Goal: Information Seeking & Learning: Learn about a topic

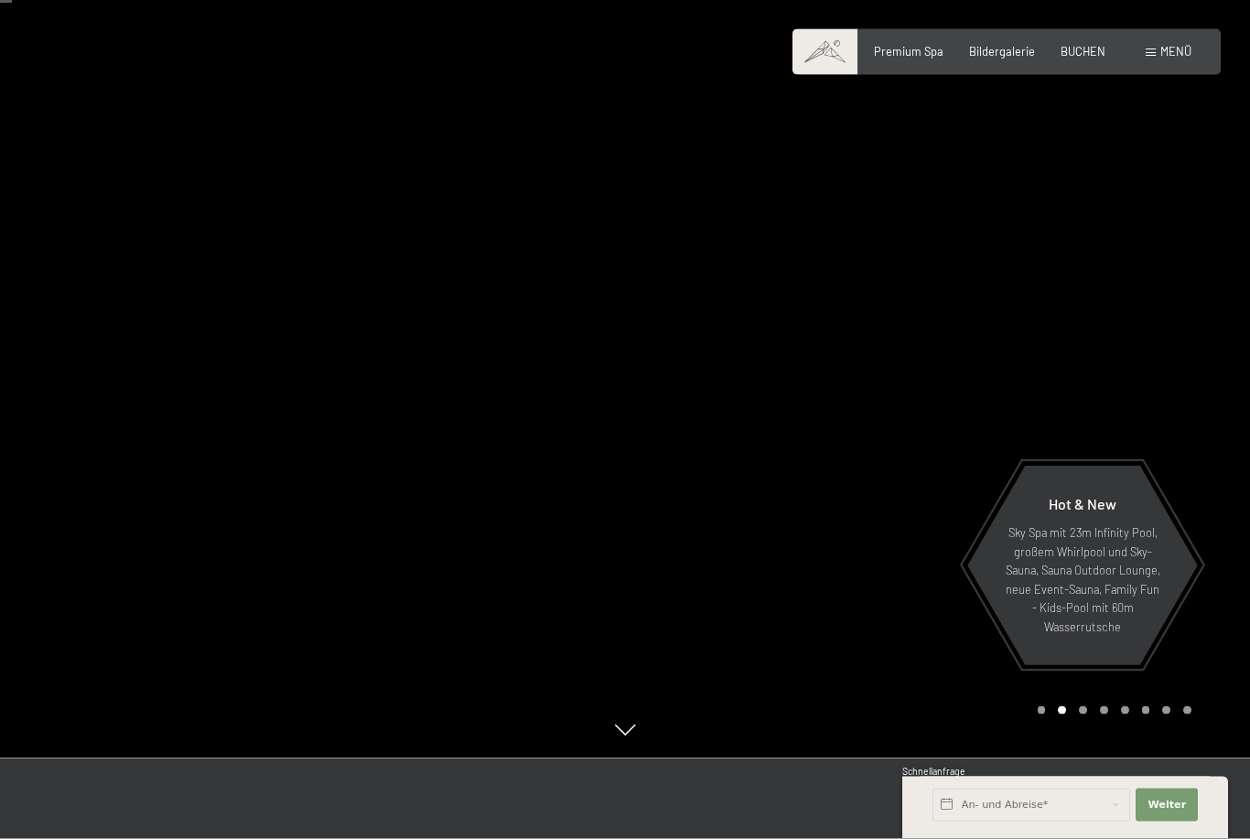
scroll to position [84, 0]
click at [1082, 755] on div at bounding box center [937, 335] width 625 height 839
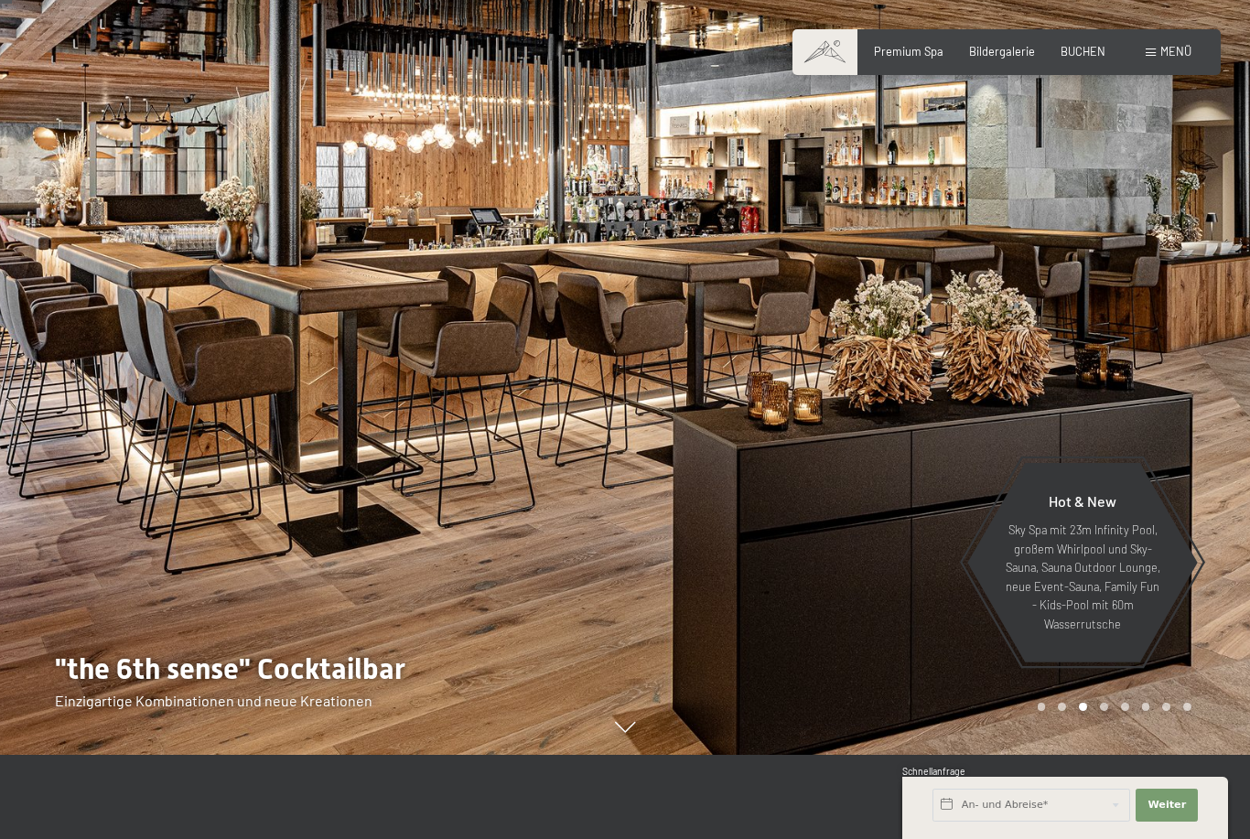
click at [1100, 711] on div "Carousel Page 4" at bounding box center [1104, 707] width 8 height 8
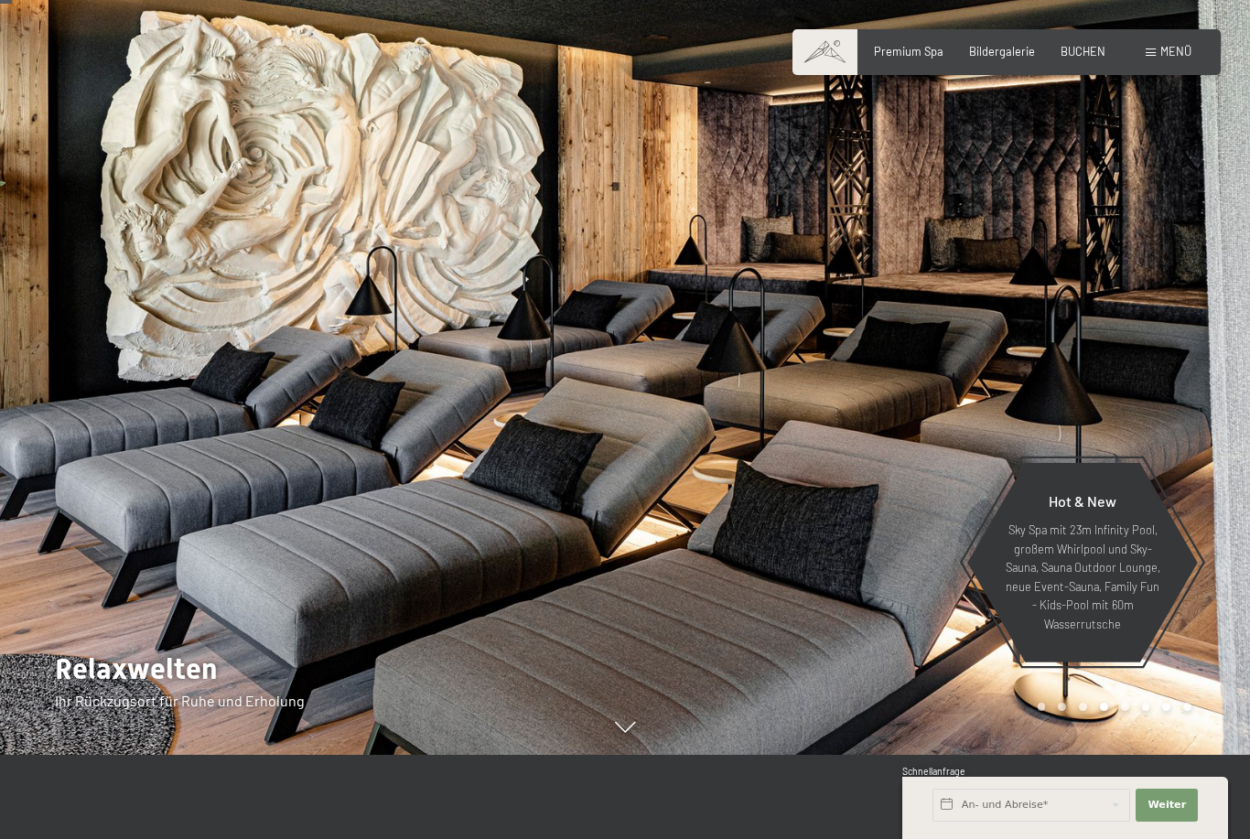
click at [1121, 711] on div "Carousel Page 5" at bounding box center [1125, 707] width 8 height 8
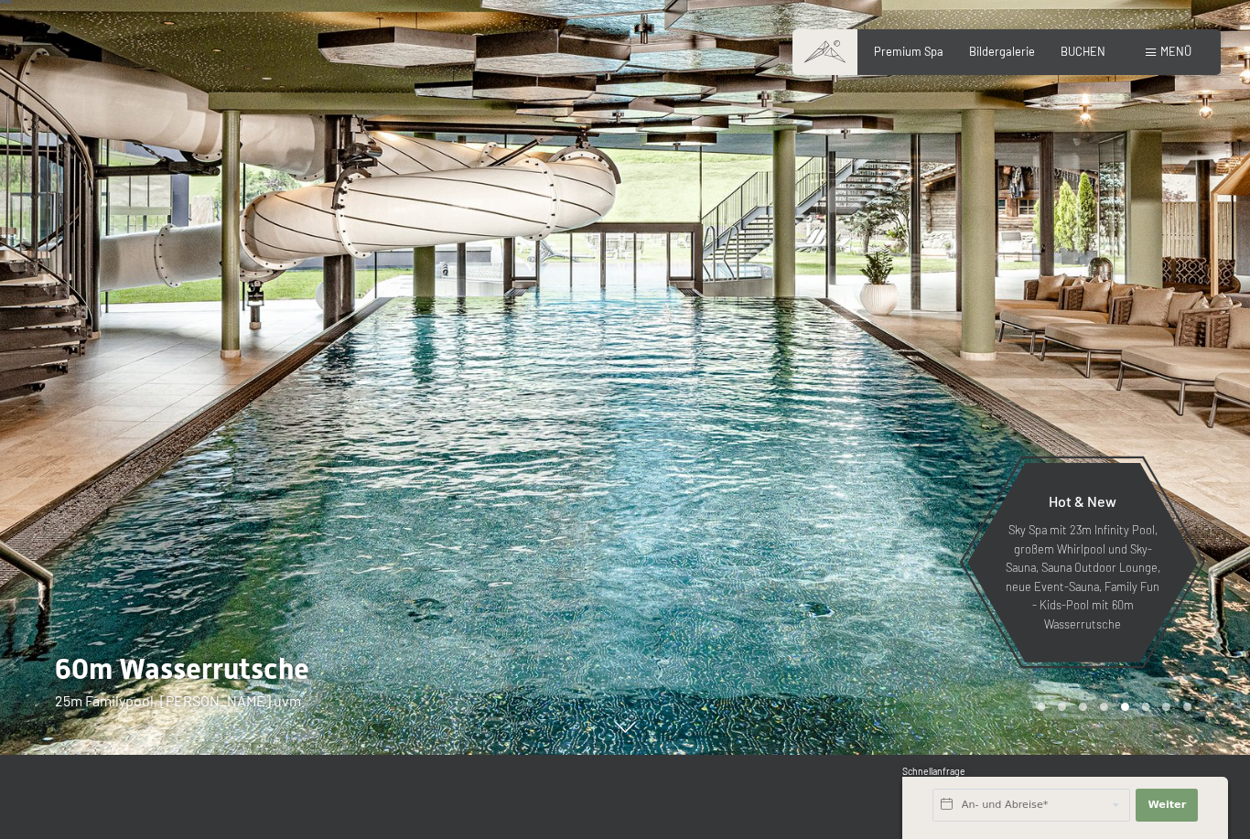
click at [1143, 711] on div "Carousel Page 6" at bounding box center [1146, 707] width 8 height 8
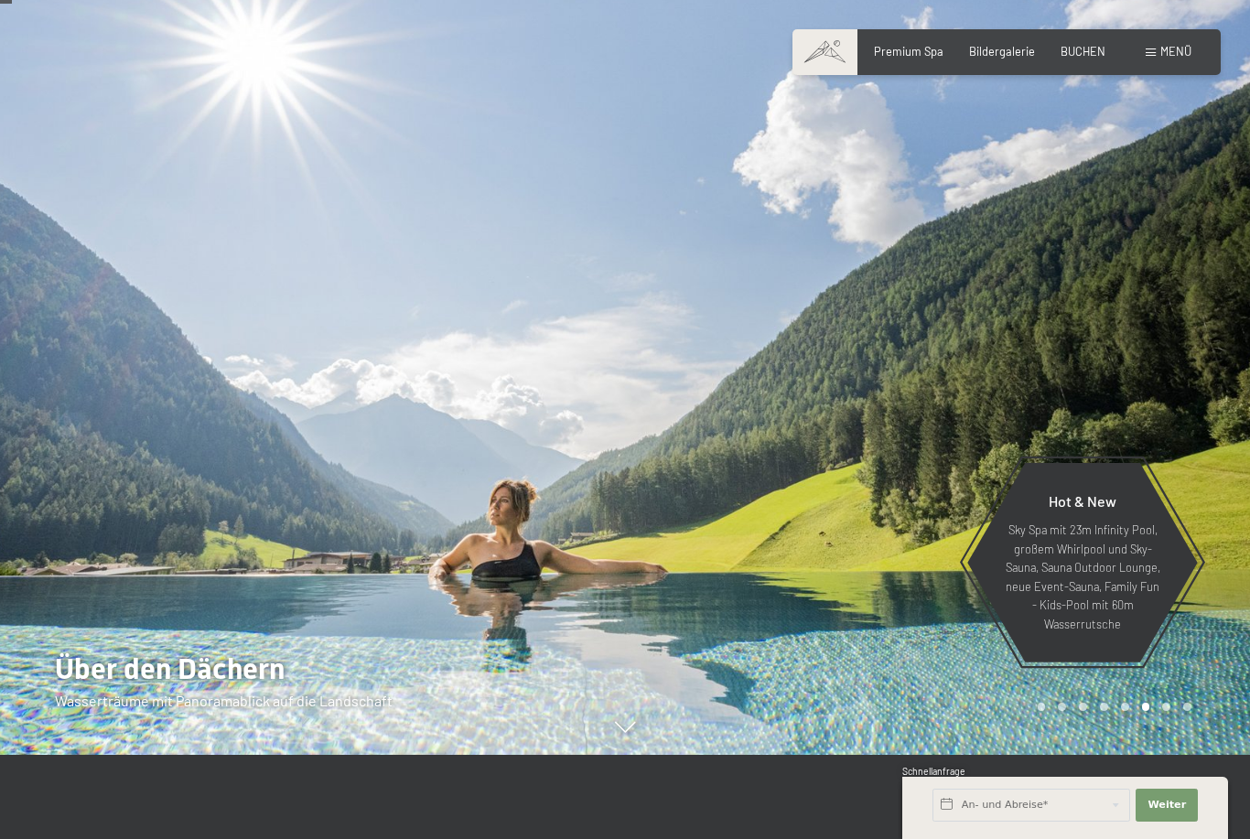
click at [1155, 711] on div "Carousel Pagination" at bounding box center [1111, 707] width 160 height 8
click at [1162, 755] on div at bounding box center [937, 335] width 625 height 839
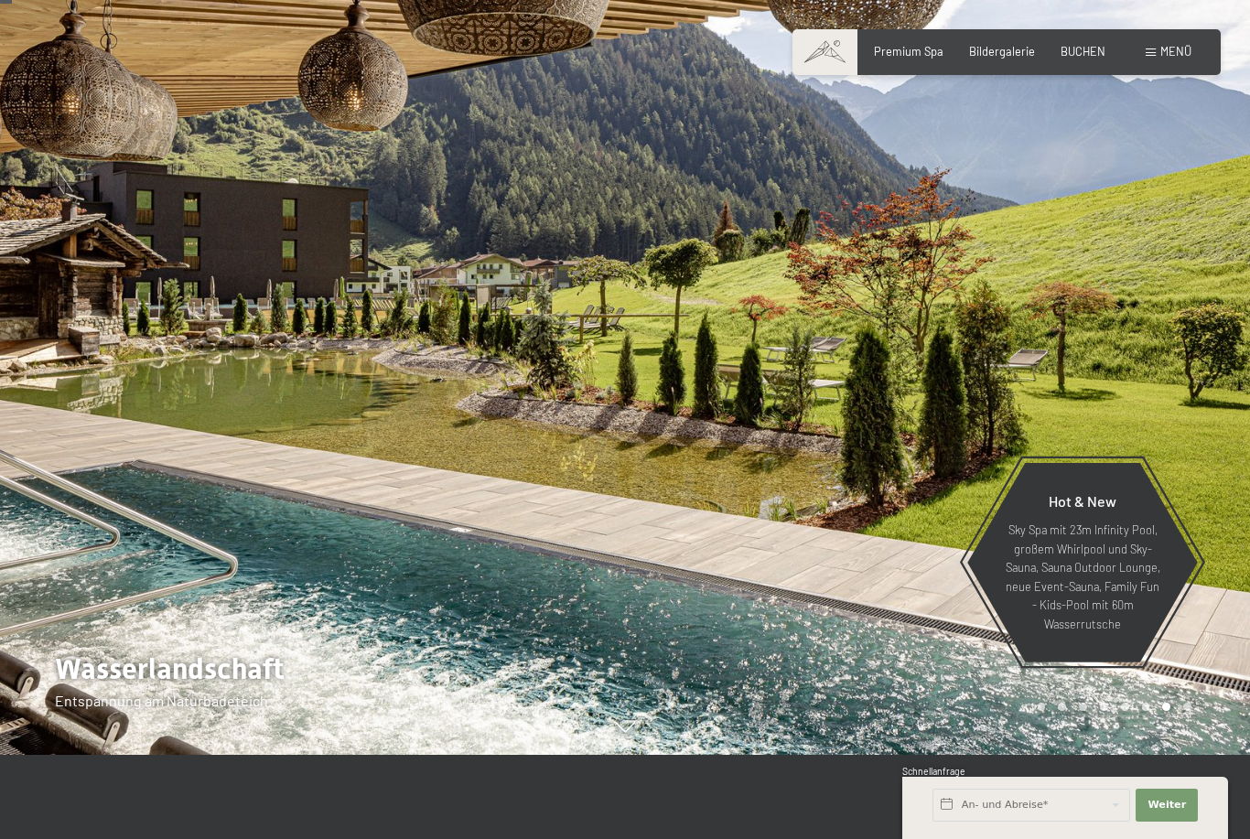
click at [1197, 755] on div at bounding box center [937, 335] width 625 height 839
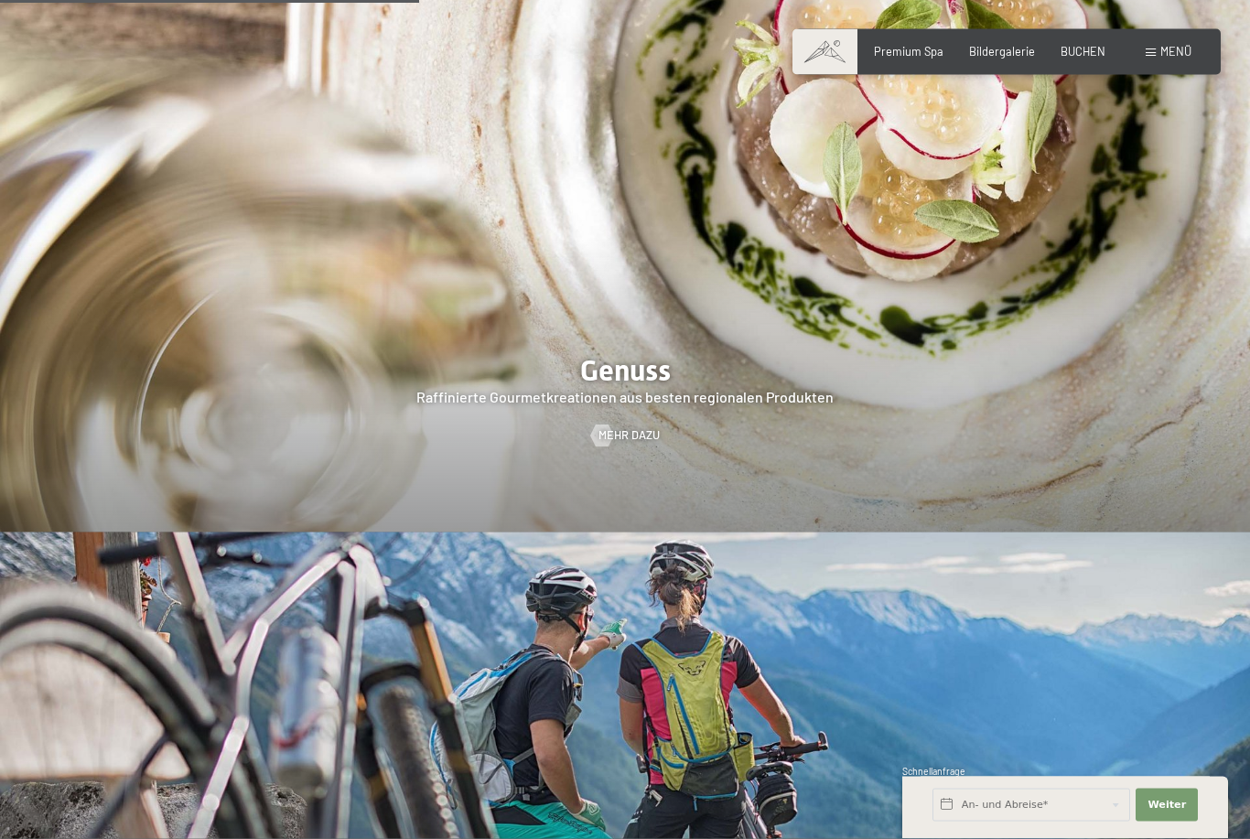
scroll to position [2713, 0]
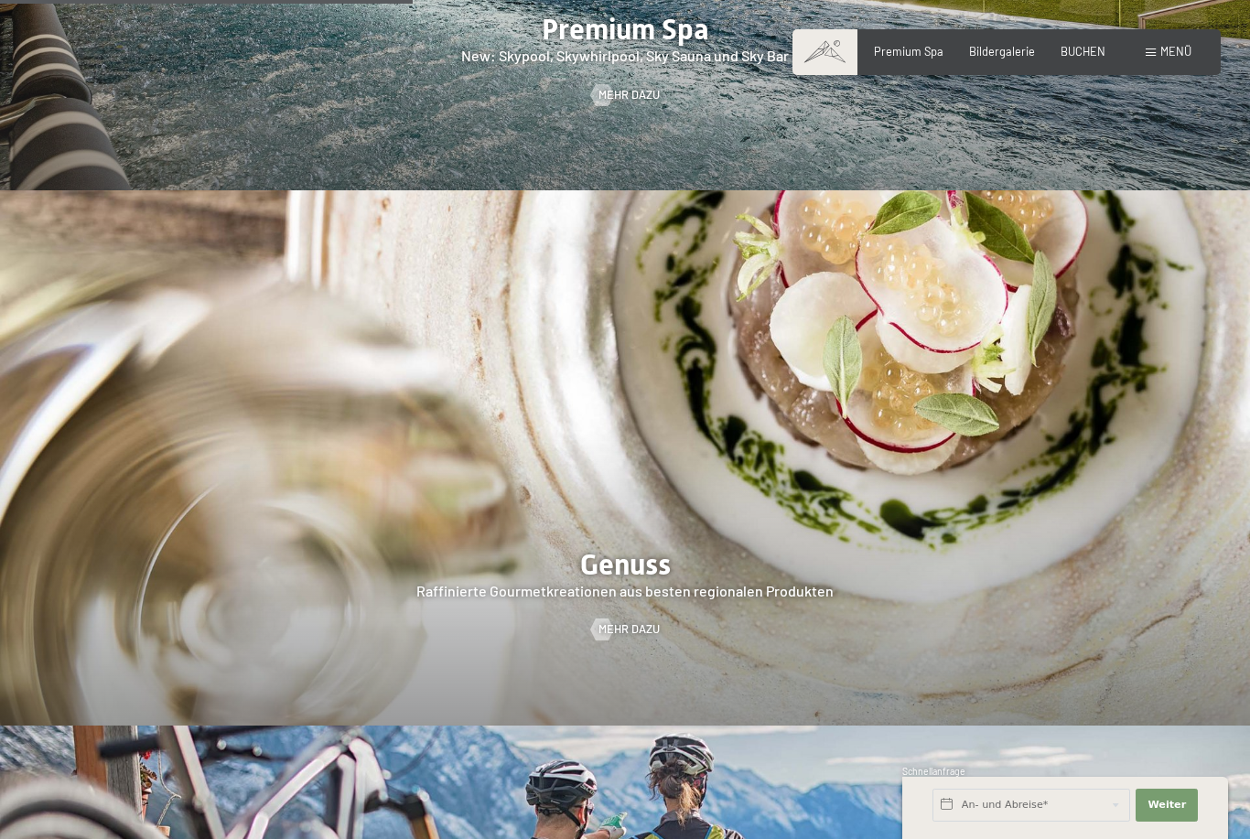
click at [1154, 55] on span at bounding box center [1151, 53] width 10 height 8
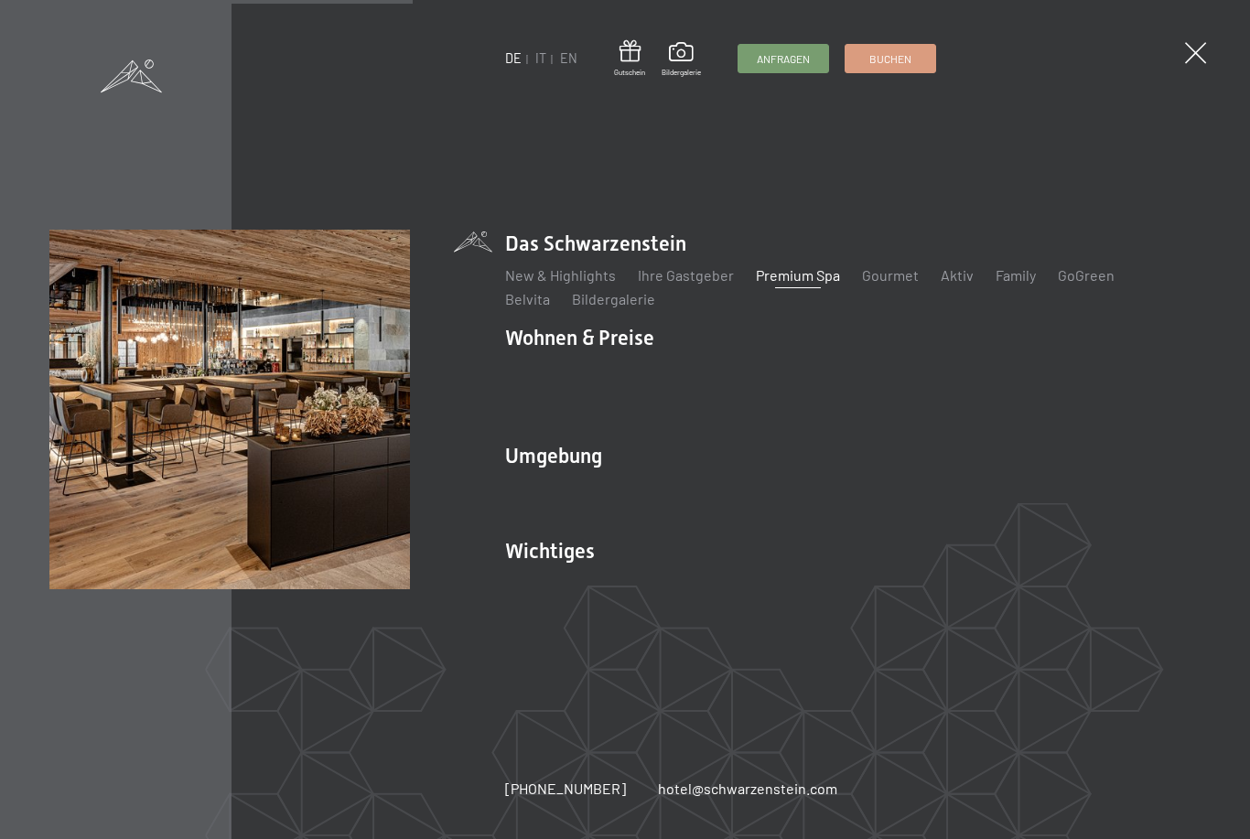
click at [799, 284] on link "Premium Spa" at bounding box center [798, 274] width 84 height 17
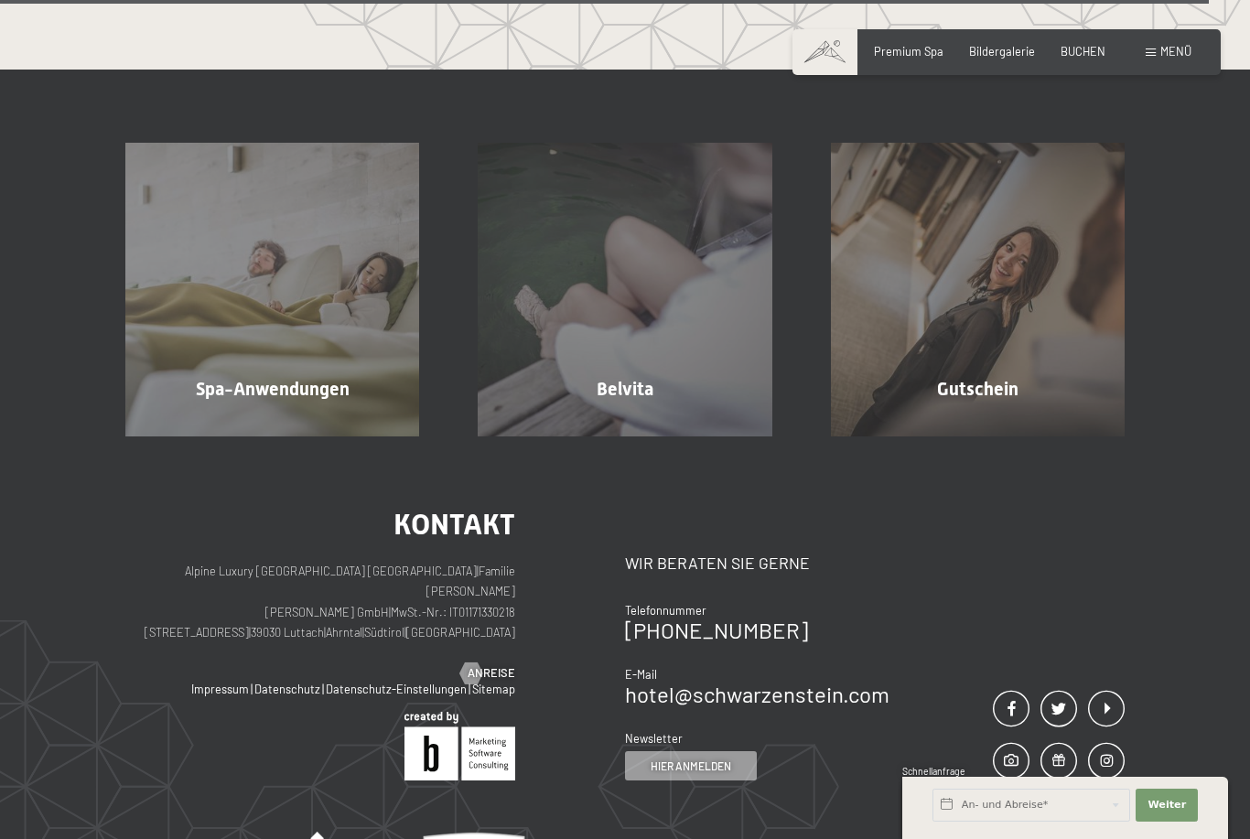
scroll to position [9613, 0]
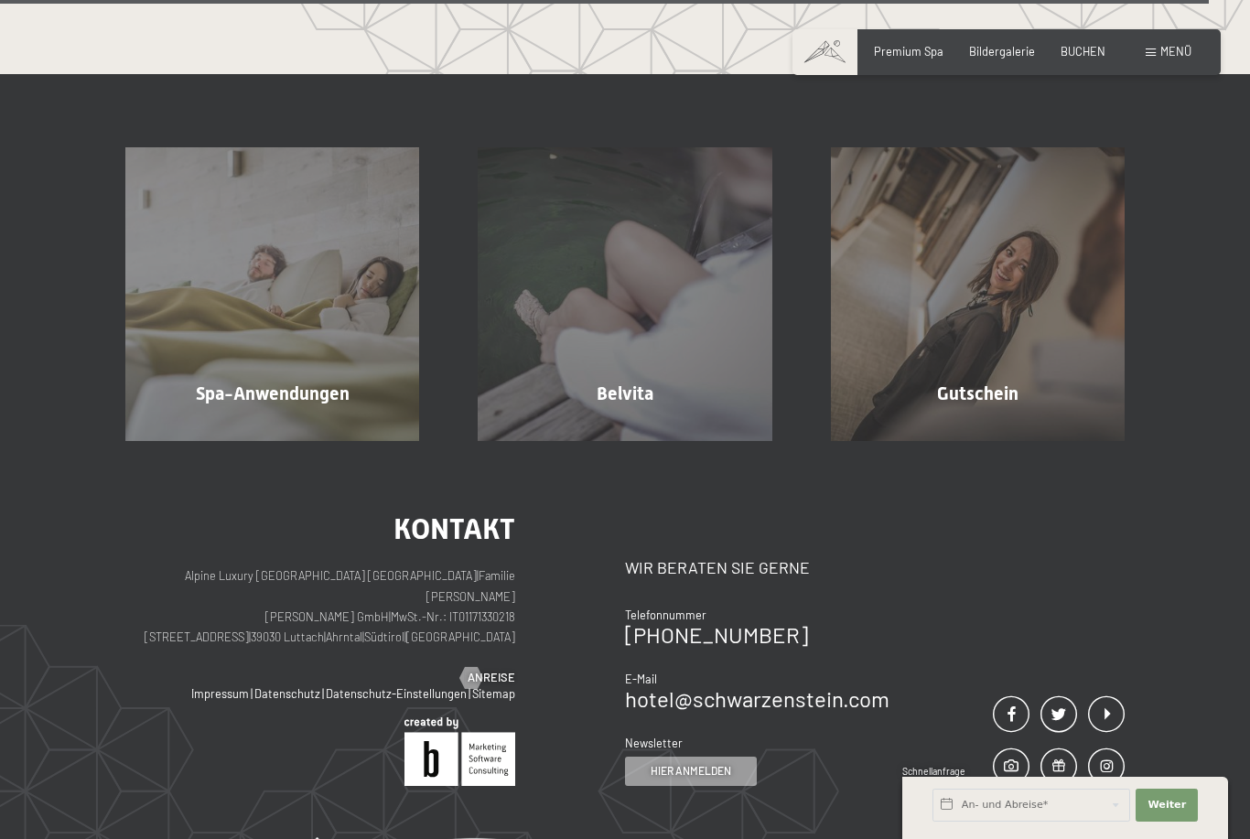
click at [1161, 45] on span "Menü" at bounding box center [1175, 51] width 31 height 15
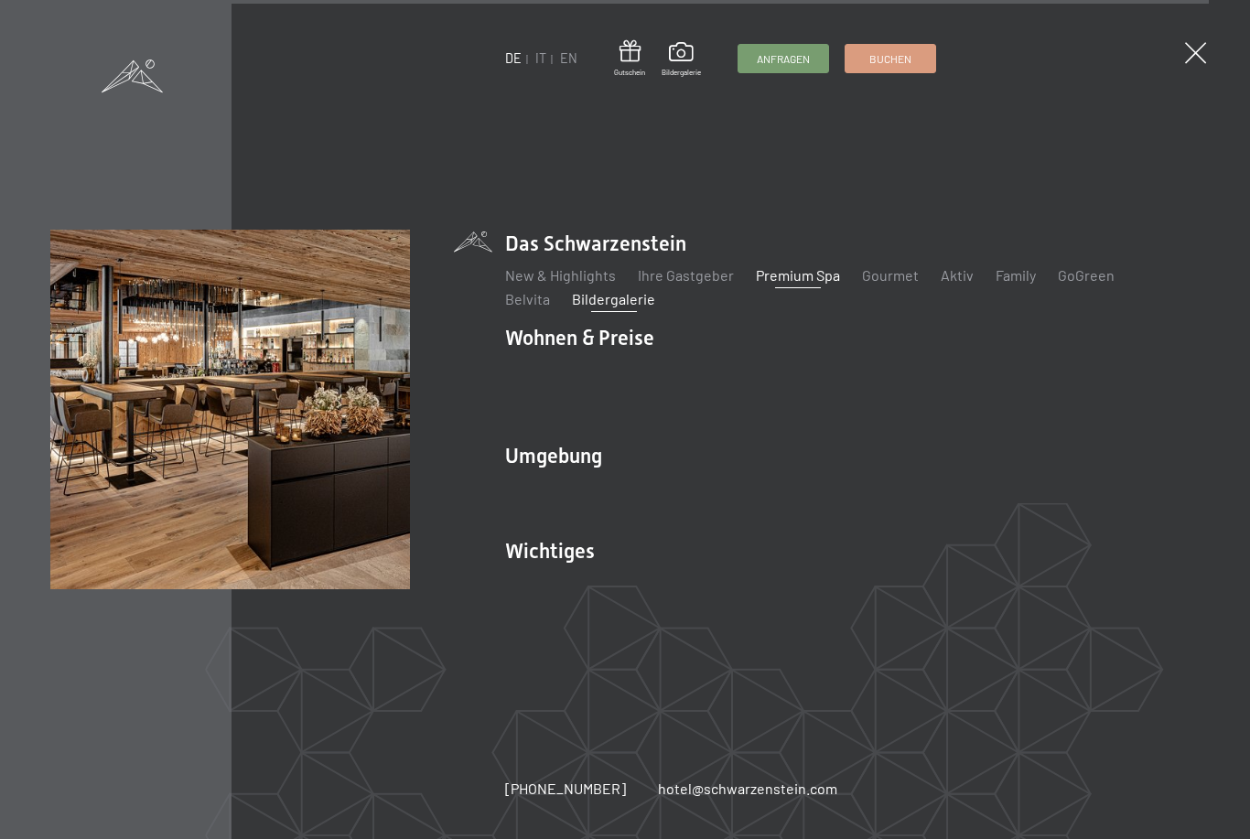
click at [572, 307] on link "Bildergalerie" at bounding box center [613, 298] width 83 height 17
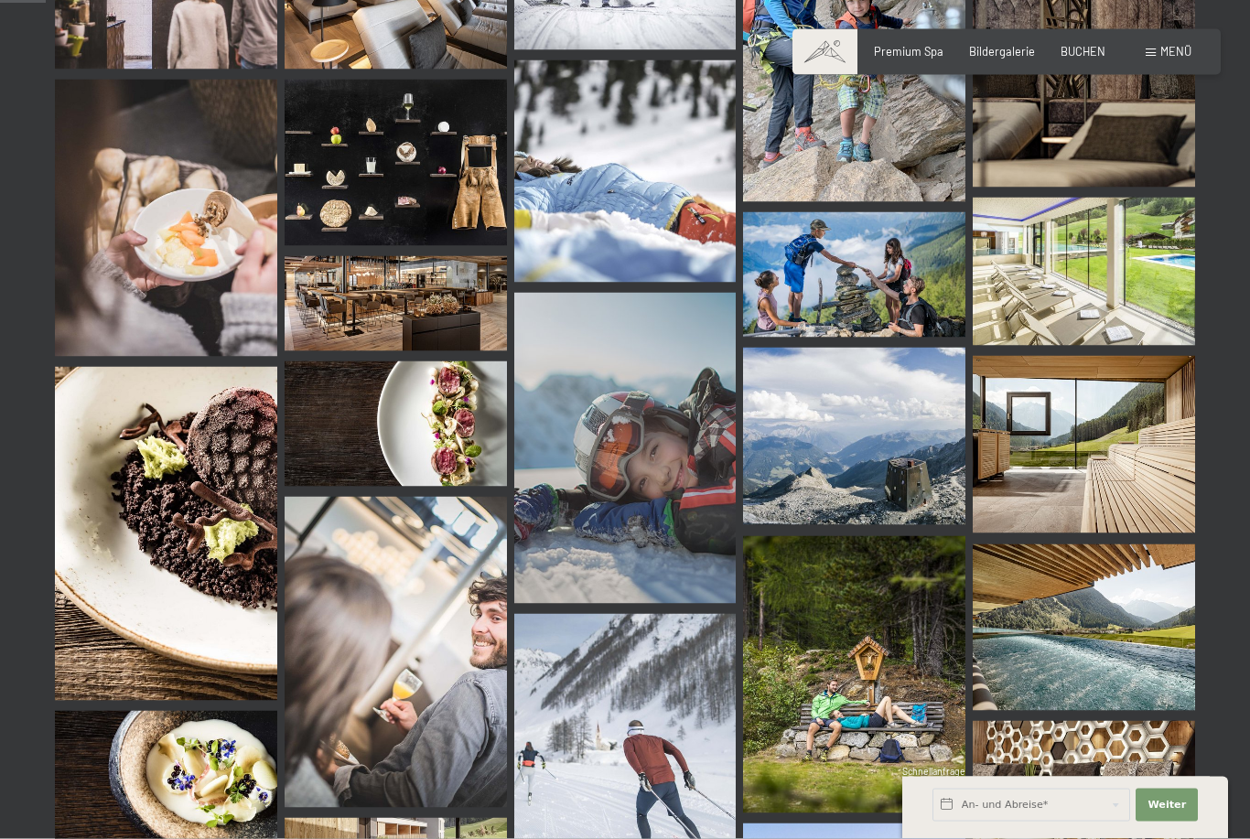
scroll to position [697, 0]
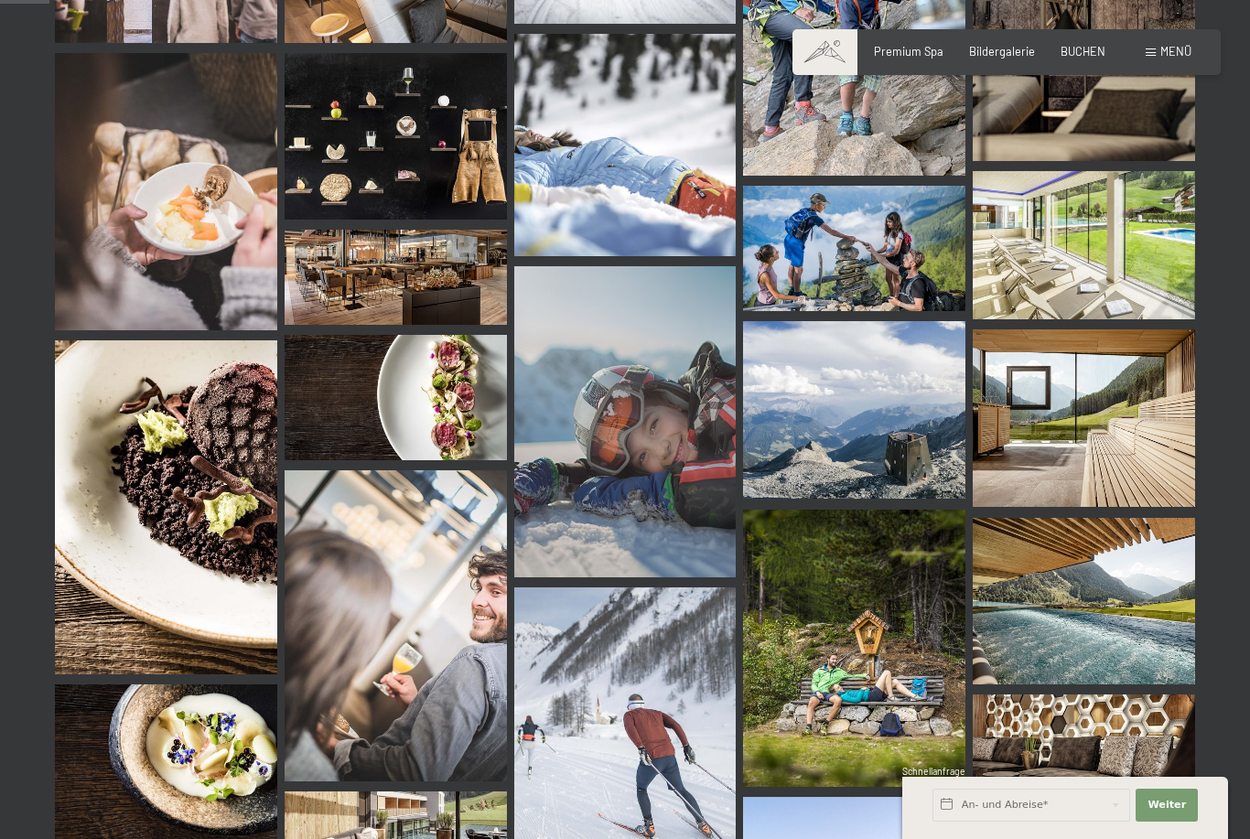
click at [1139, 271] on img at bounding box center [1084, 245] width 222 height 148
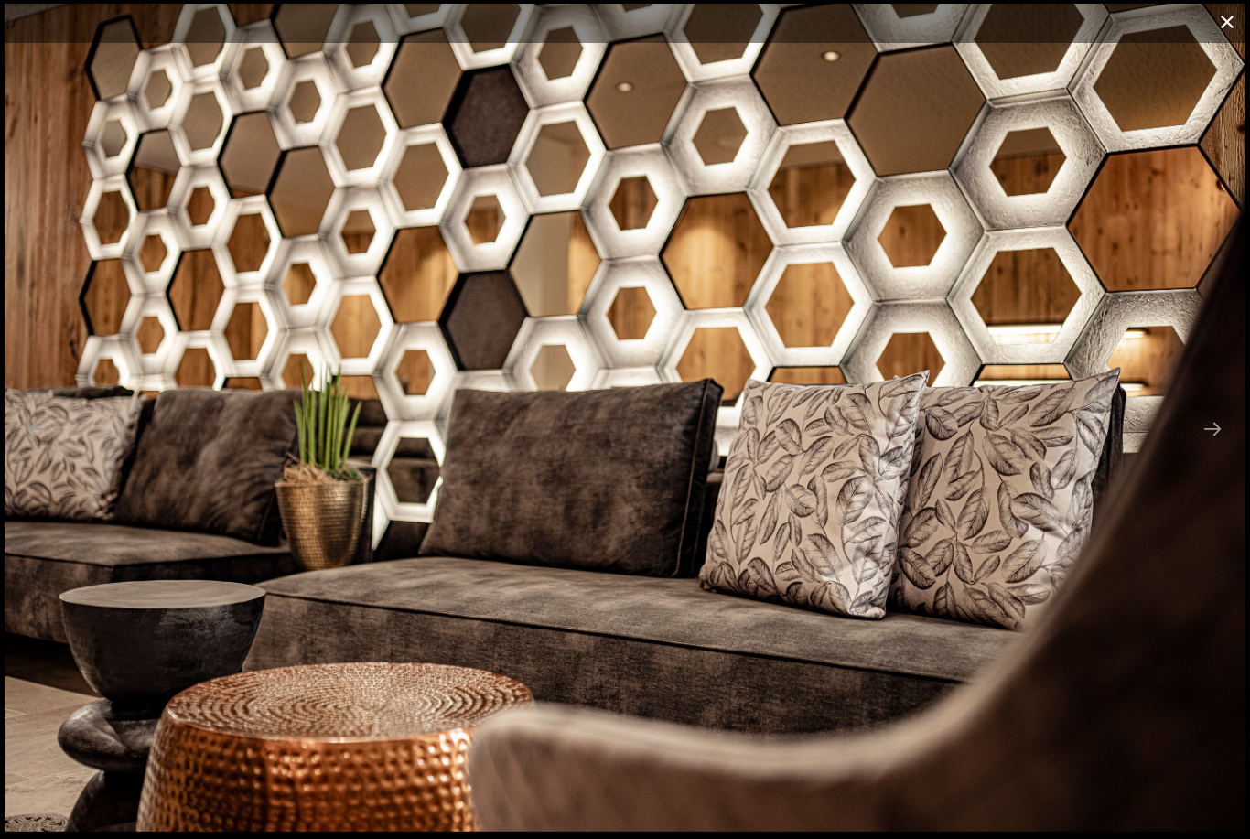
click at [1219, 28] on button "Close gallery" at bounding box center [1227, 21] width 46 height 43
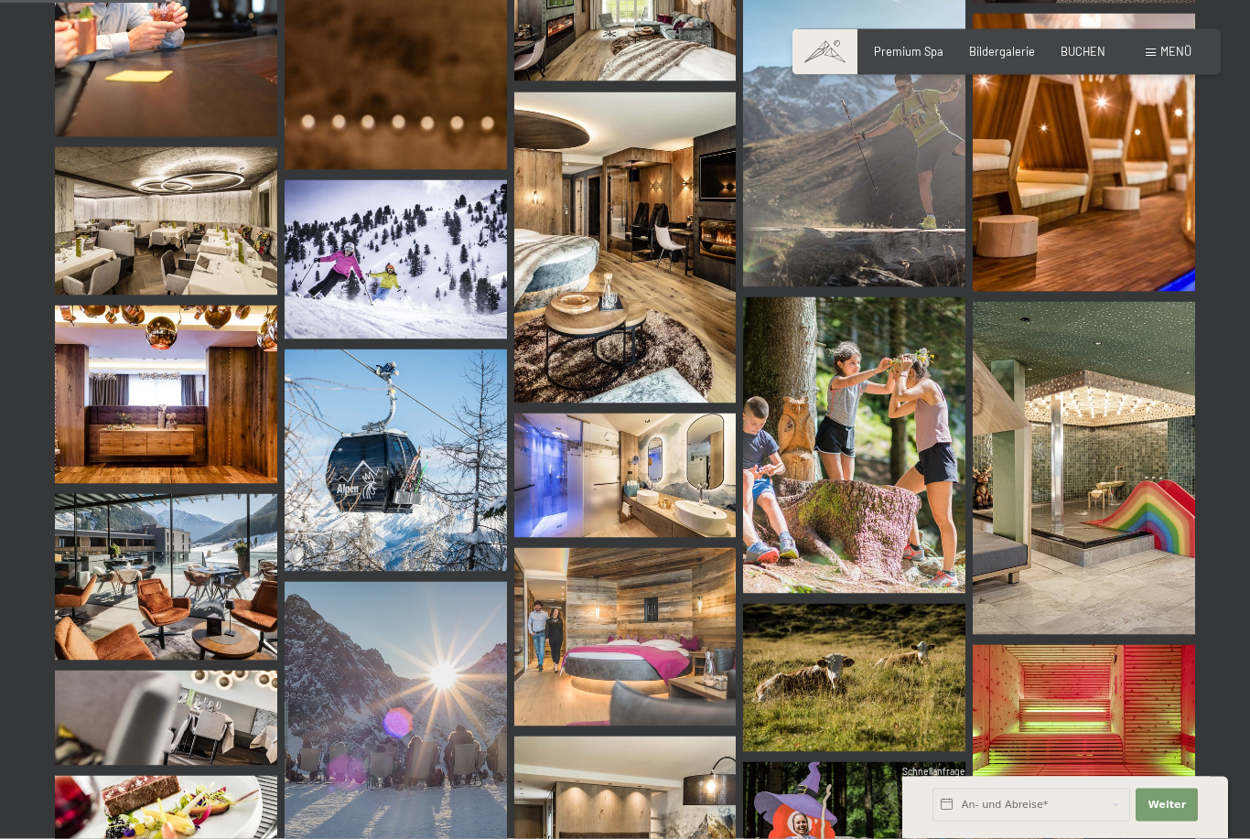
scroll to position [2506, 0]
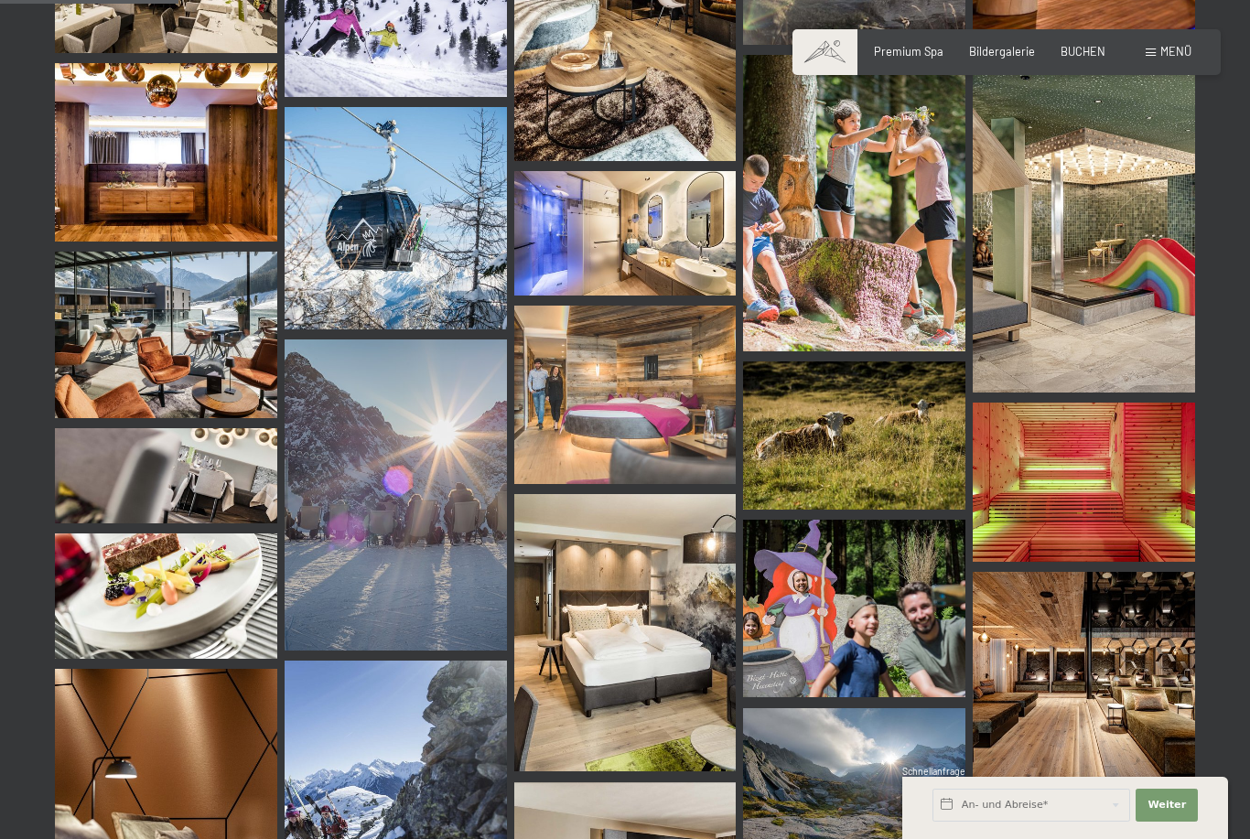
click at [221, 206] on img at bounding box center [166, 152] width 222 height 178
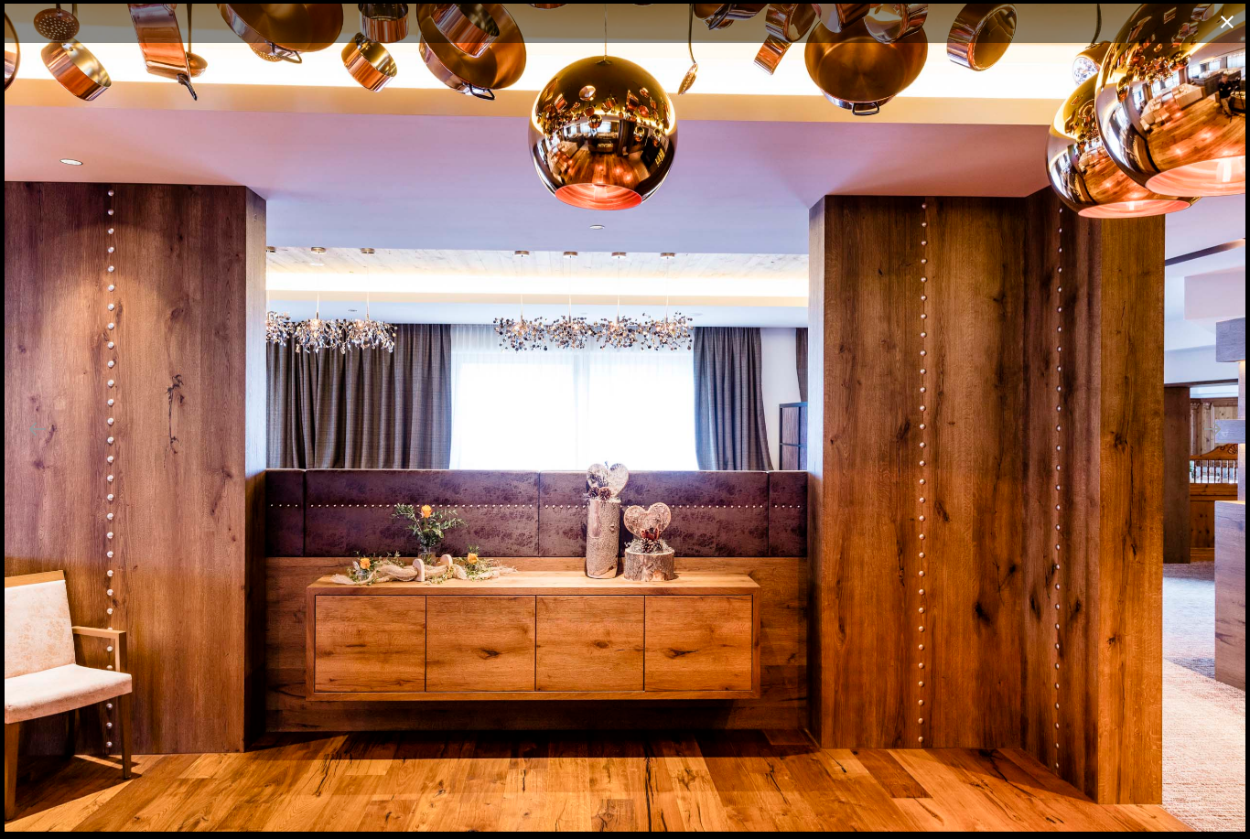
click at [1217, 29] on button "Close gallery" at bounding box center [1227, 21] width 46 height 43
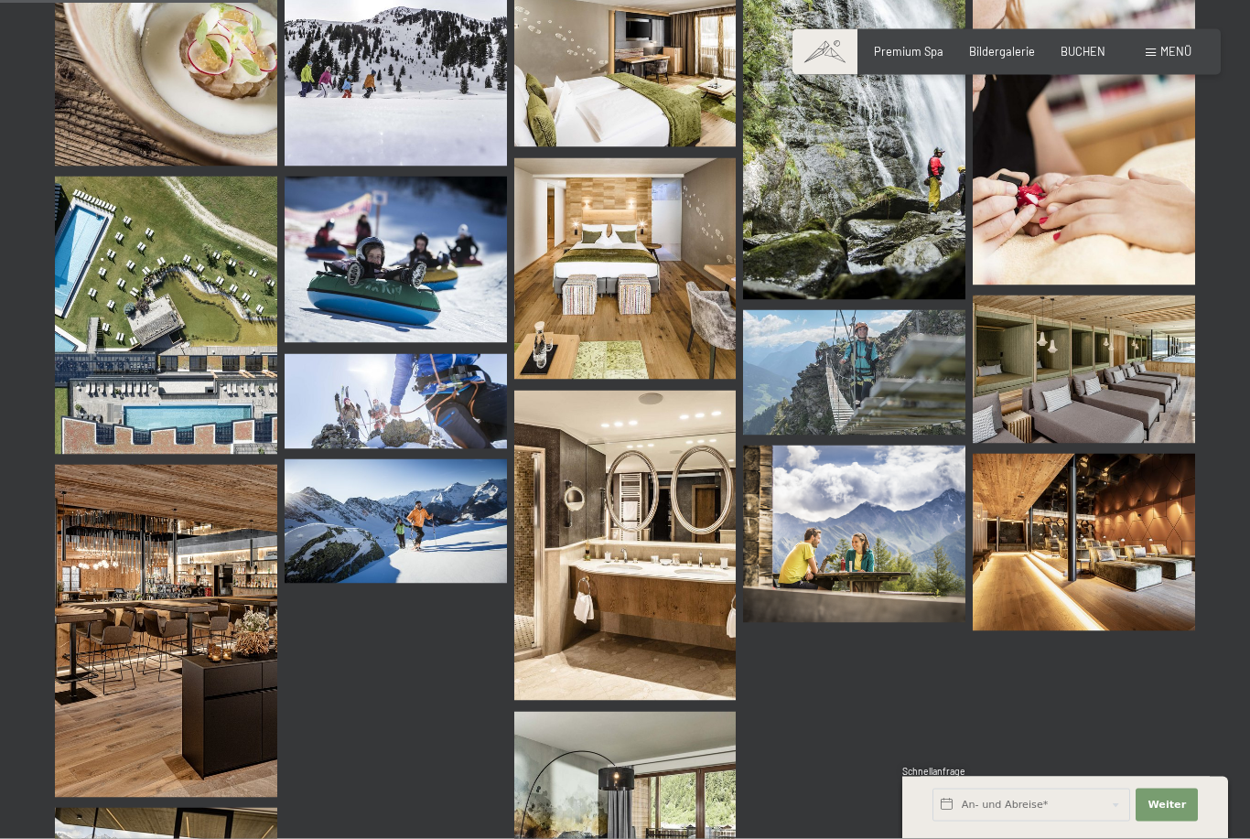
scroll to position [3644, 0]
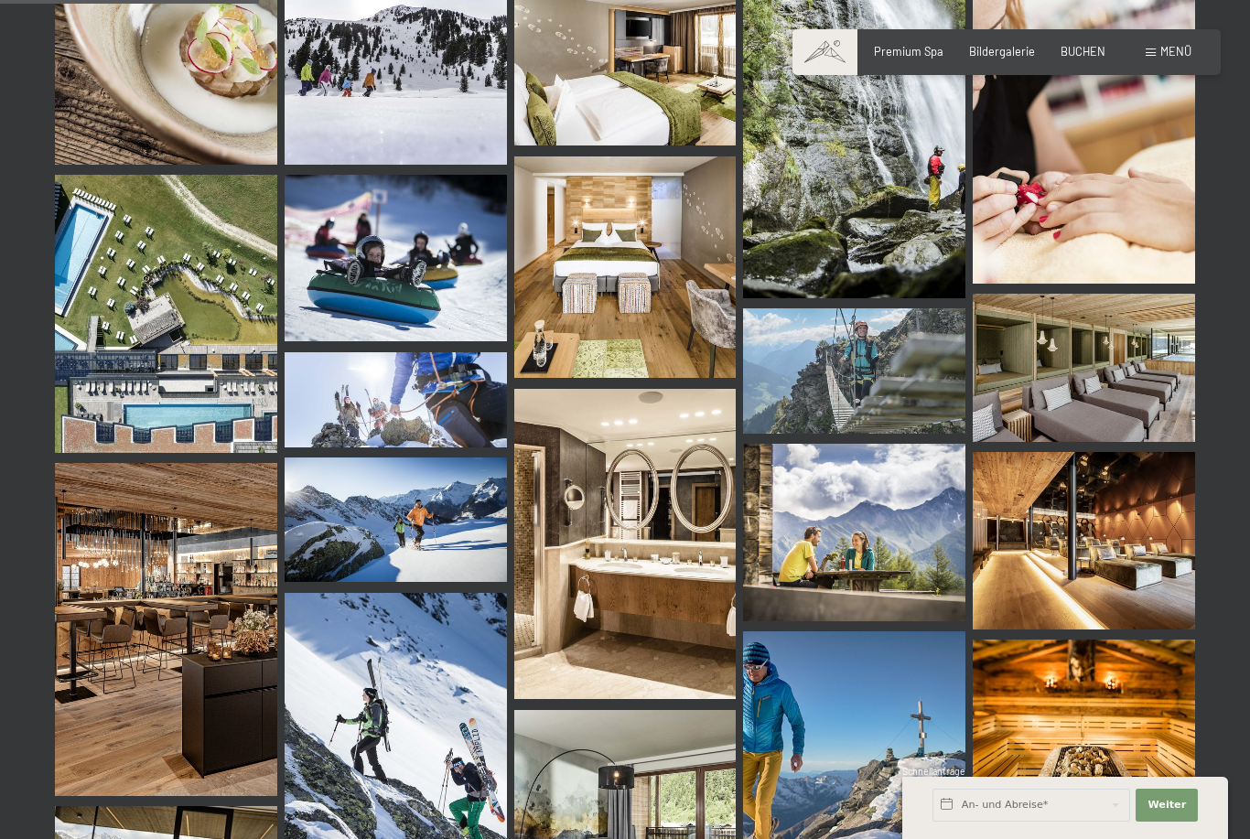
click at [1159, 56] on div "Menü" at bounding box center [1169, 52] width 46 height 16
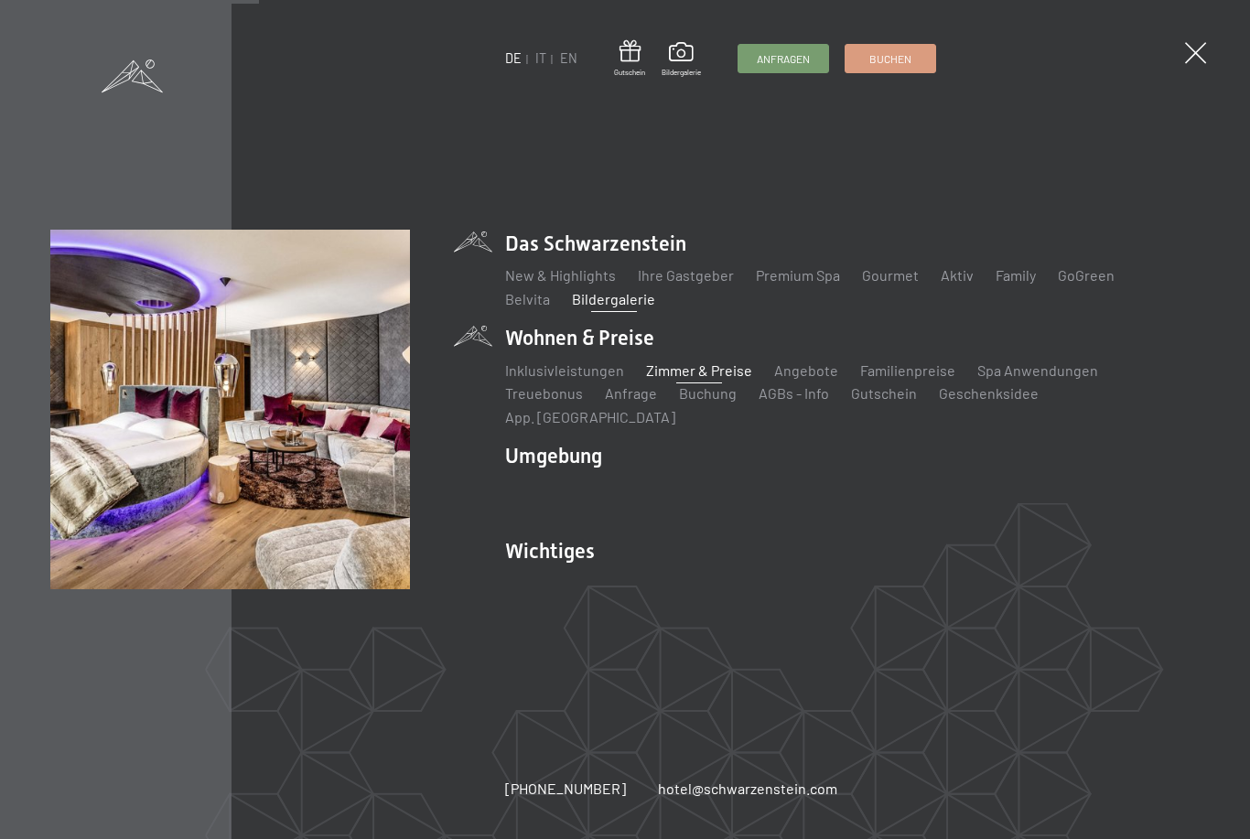
click at [705, 379] on link "Zimmer & Preise" at bounding box center [699, 369] width 106 height 17
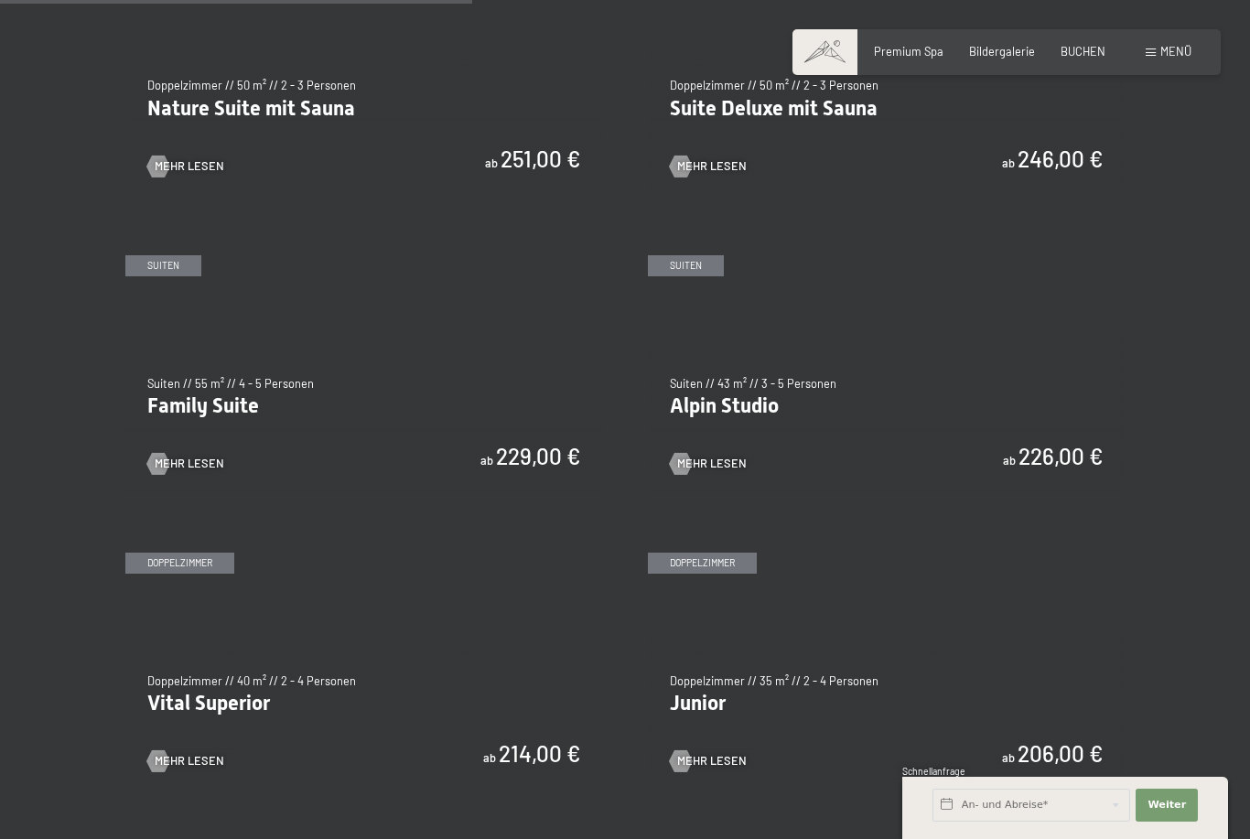
scroll to position [1654, 0]
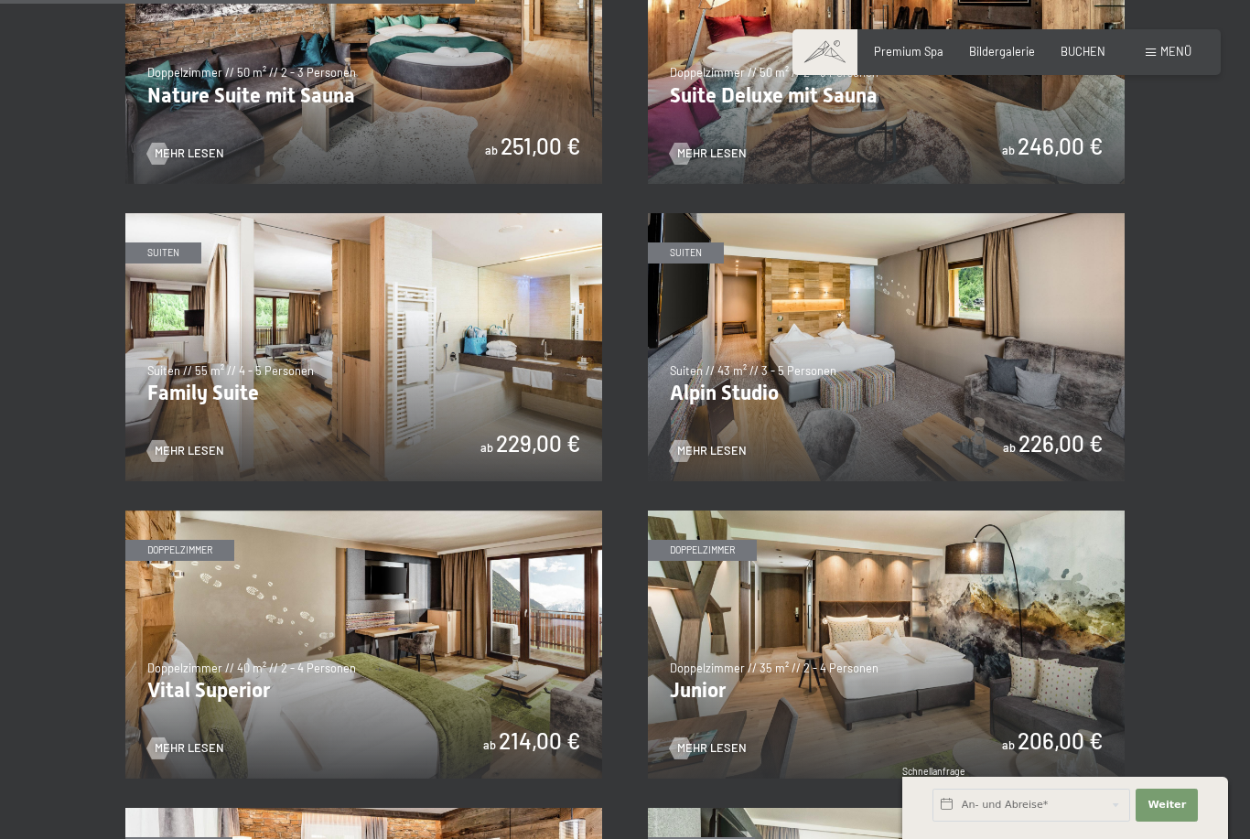
click at [1074, 426] on img at bounding box center [886, 347] width 477 height 268
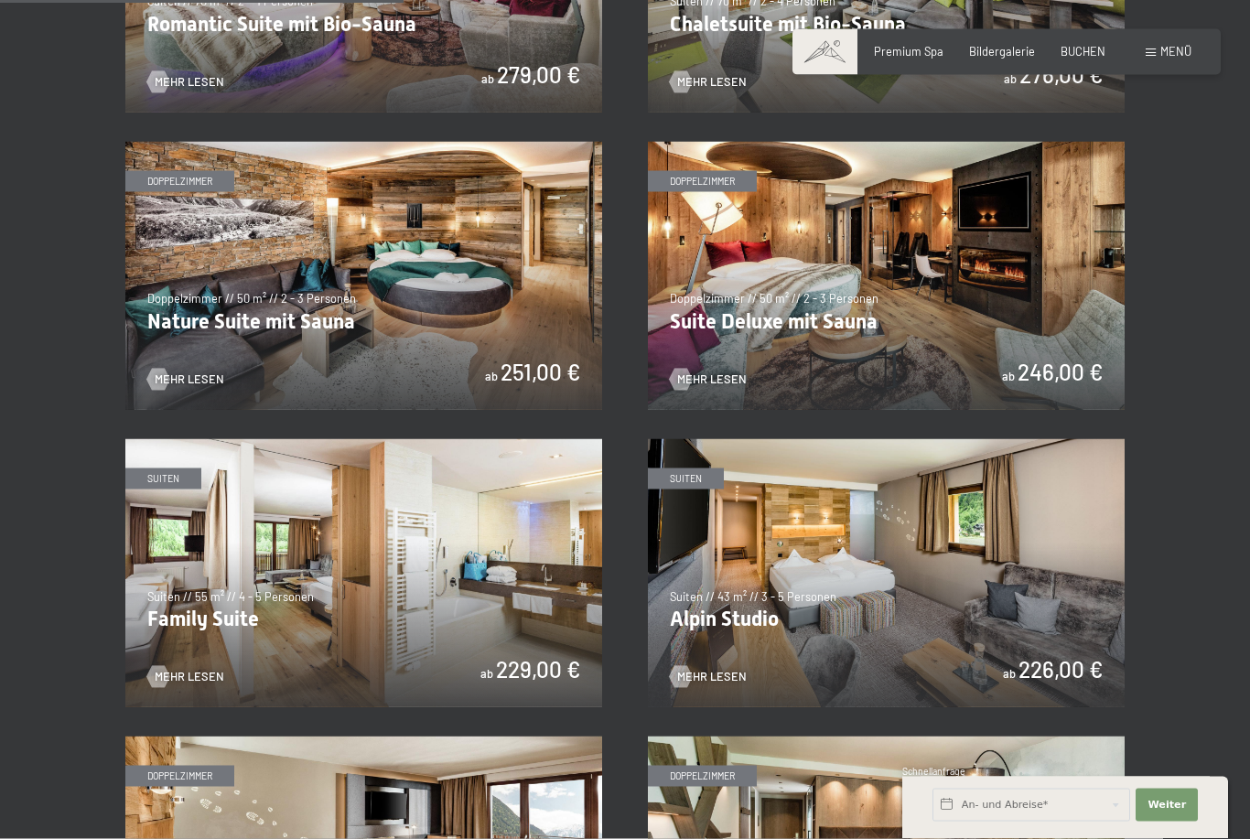
scroll to position [1421, 0]
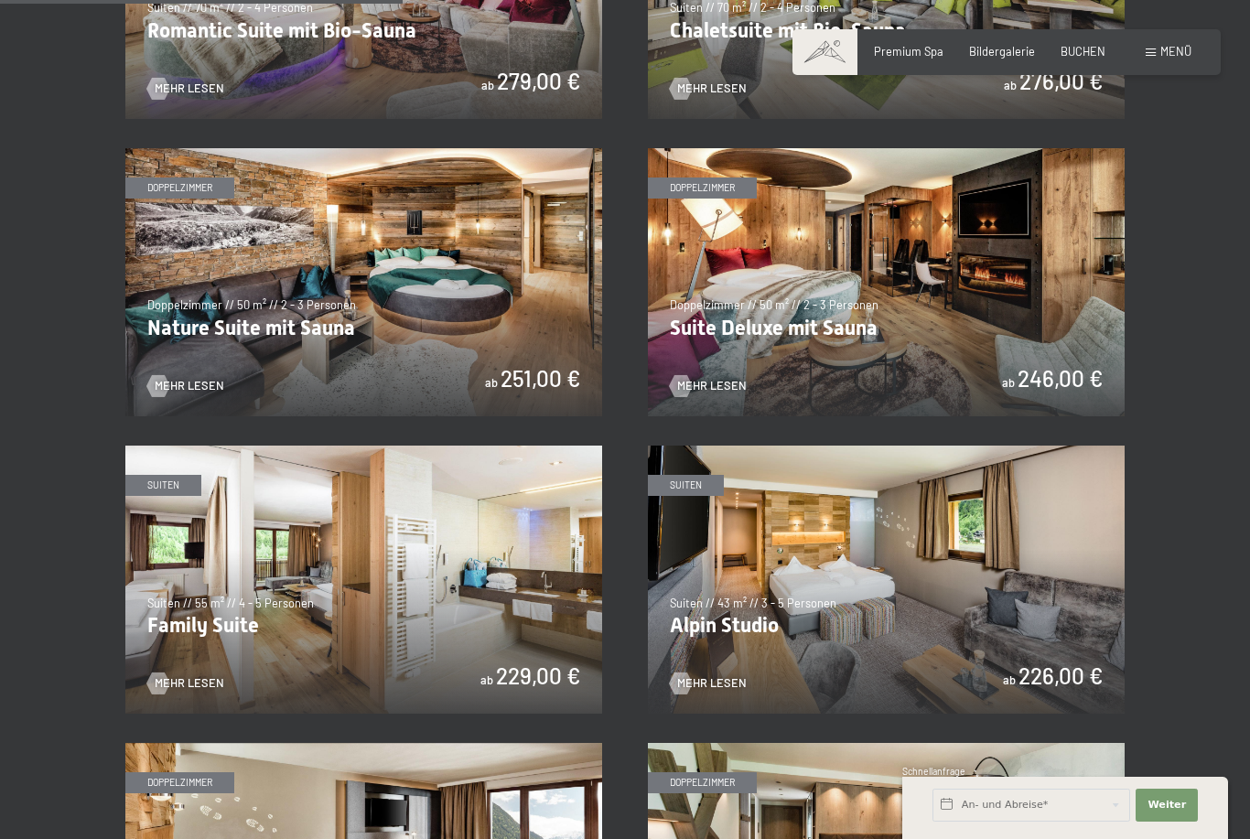
click at [1034, 334] on img at bounding box center [886, 282] width 477 height 268
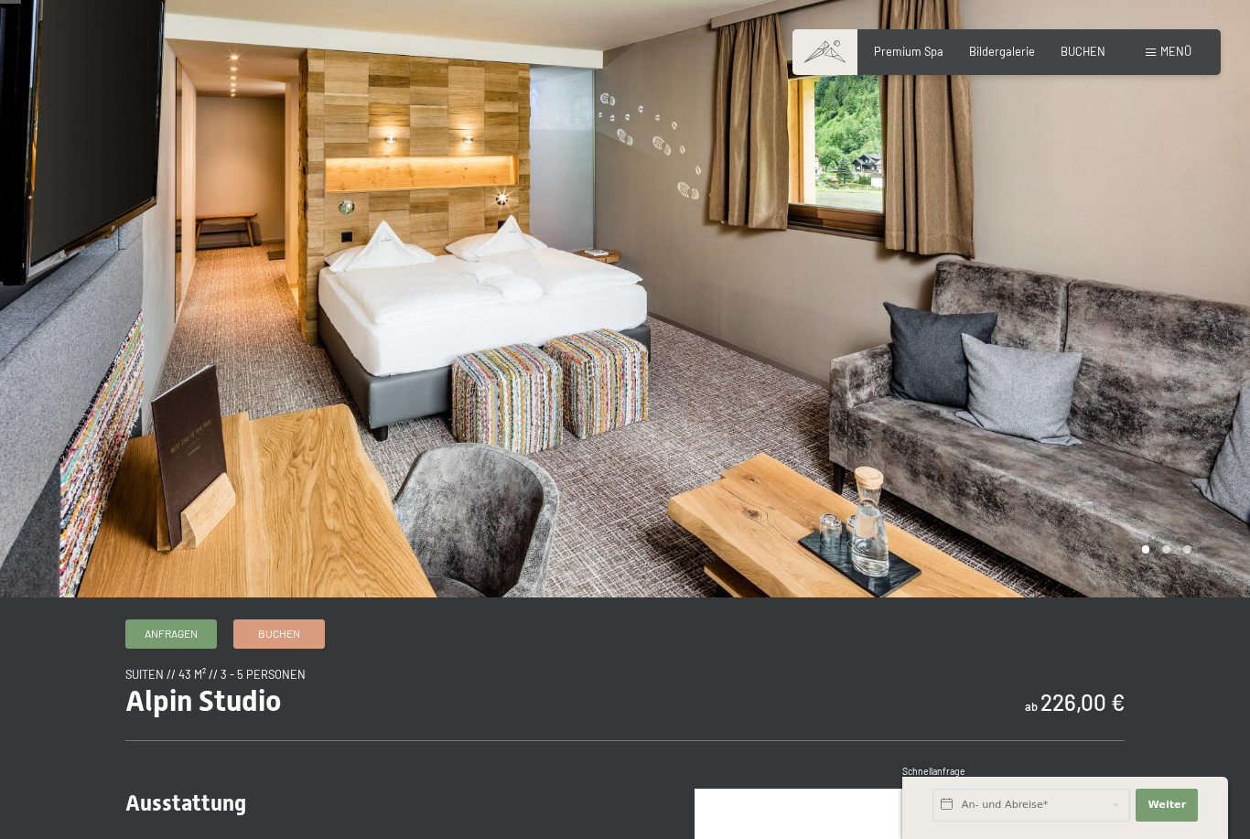
scroll to position [33, 0]
click at [1159, 596] on div at bounding box center [937, 282] width 625 height 630
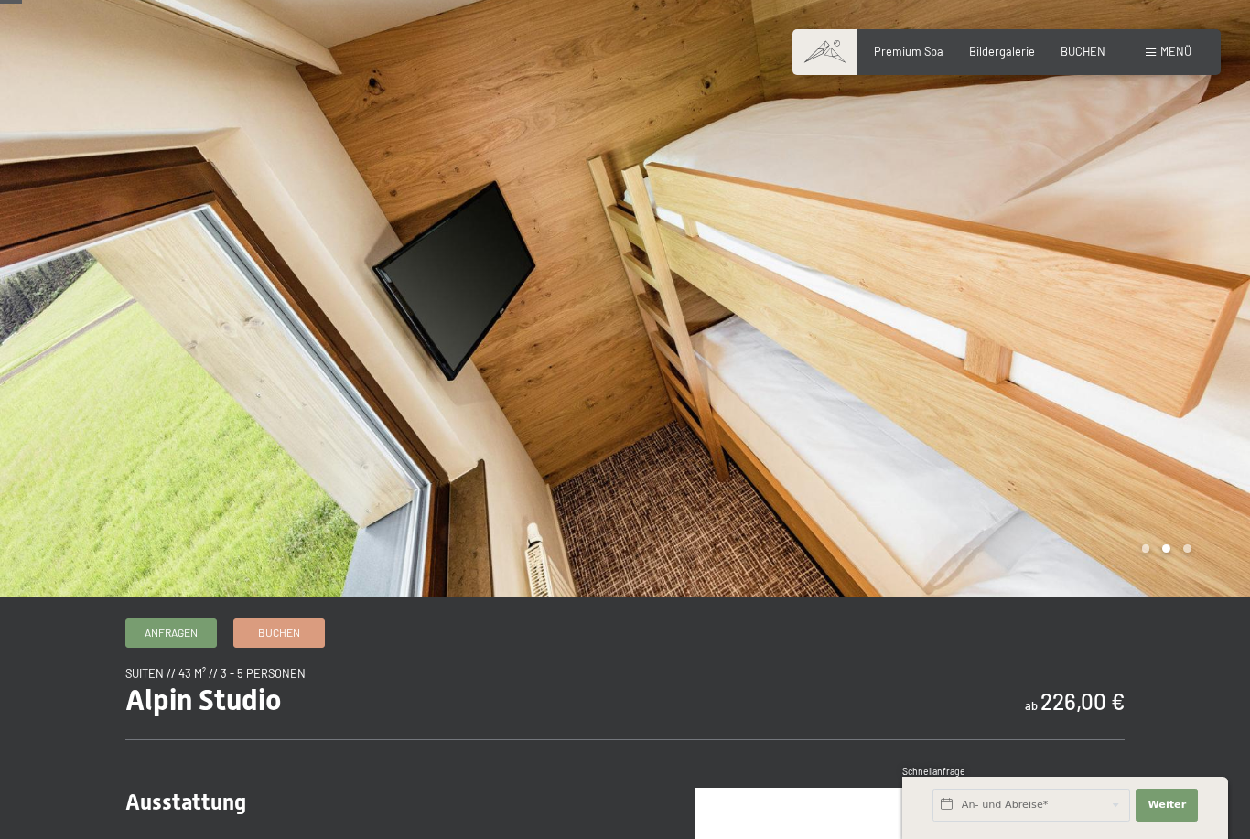
click at [1180, 591] on div at bounding box center [937, 282] width 625 height 630
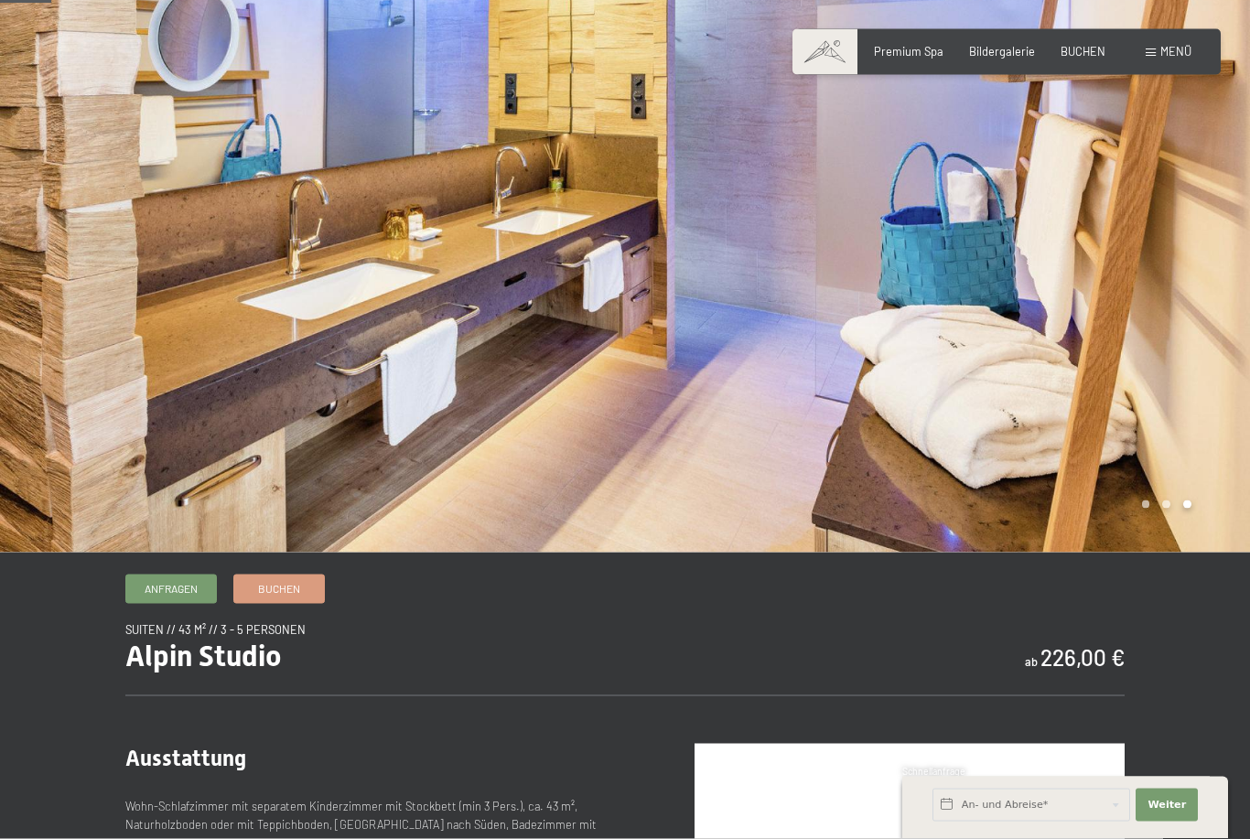
scroll to position [79, 0]
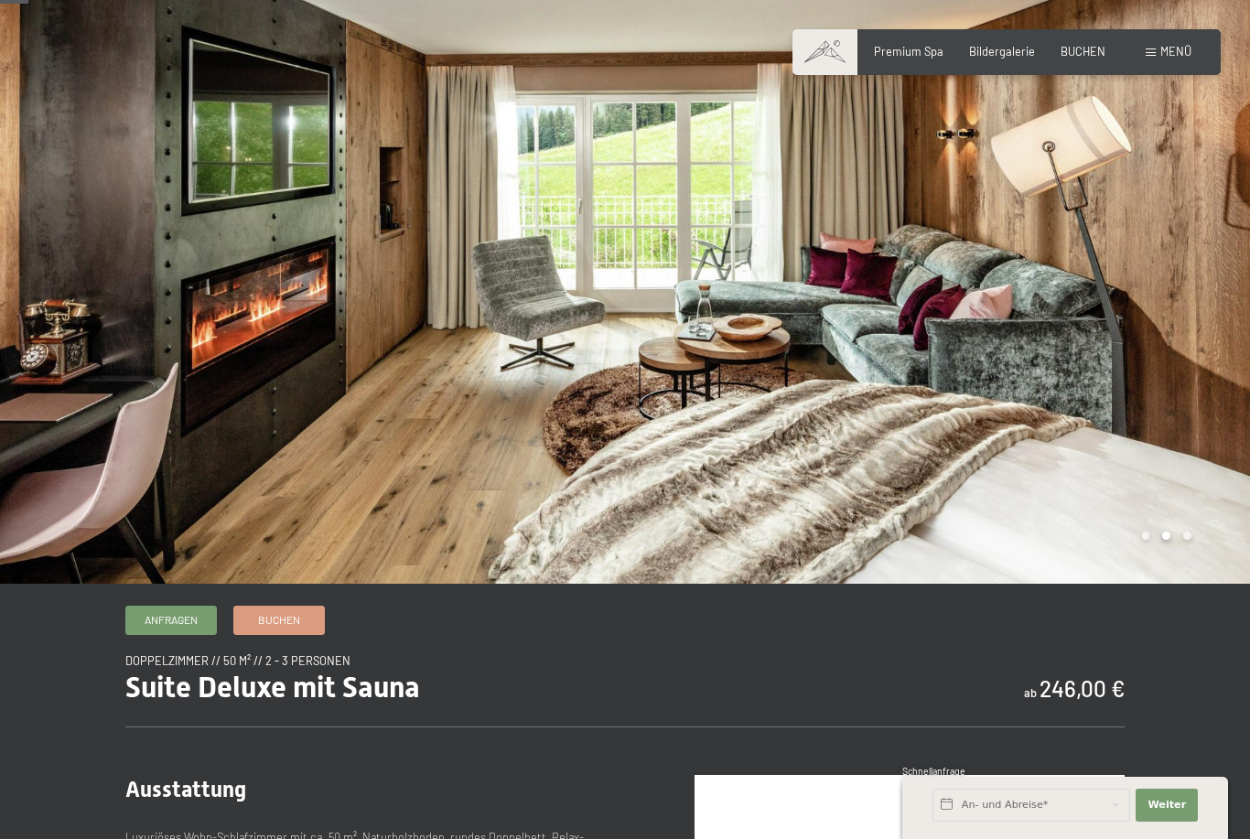
scroll to position [49, 0]
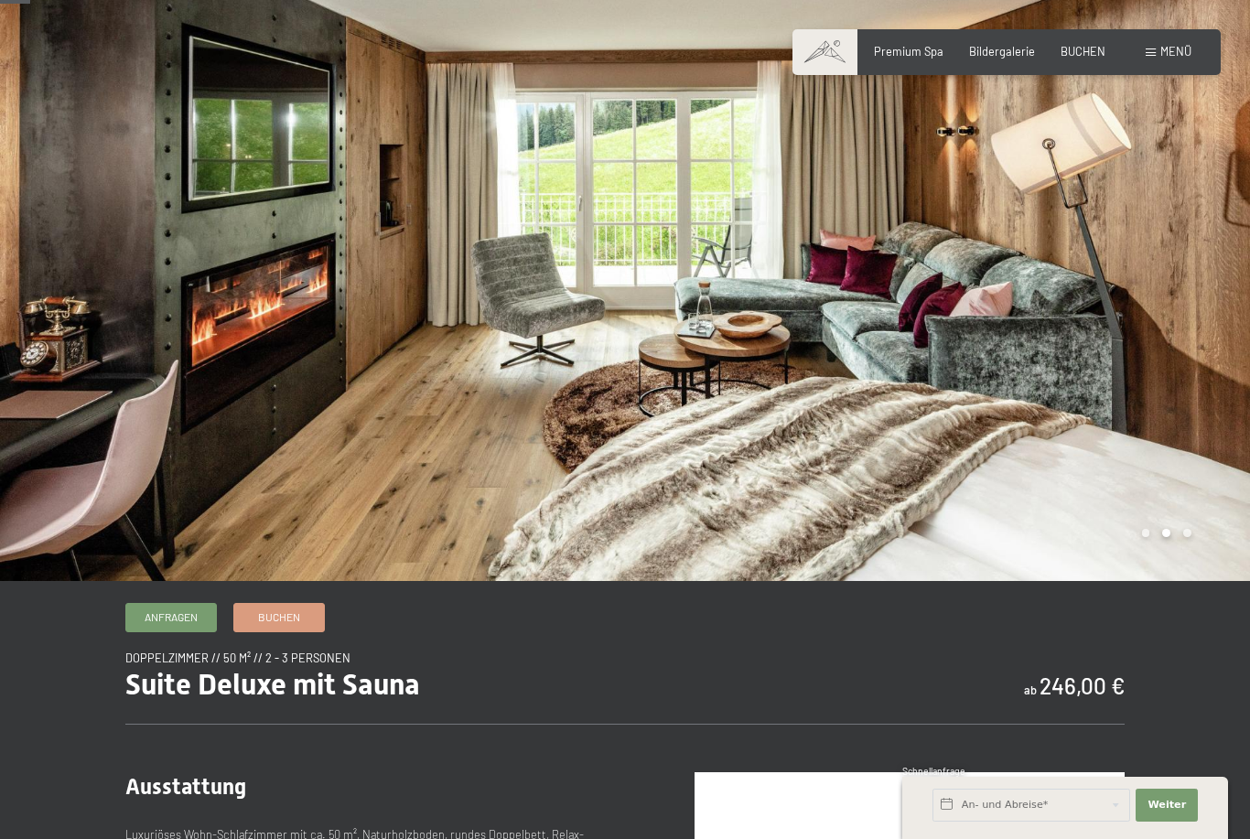
click at [1183, 581] on div at bounding box center [937, 266] width 625 height 630
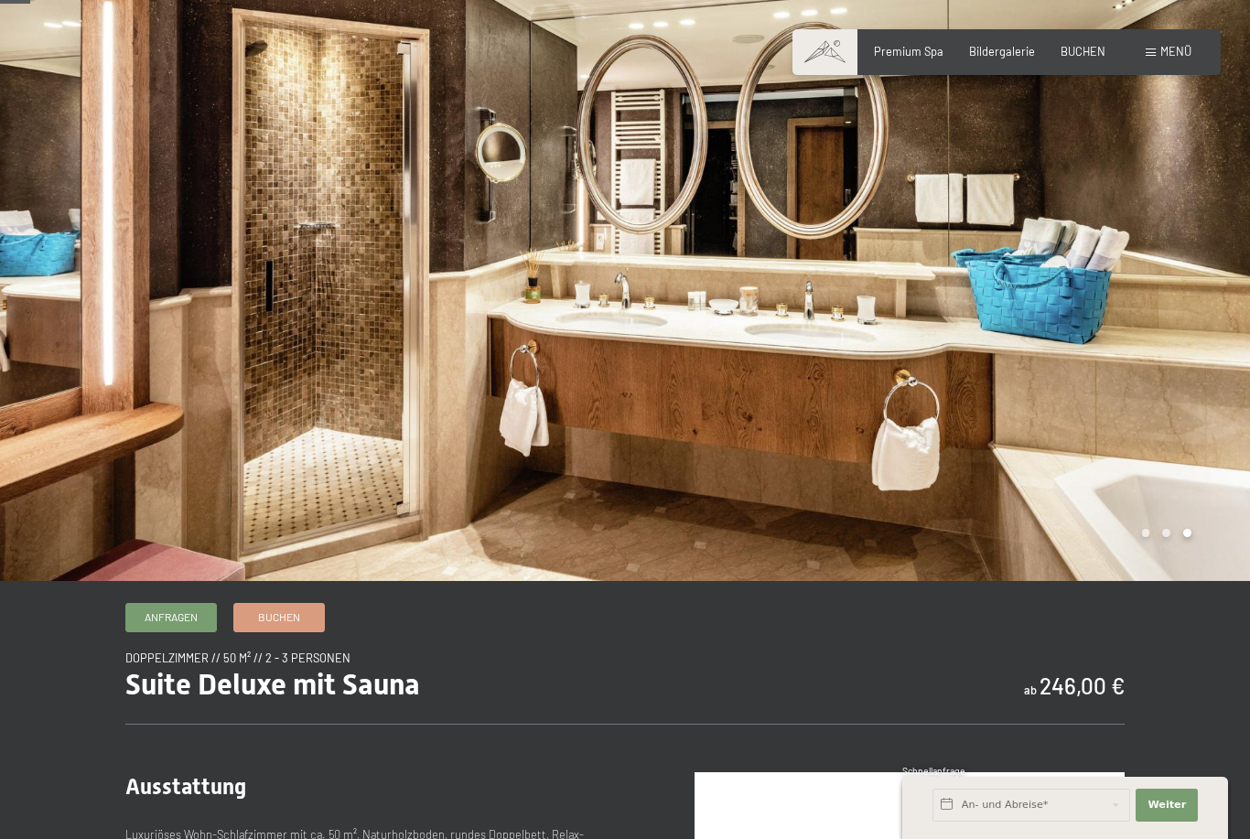
click at [1185, 581] on div at bounding box center [937, 266] width 625 height 630
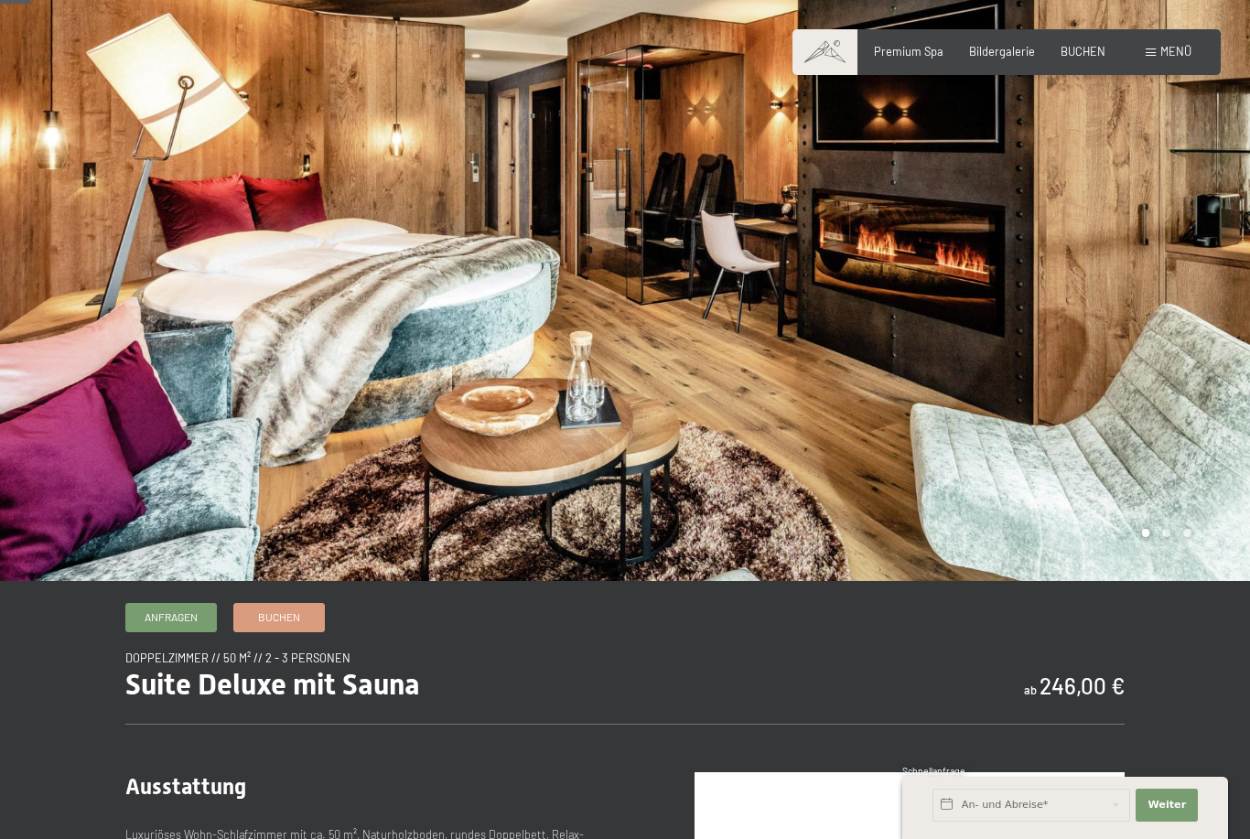
click at [1159, 581] on div at bounding box center [937, 266] width 625 height 630
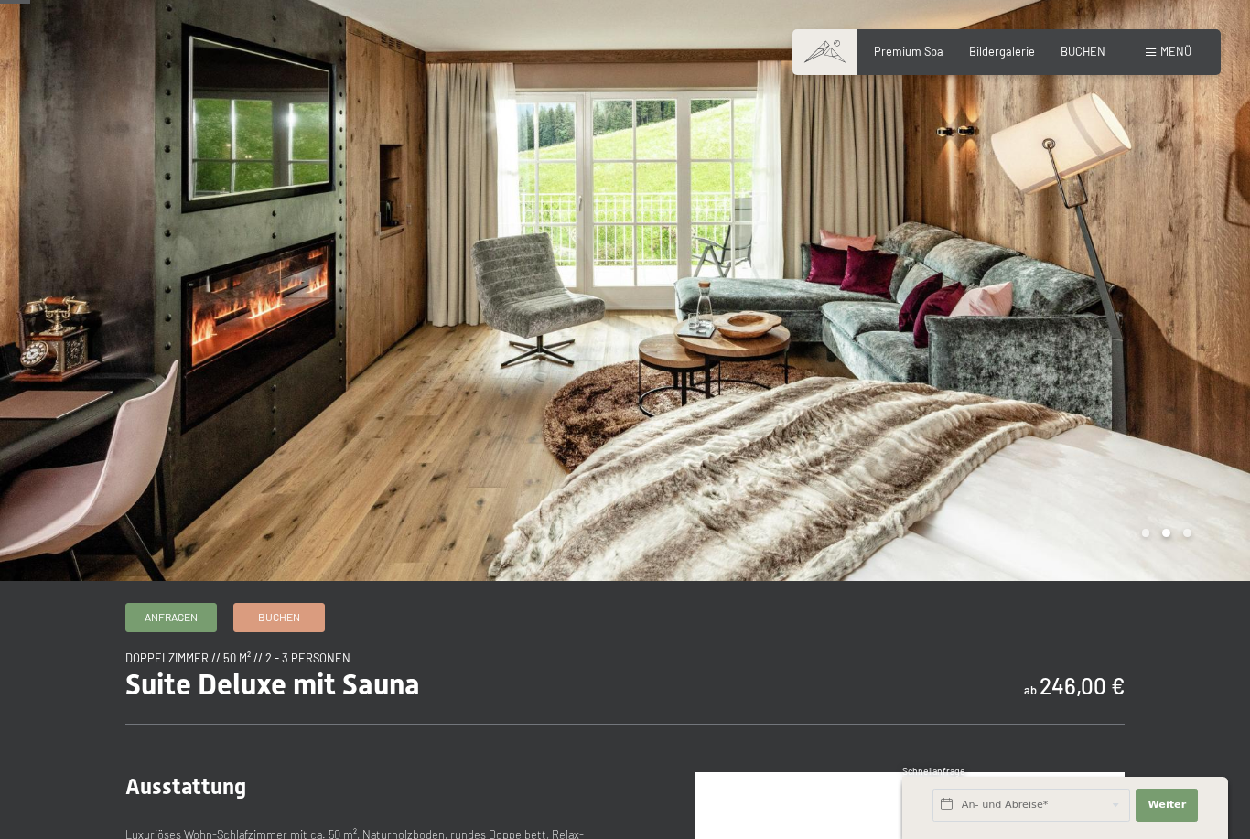
click at [1192, 581] on div at bounding box center [937, 266] width 625 height 630
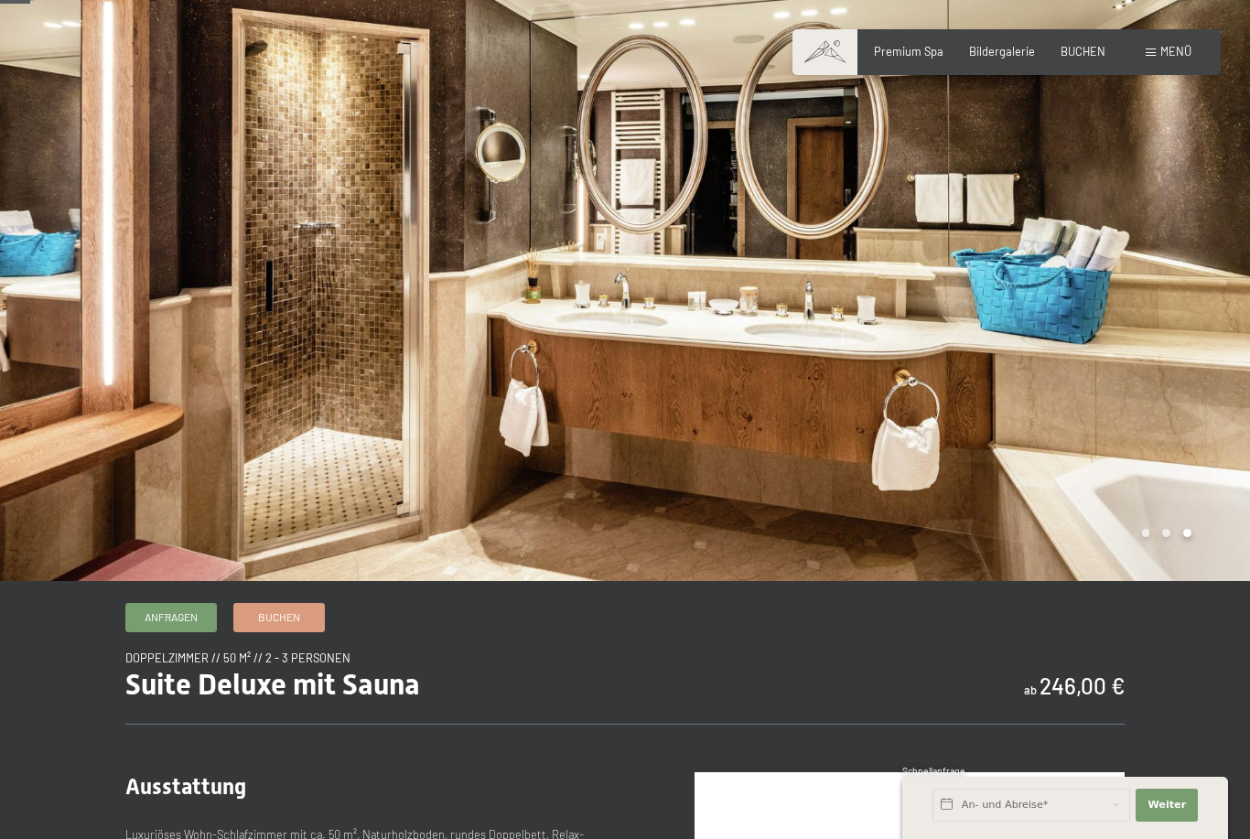
click at [1153, 59] on div "Menü" at bounding box center [1169, 52] width 46 height 16
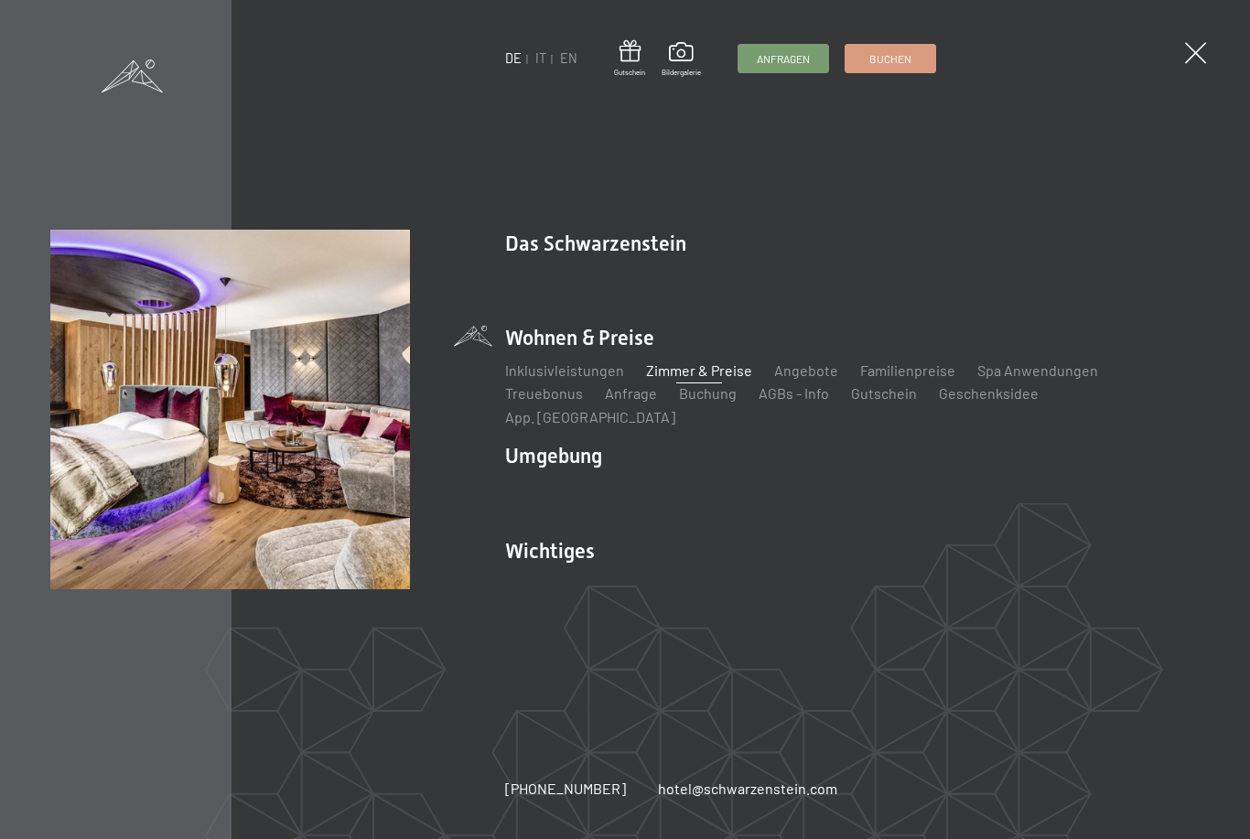
click at [709, 379] on link "Zimmer & Preise" at bounding box center [699, 369] width 106 height 17
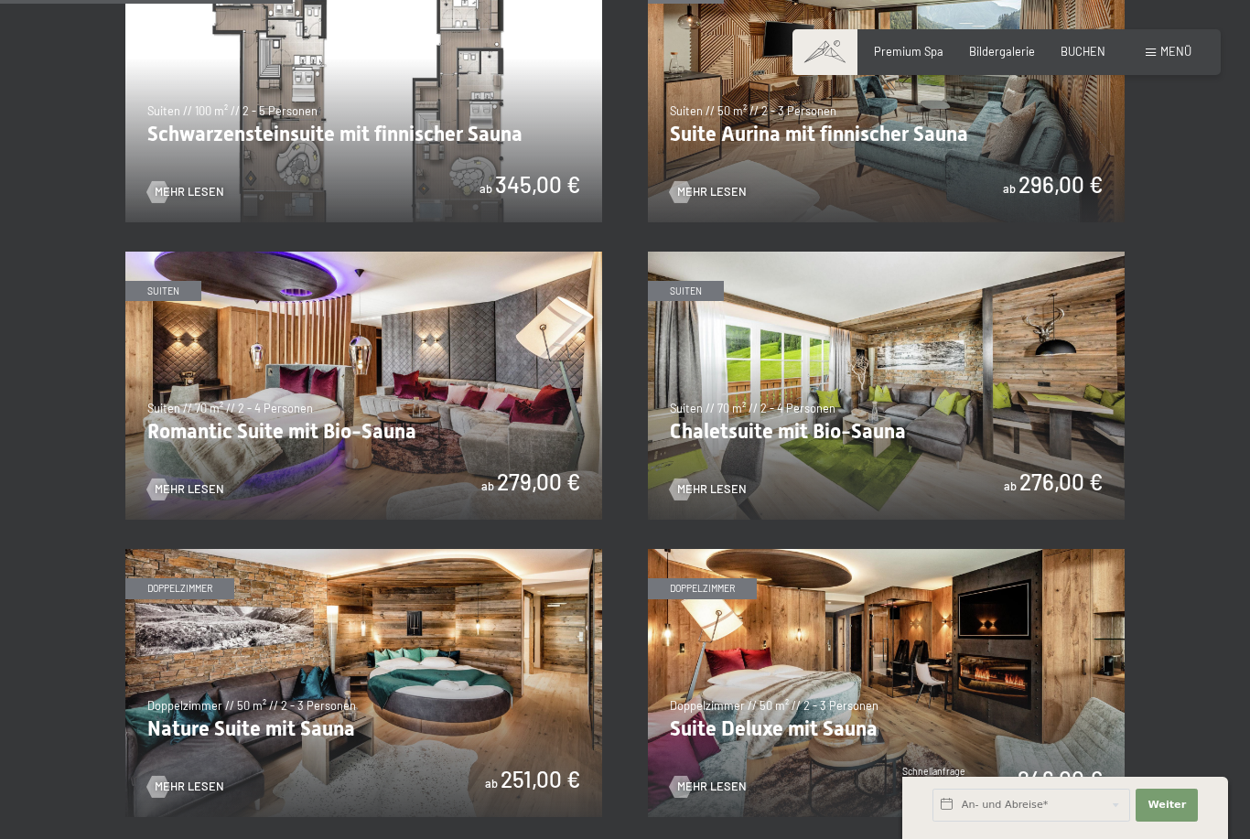
scroll to position [1025, 0]
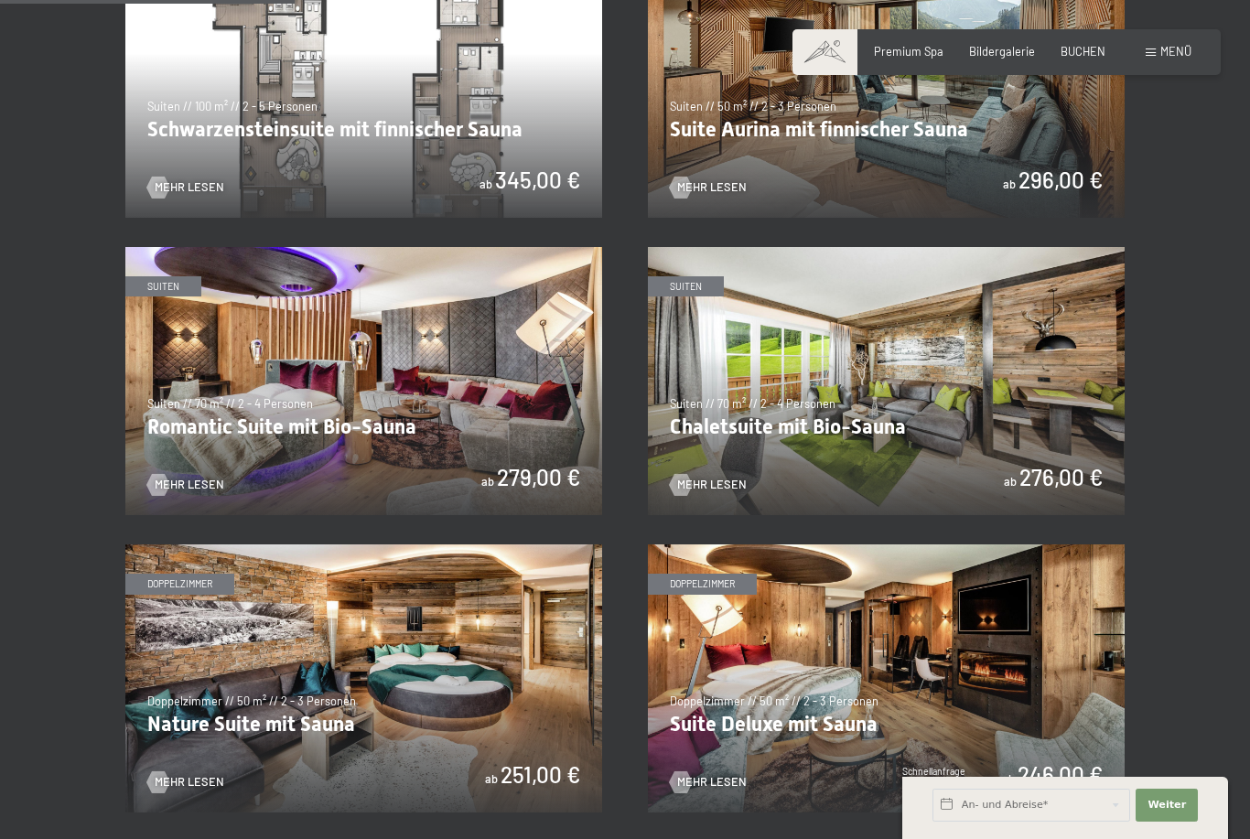
click at [564, 453] on img at bounding box center [363, 381] width 477 height 268
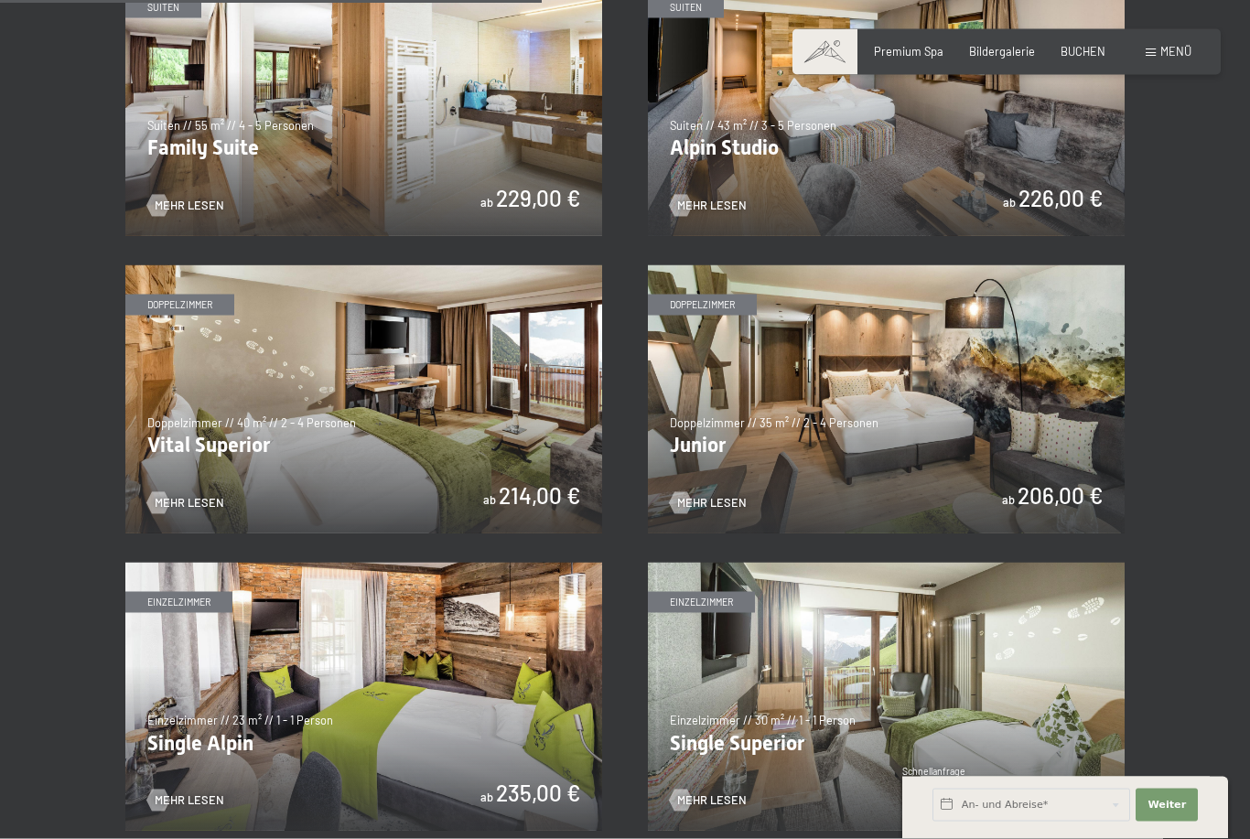
scroll to position [1906, 0]
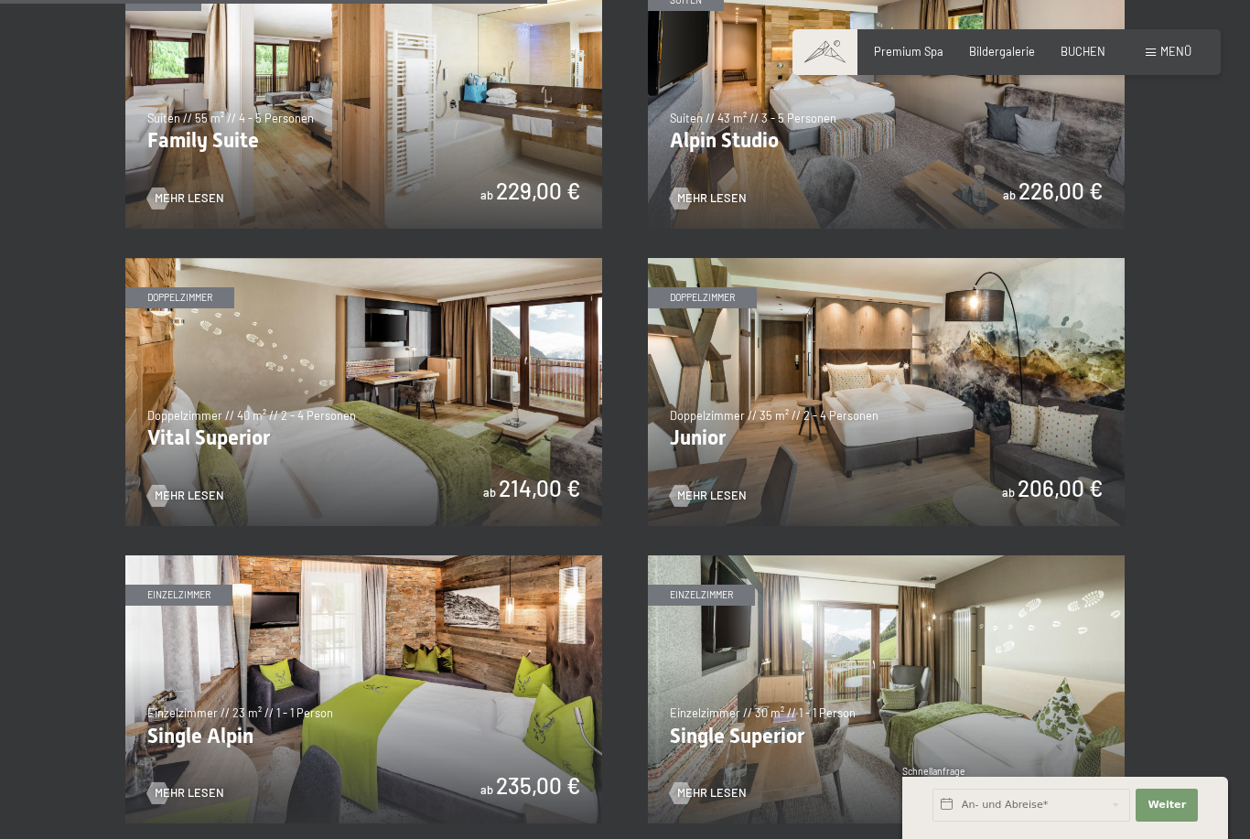
click at [180, 475] on img at bounding box center [363, 392] width 477 height 268
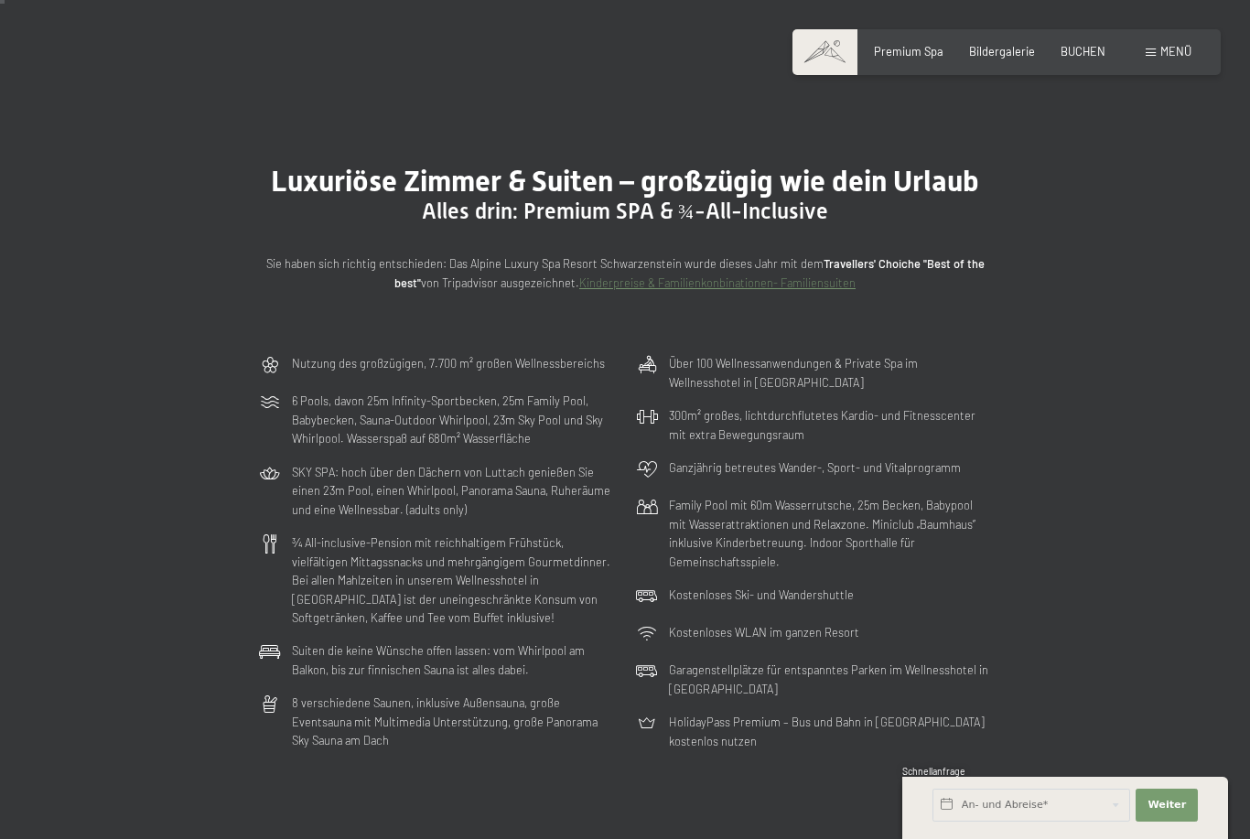
scroll to position [42, 0]
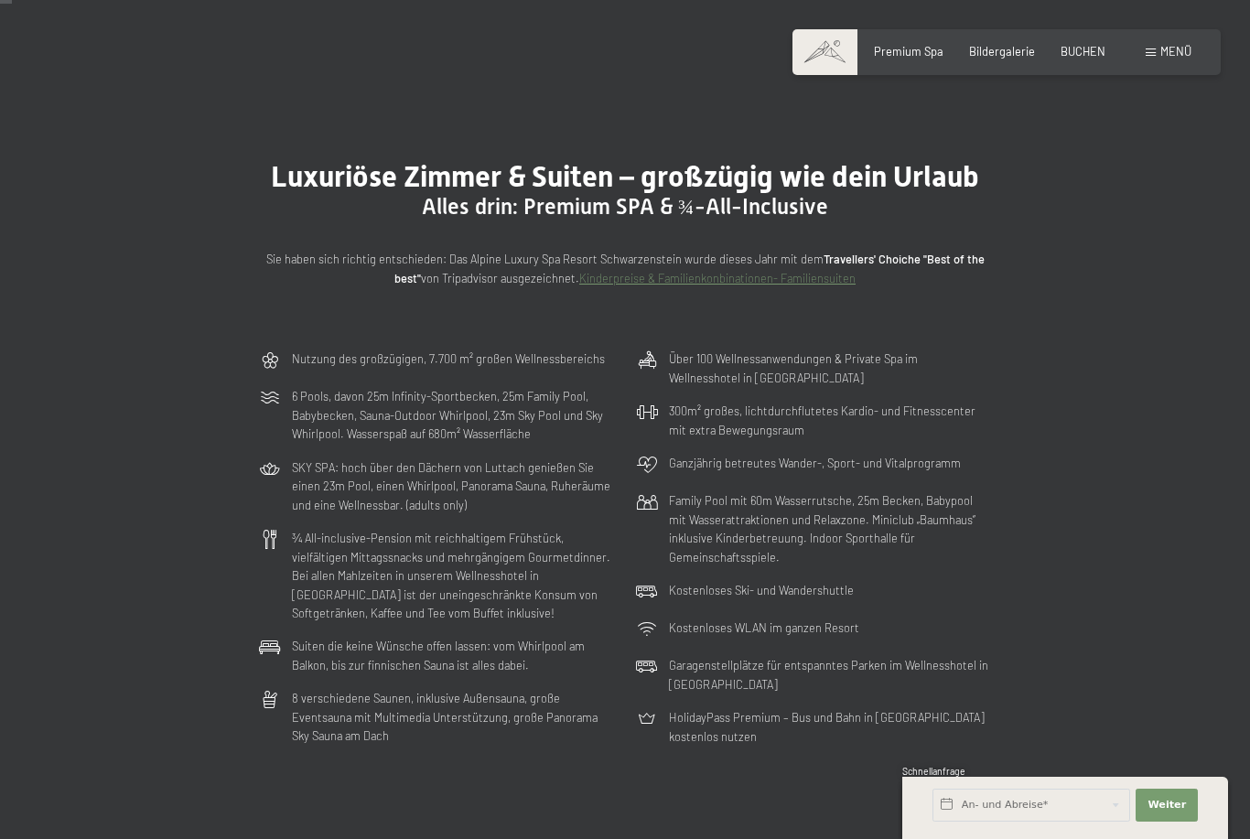
click at [652, 259] on p "Sie haben sich richtig entschieden: Das Alpine Luxury Spa Resort Schwarzenstein…" at bounding box center [625, 269] width 732 height 38
click at [609, 275] on link "Kinderpreise & Familienkonbinationen- Familiensuiten" at bounding box center [717, 278] width 276 height 15
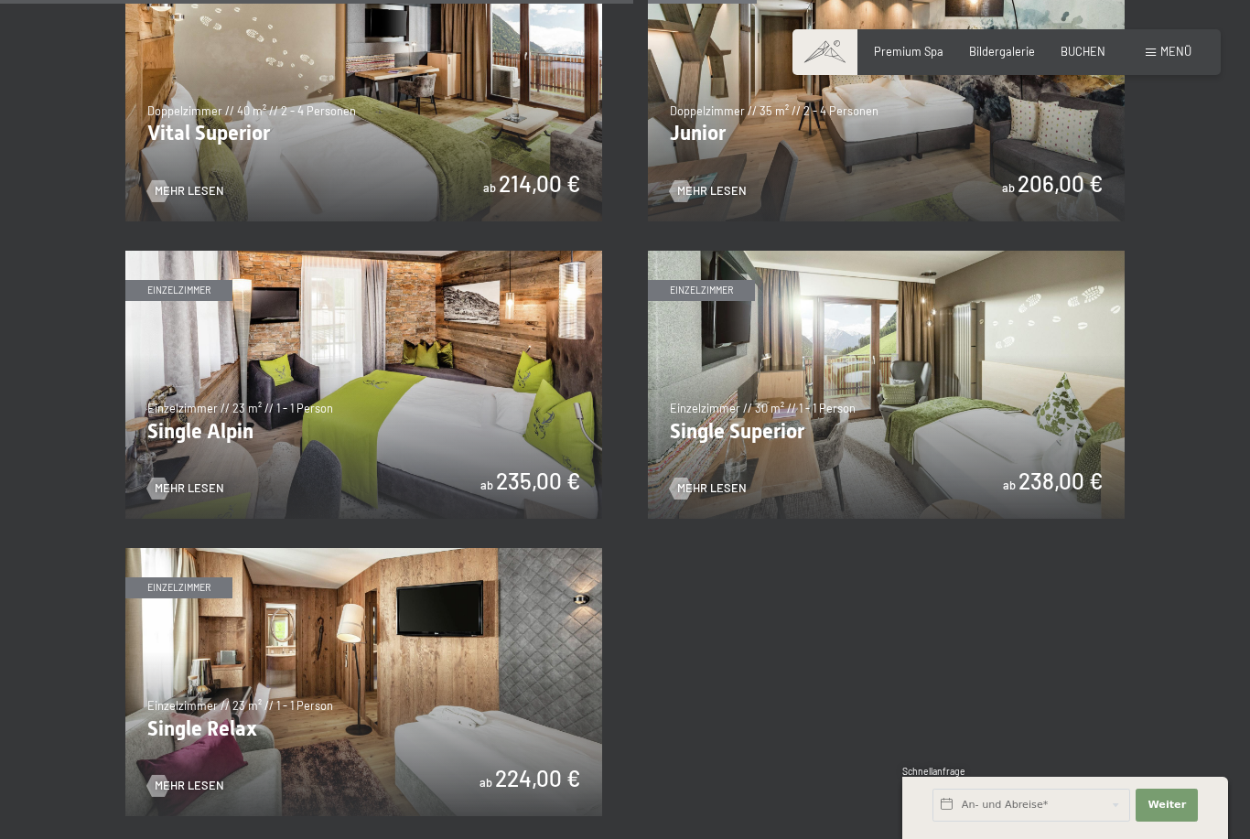
scroll to position [2216, 0]
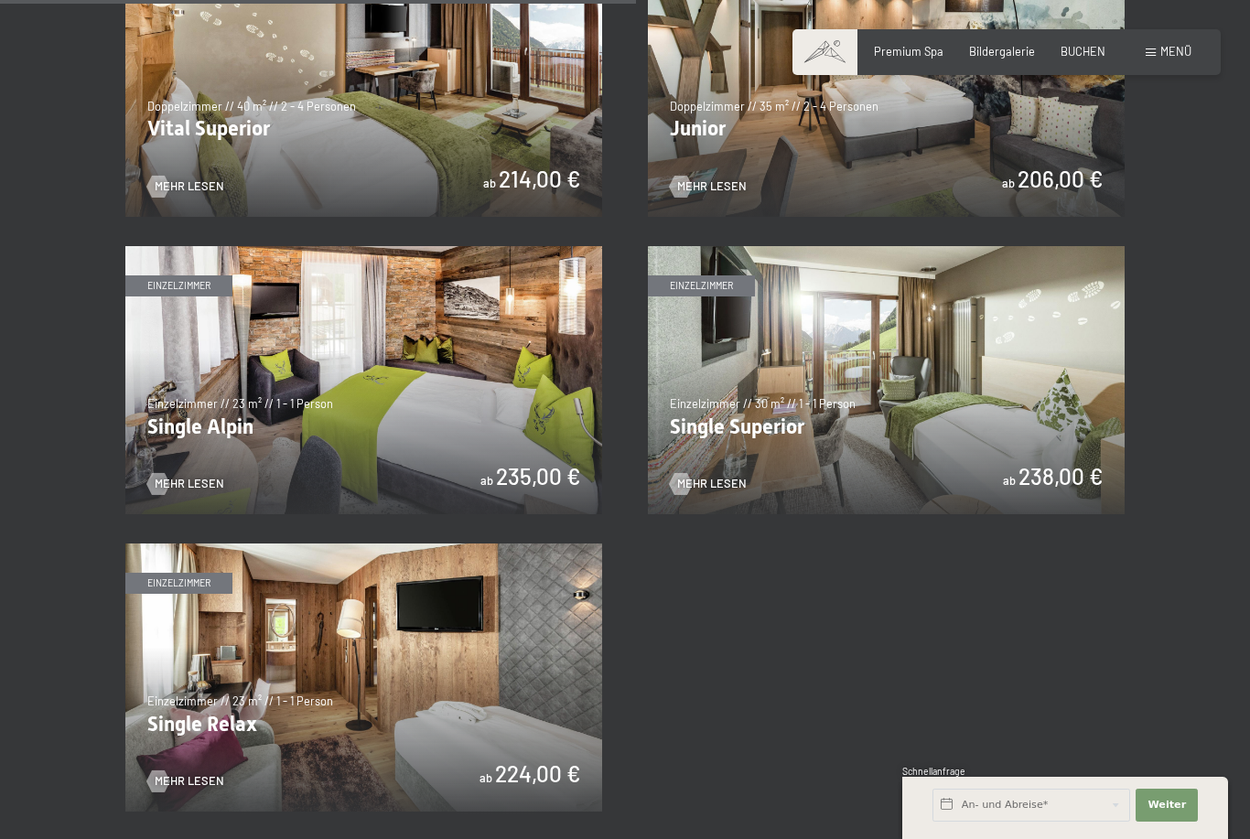
click at [162, 676] on img at bounding box center [363, 678] width 477 height 268
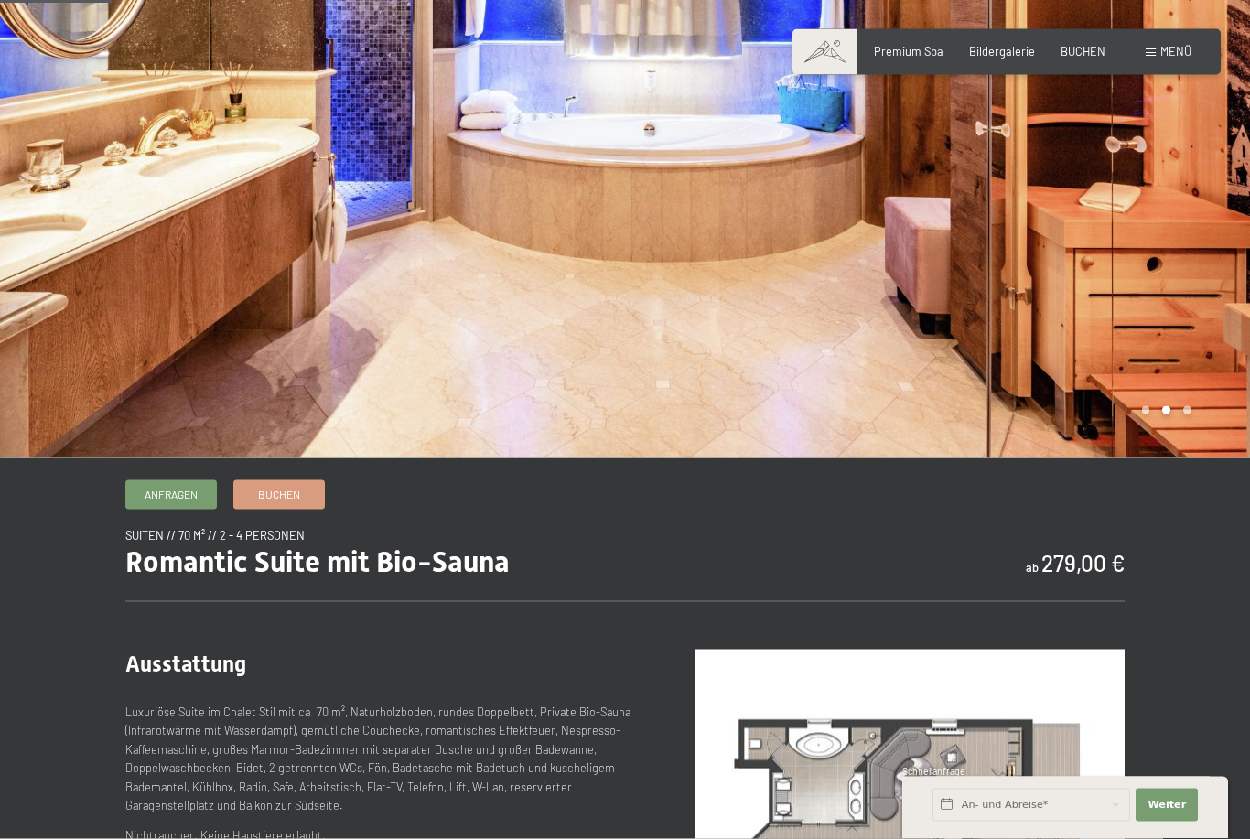
scroll to position [172, 0]
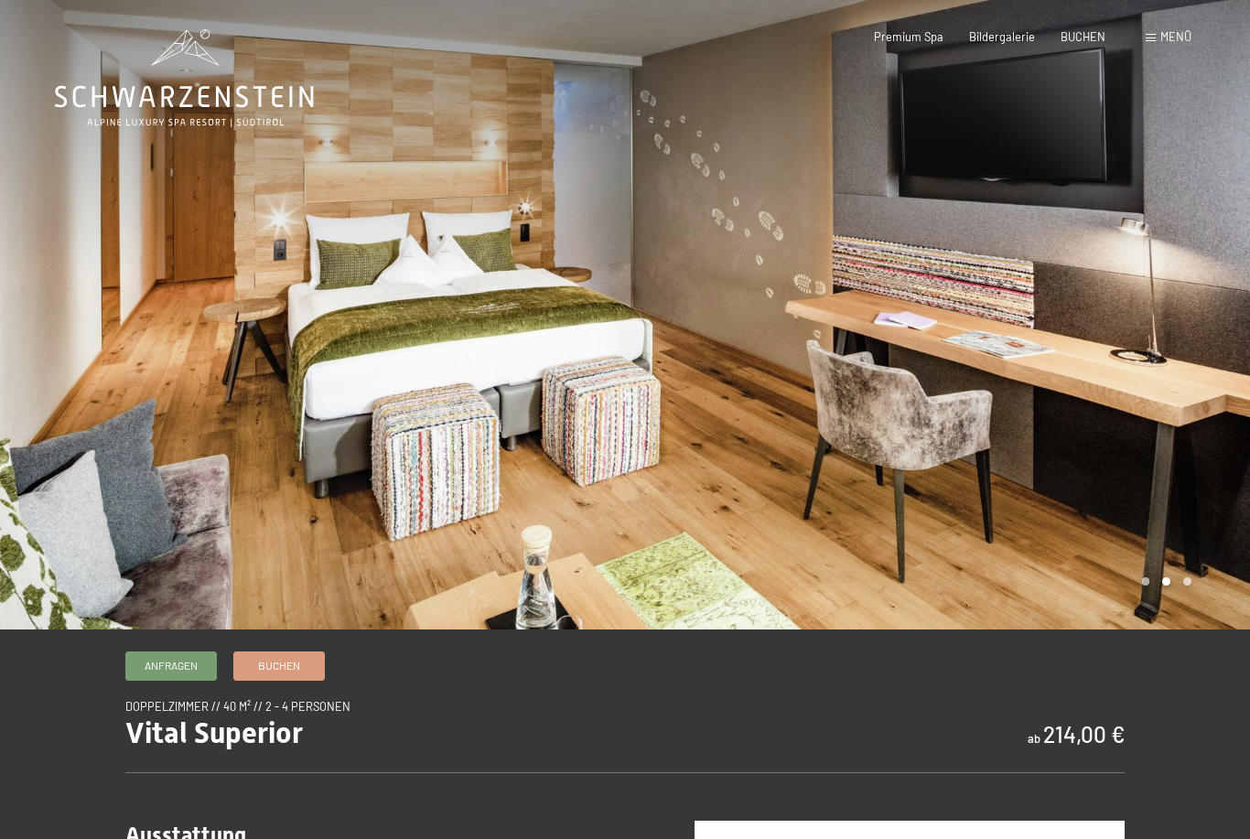
click at [1190, 628] on div at bounding box center [937, 315] width 625 height 630
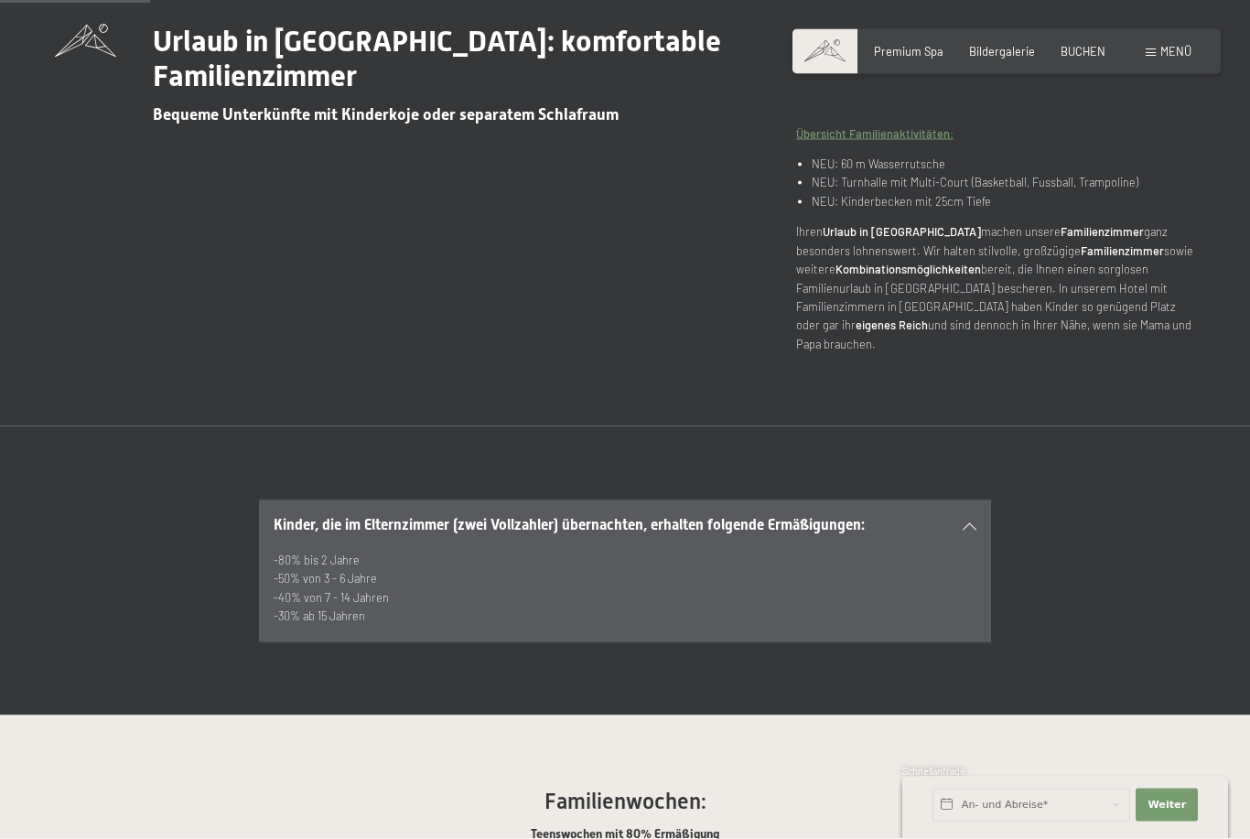
scroll to position [680, 0]
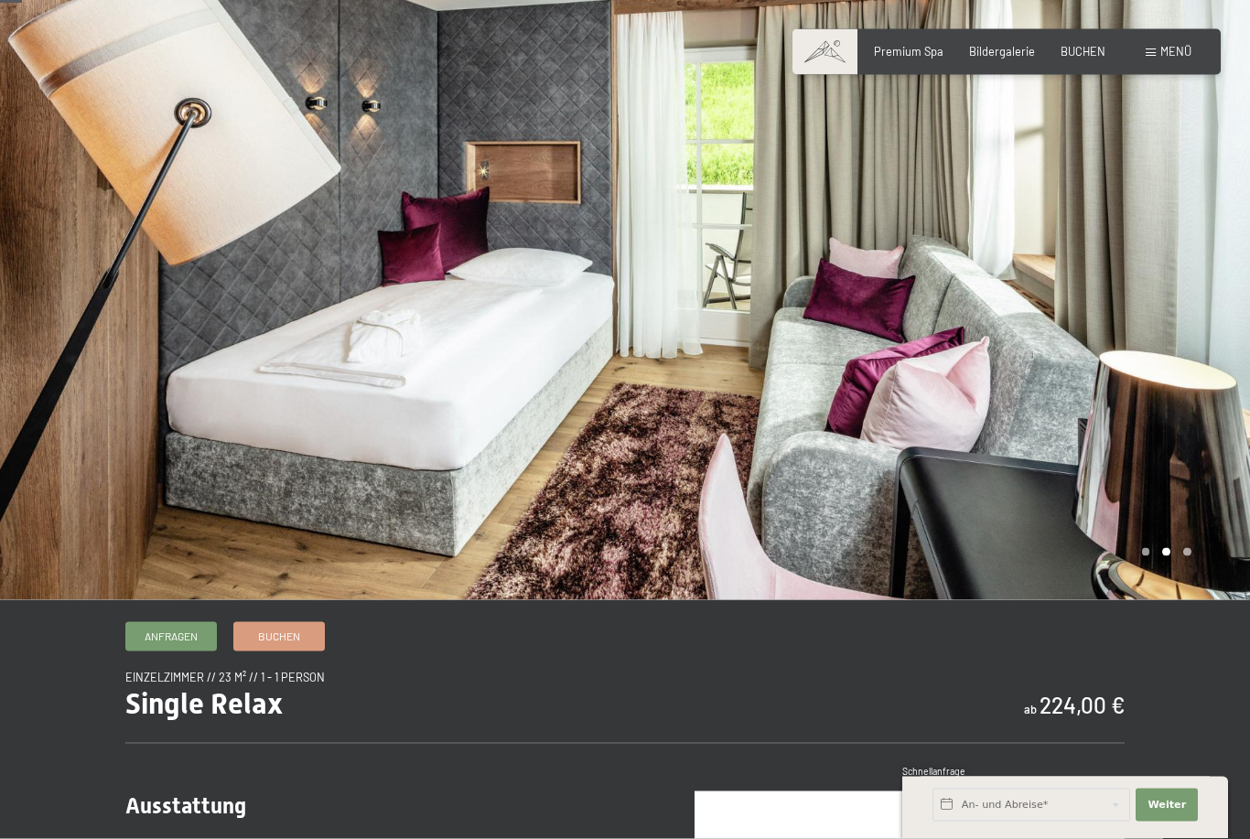
scroll to position [30, 0]
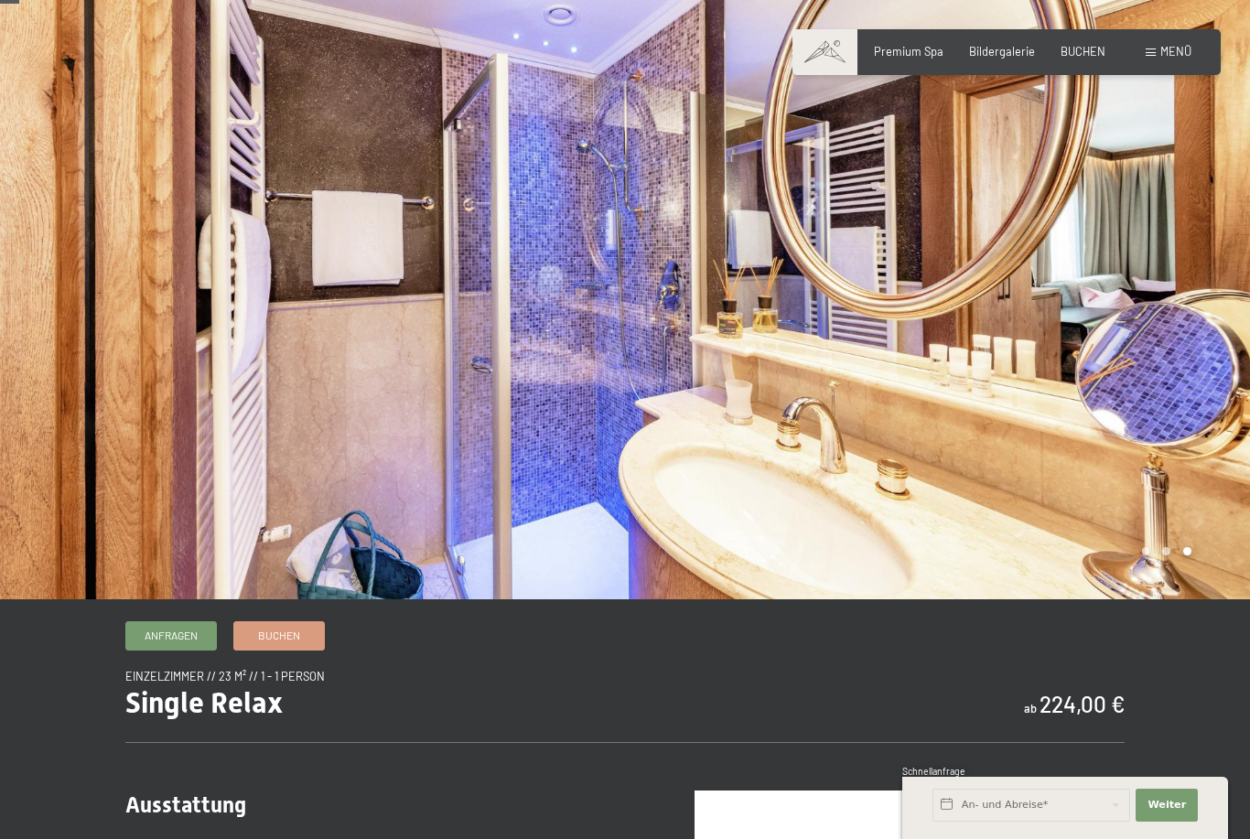
click at [1192, 597] on div at bounding box center [937, 285] width 625 height 630
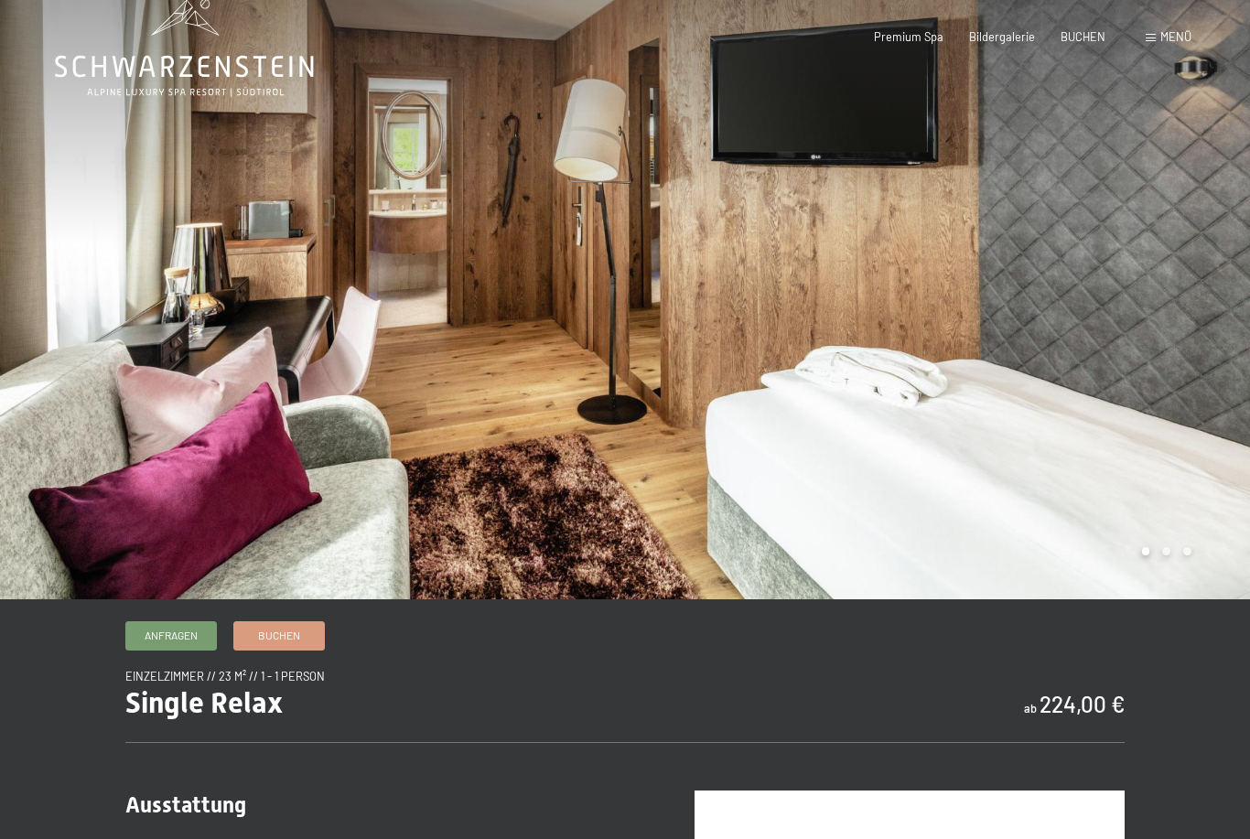
scroll to position [0, 0]
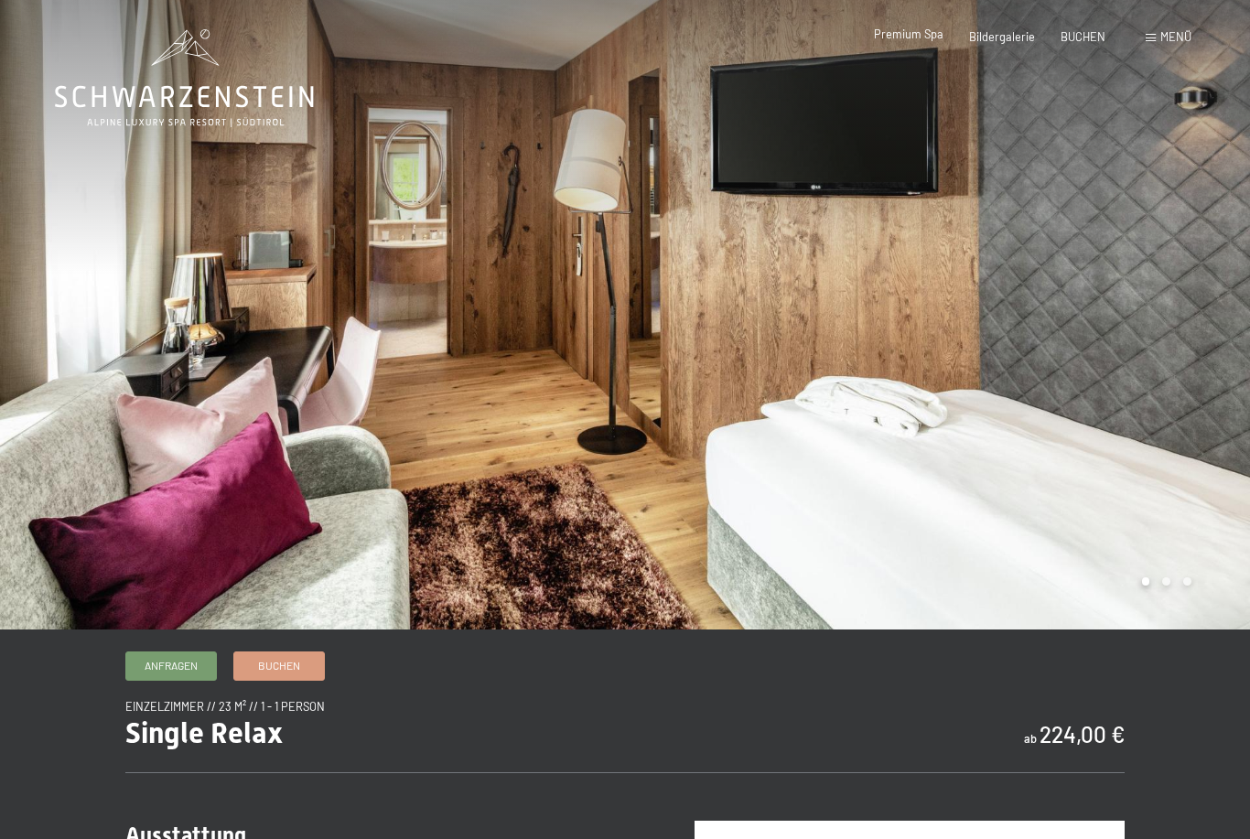
click at [901, 43] on div "Premium Spa Bildergalerie BUCHEN" at bounding box center [976, 37] width 309 height 16
click at [890, 41] on span "Premium Spa" at bounding box center [909, 34] width 70 height 15
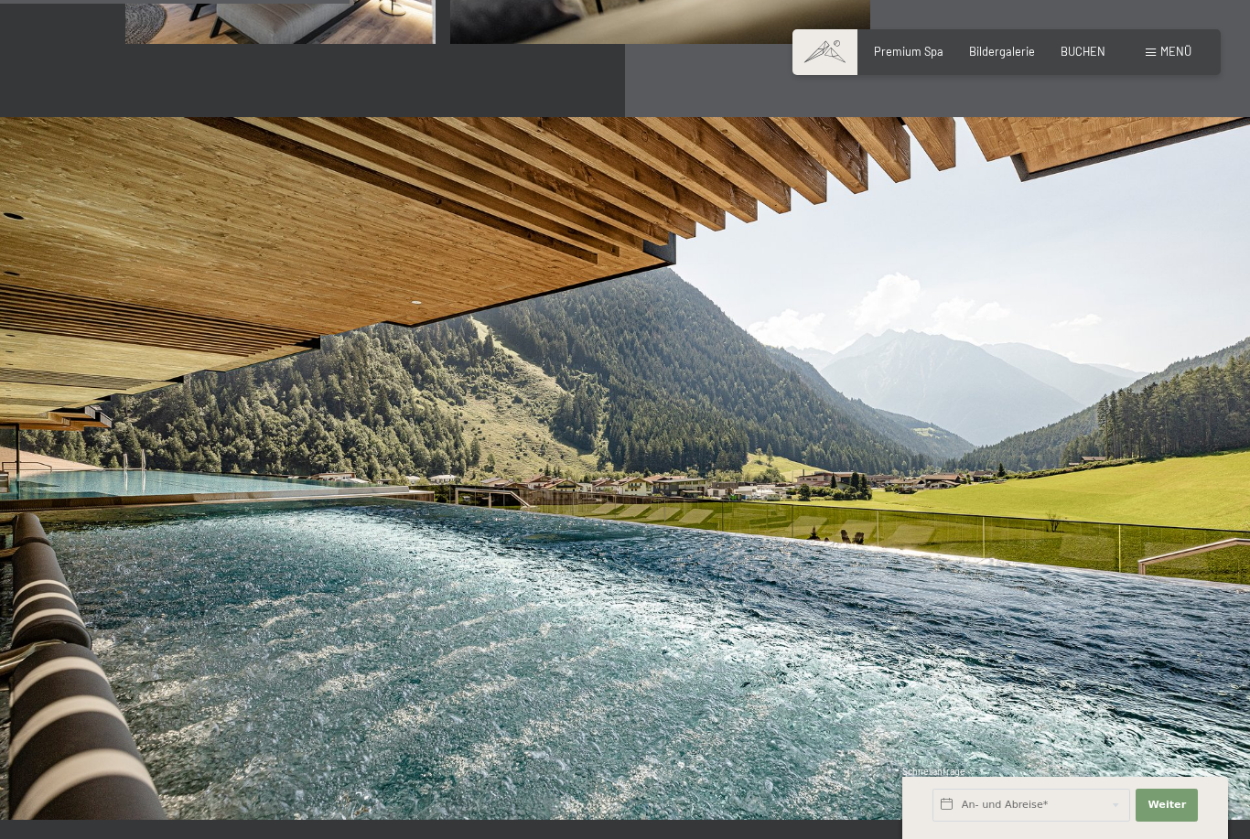
scroll to position [3255, 0]
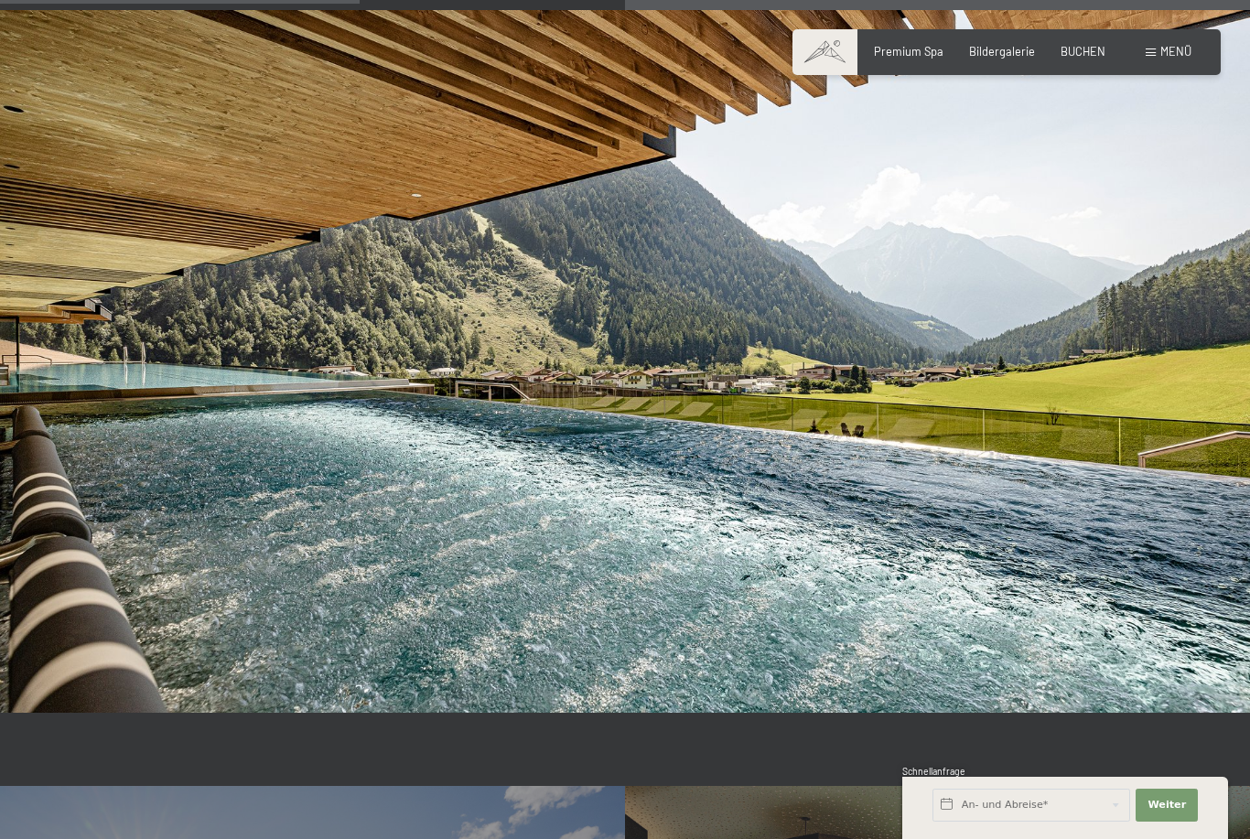
click at [1169, 57] on span "Menü" at bounding box center [1175, 51] width 31 height 15
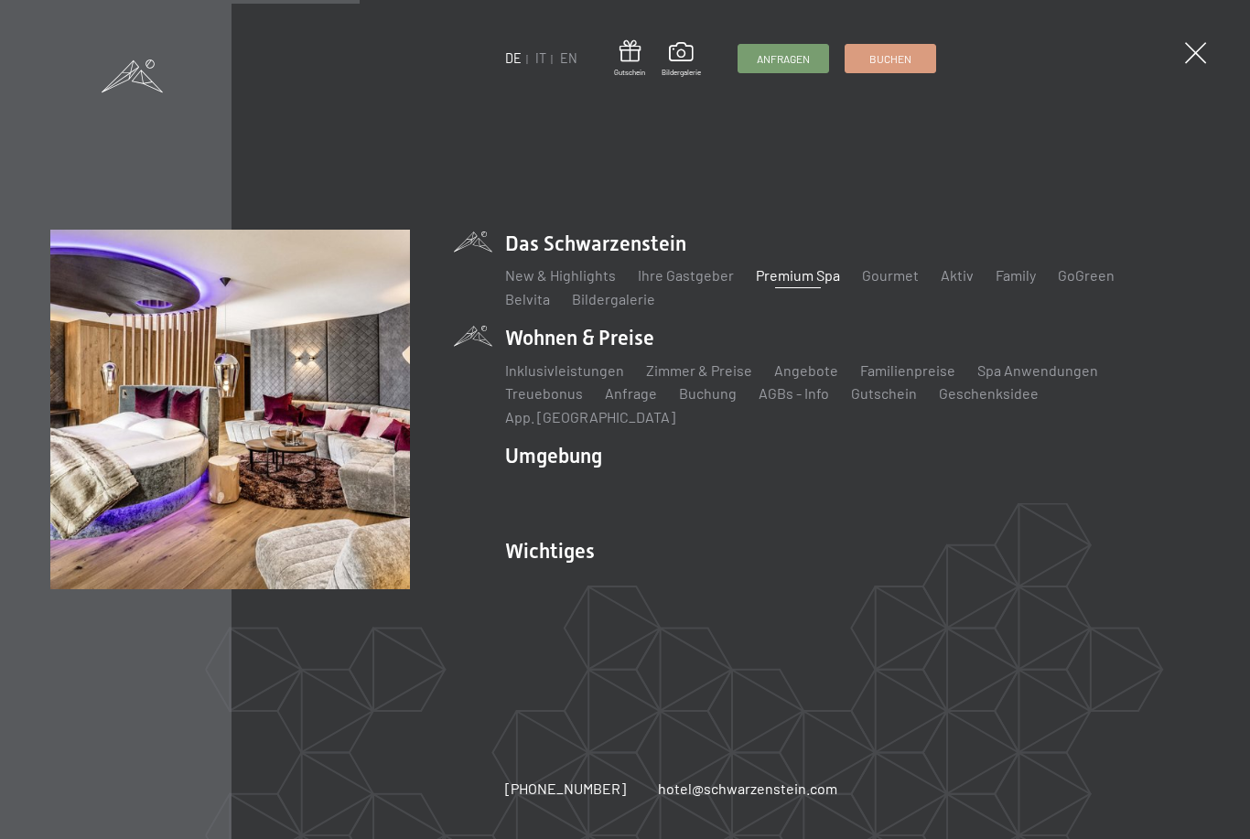
click at [612, 374] on li "Wohnen & Preise Inklusivleistungen Zimmer & Preise Liste Angebote Liste Familie…" at bounding box center [852, 375] width 695 height 103
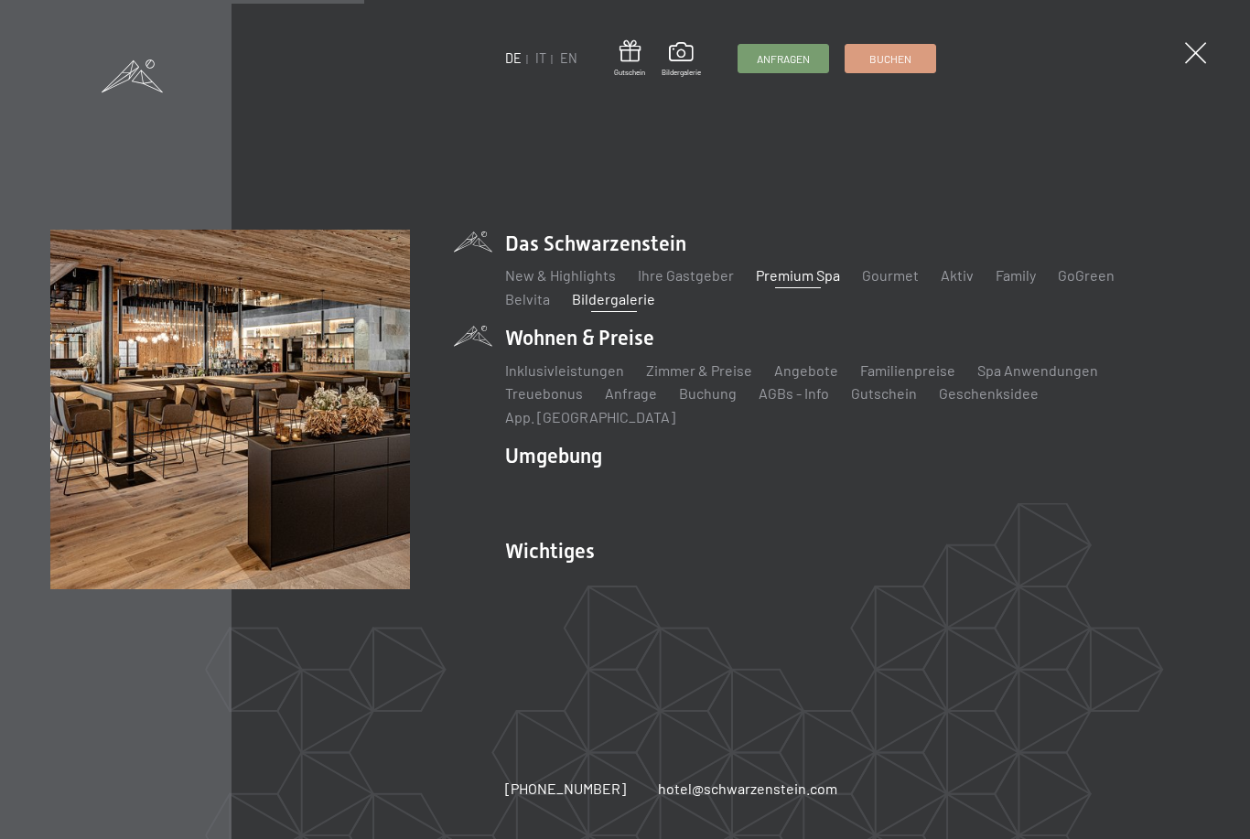
click at [572, 307] on link "Bildergalerie" at bounding box center [613, 298] width 83 height 17
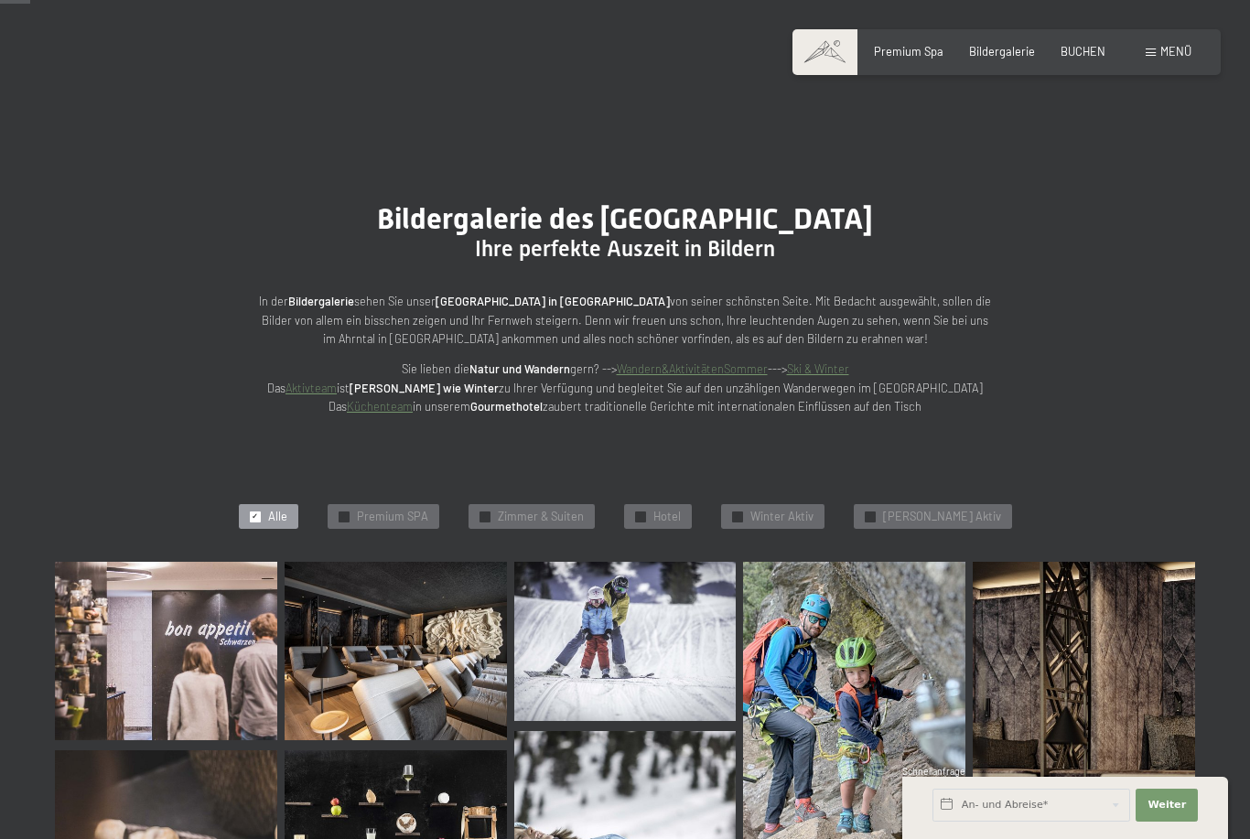
scroll to position [420, 0]
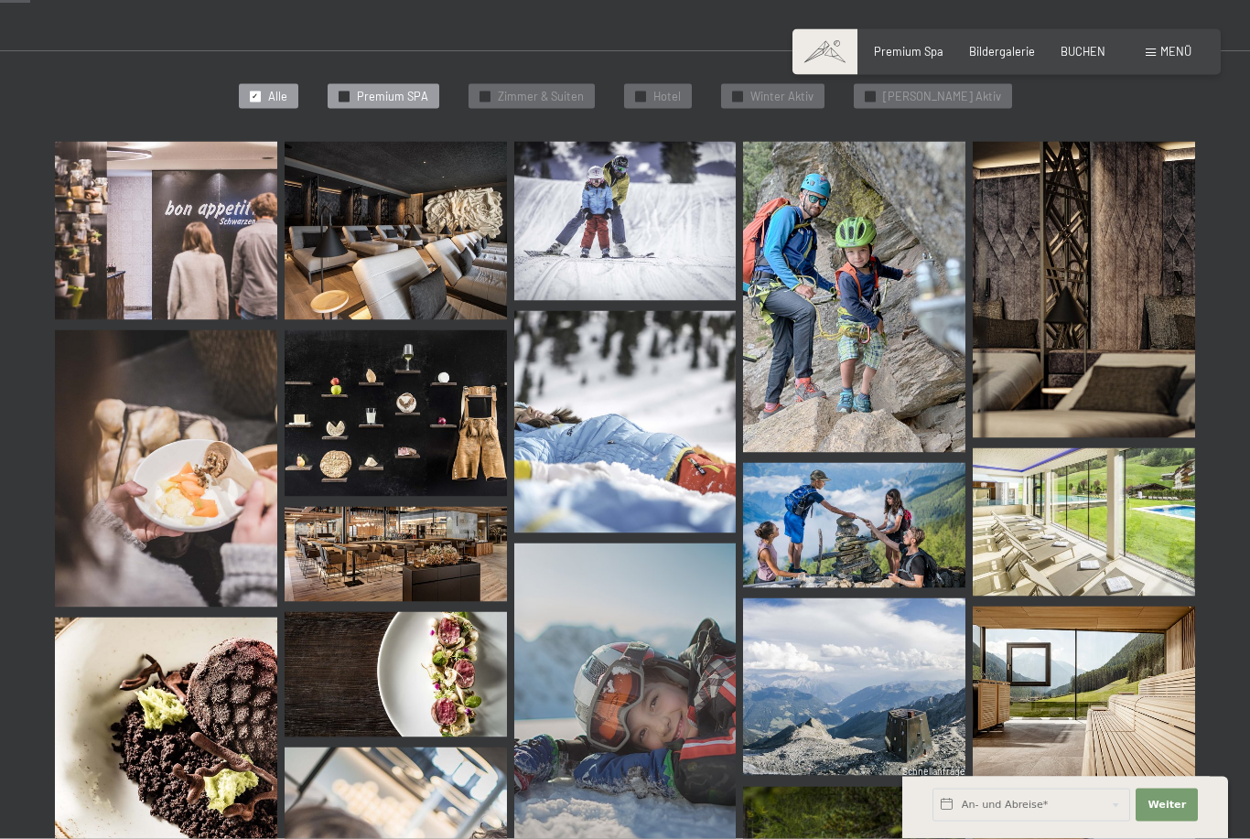
click at [377, 101] on div "✓ Premium SPA" at bounding box center [384, 97] width 112 height 26
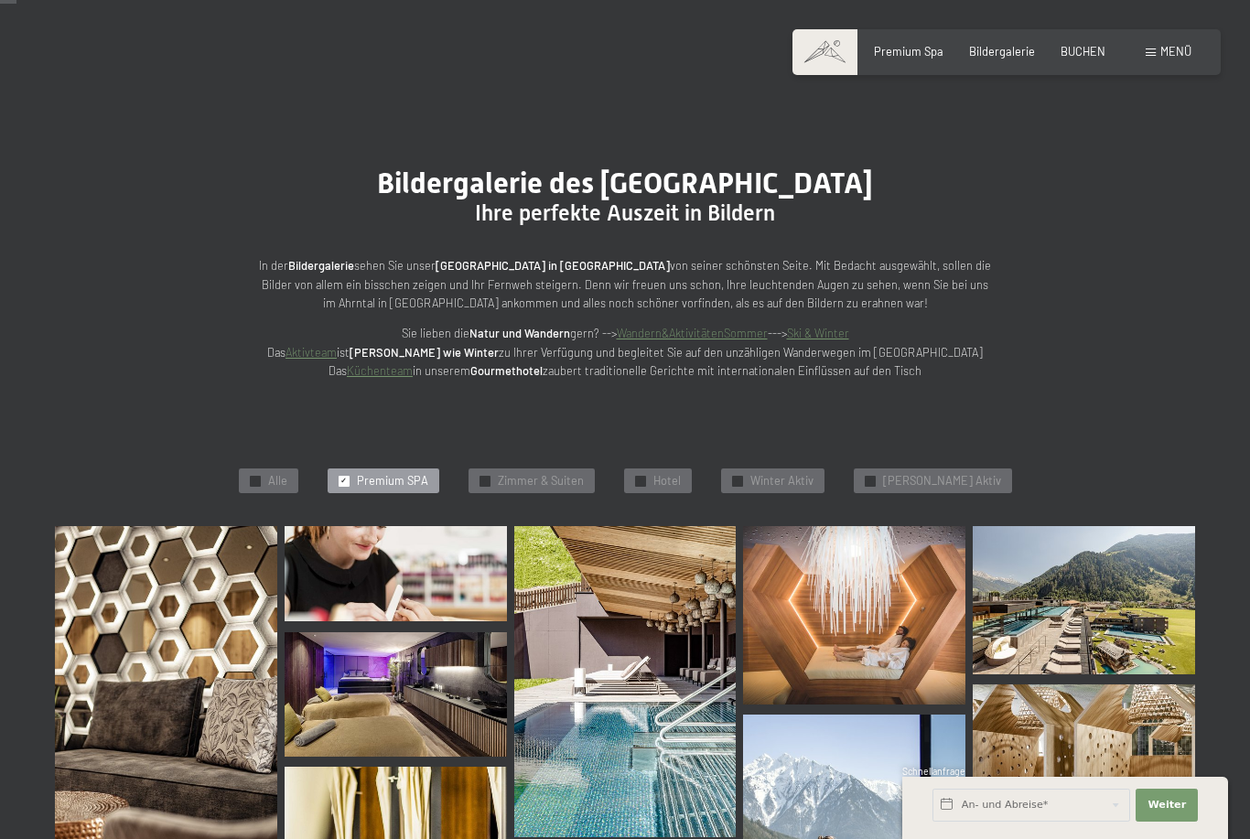
scroll to position [37, 0]
click at [1179, 45] on span "Menü" at bounding box center [1175, 51] width 31 height 15
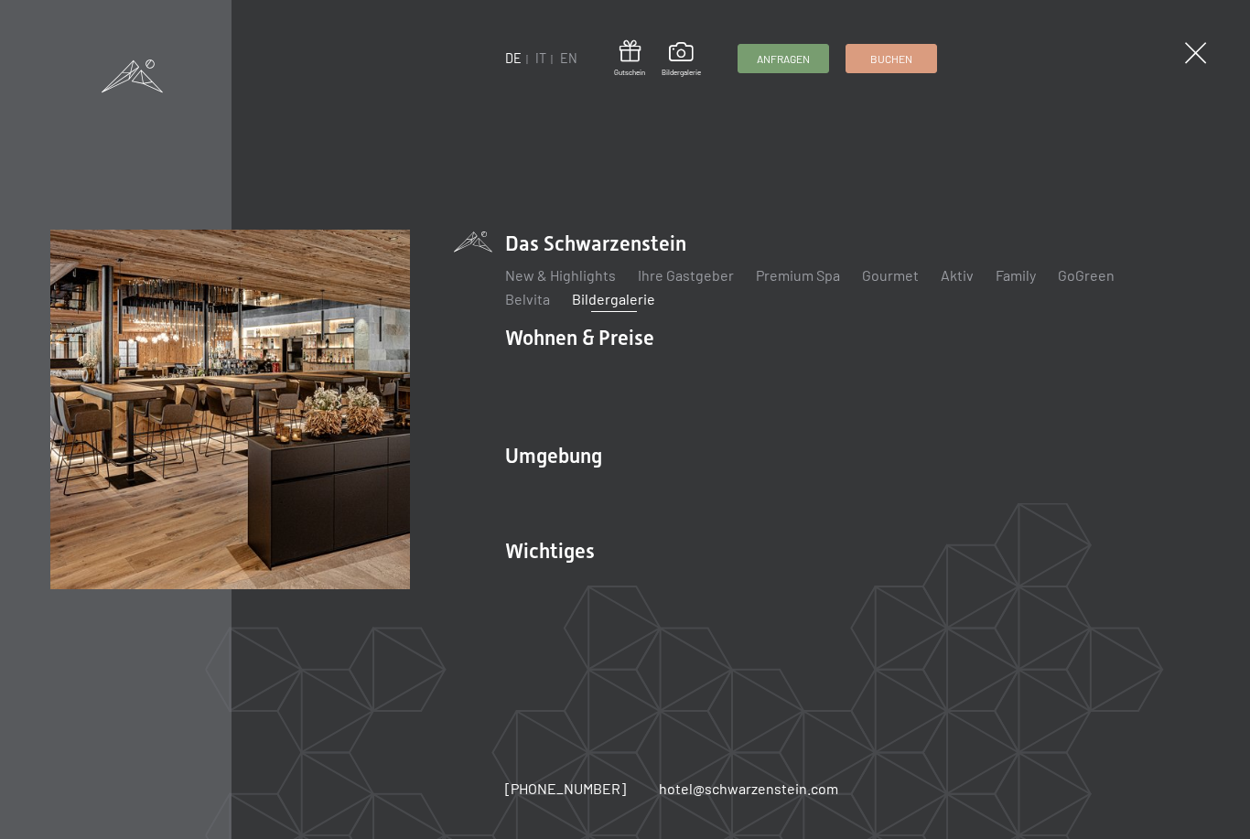
click at [1086, 3] on div at bounding box center [625, 2] width 1250 height 4
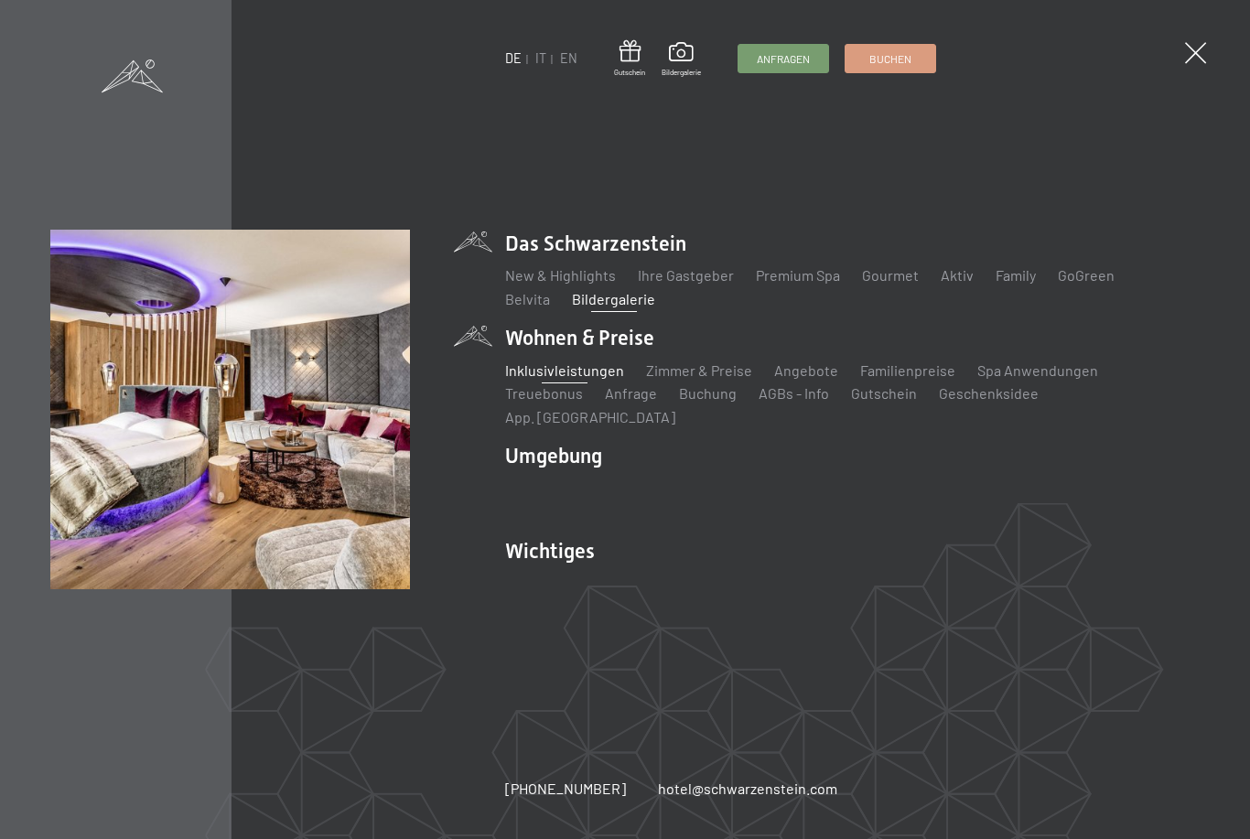
click at [583, 379] on link "Inklusivleistungen" at bounding box center [564, 369] width 119 height 17
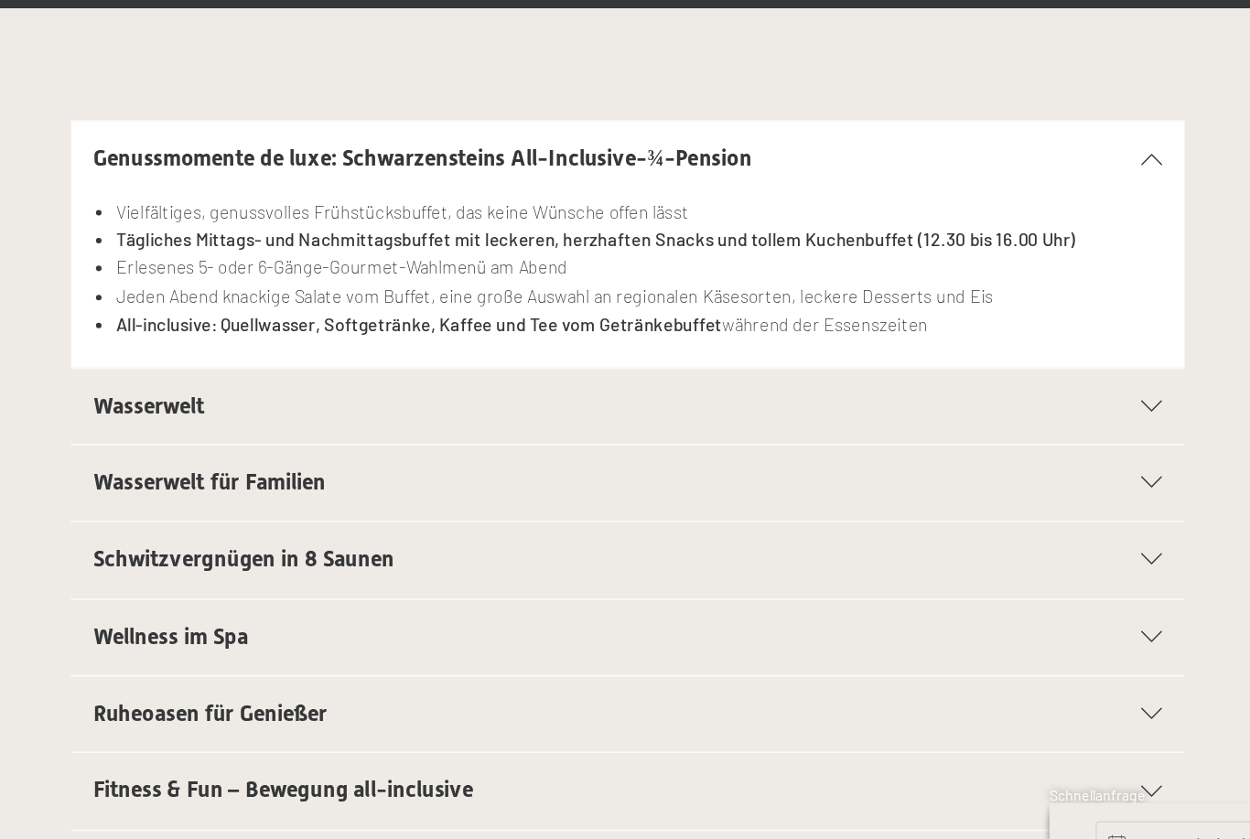
scroll to position [137, 0]
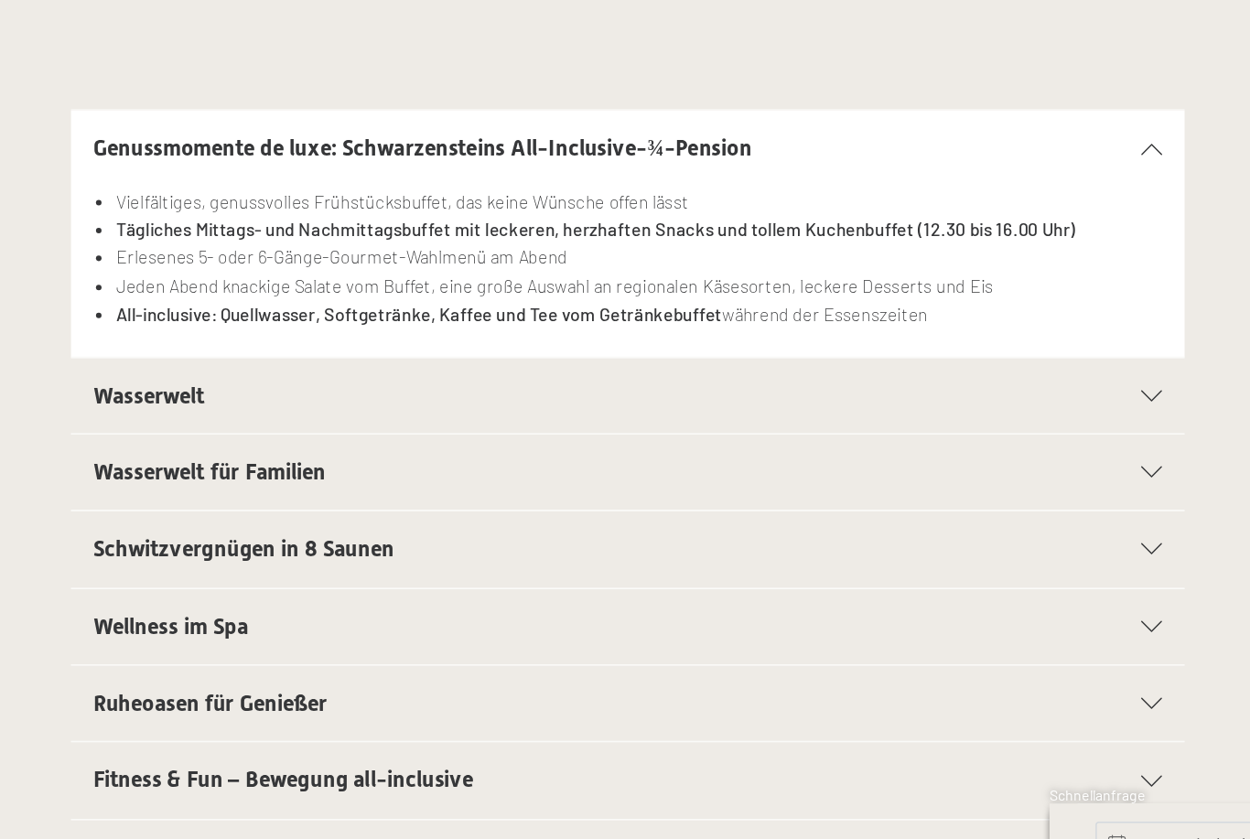
click at [717, 484] on div "Wasserwelt" at bounding box center [625, 508] width 703 height 49
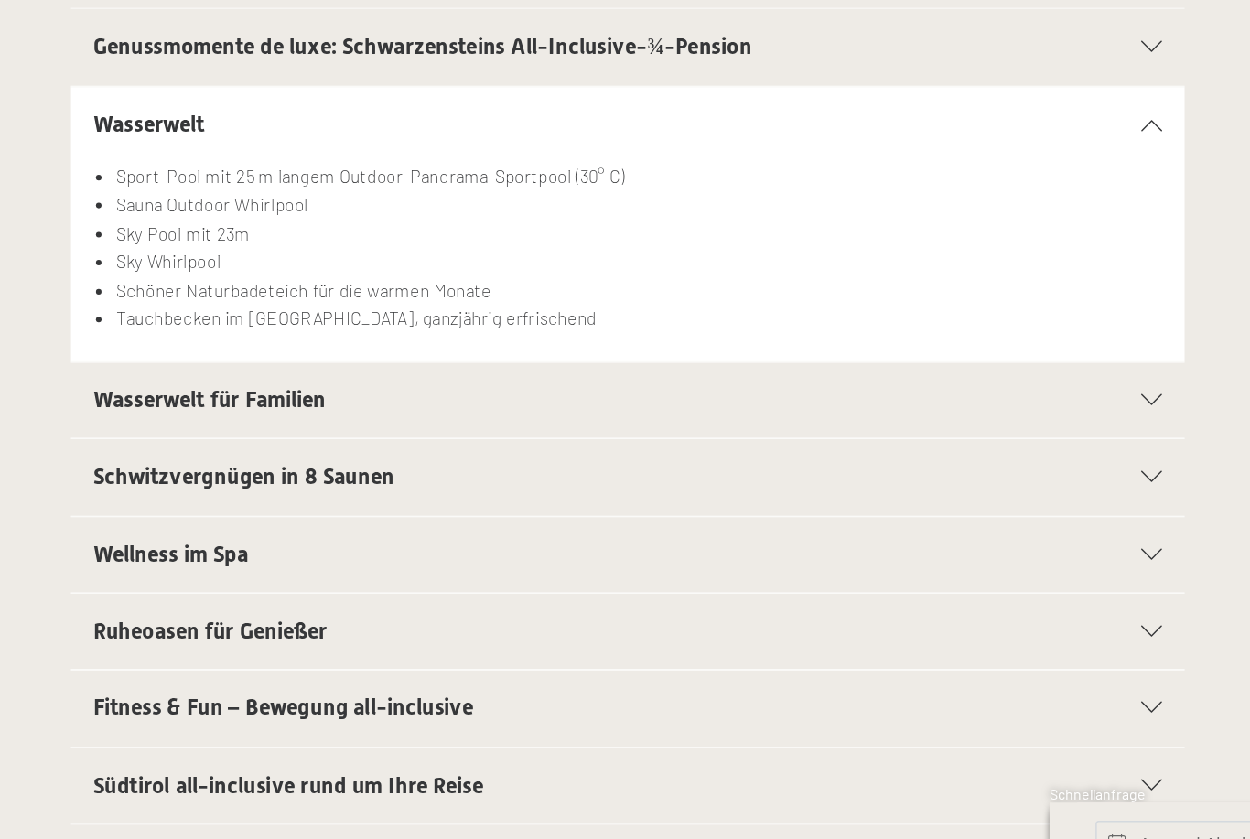
scroll to position [204, 0]
click at [684, 487] on div "Wasserwelt für Familien" at bounding box center [625, 511] width 703 height 49
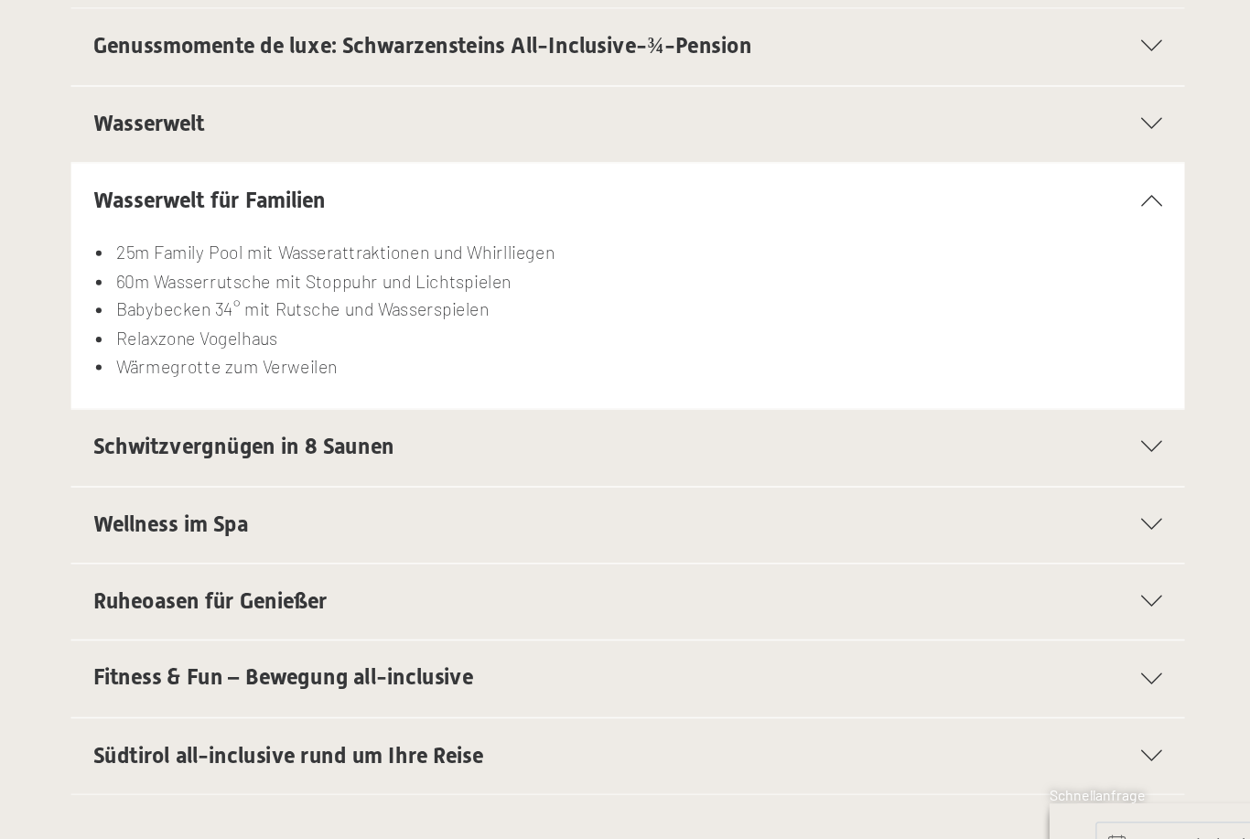
click at [618, 533] on h2 "Schwitzvergnügen in 8 Saunen" at bounding box center [590, 543] width 632 height 20
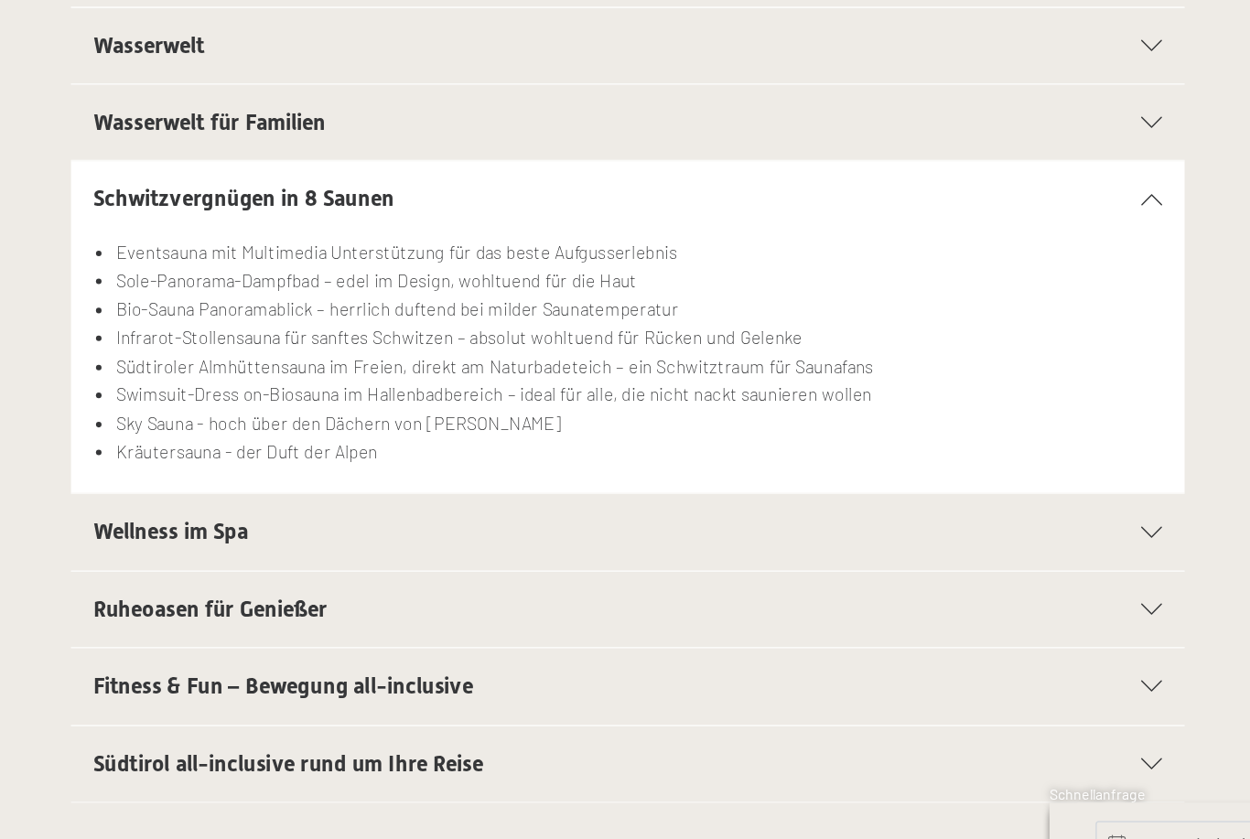
scroll to position [298, 0]
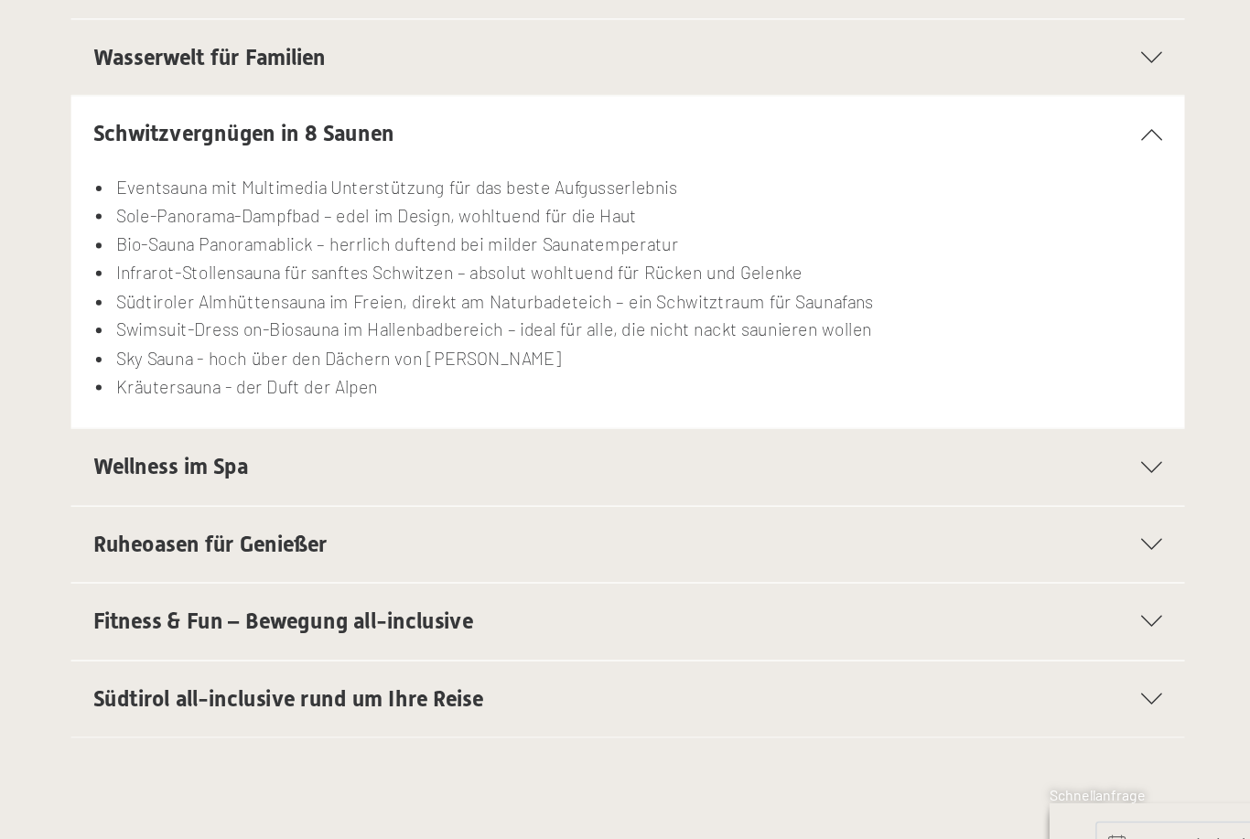
click at [443, 545] on h2 "Wellness im Spa" at bounding box center [590, 555] width 632 height 20
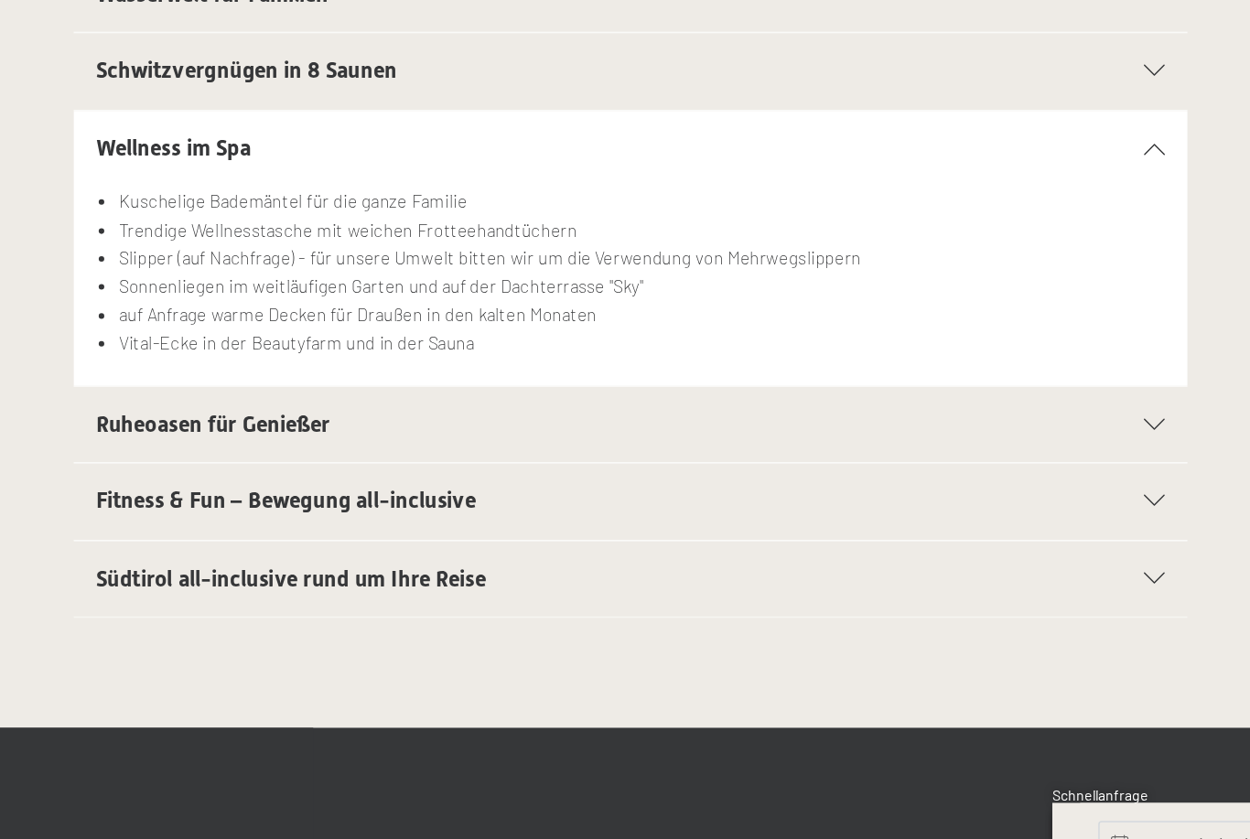
scroll to position [361, 0]
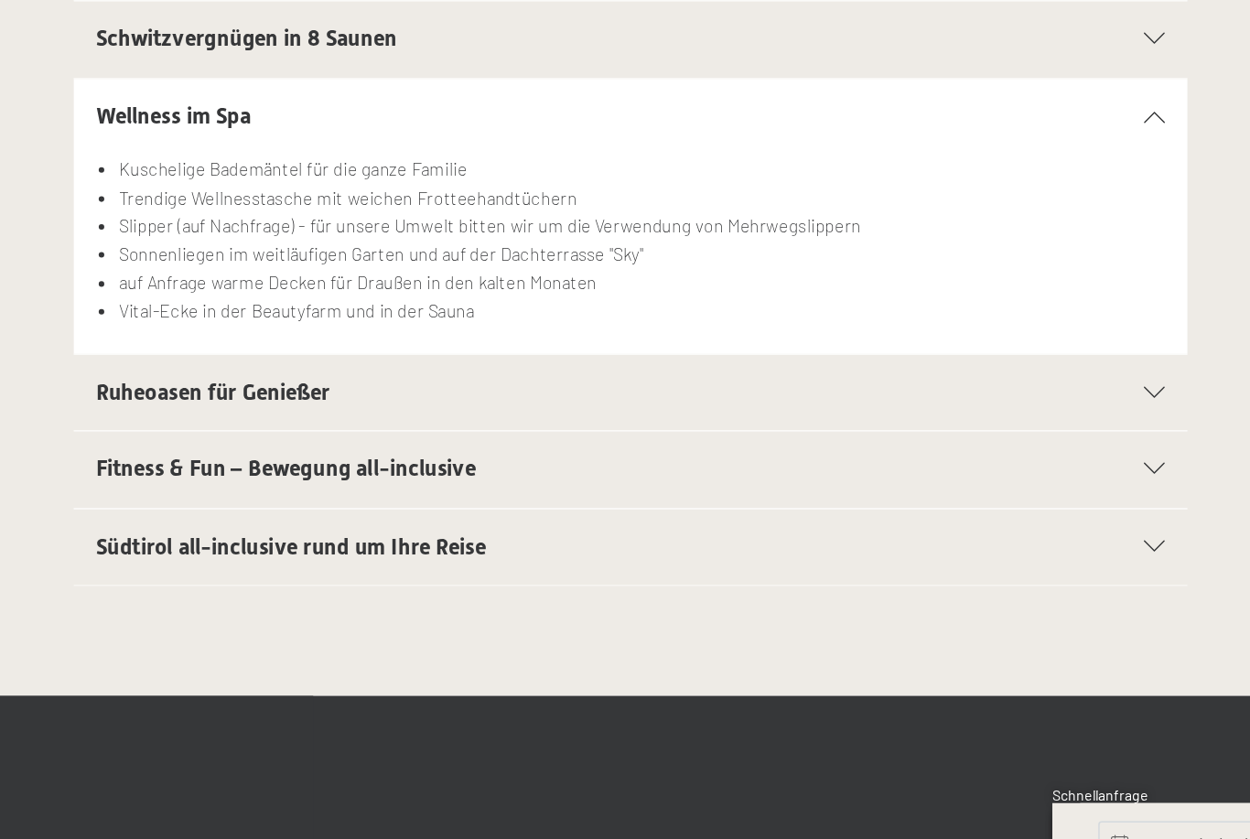
click at [749, 482] on div "Ruheoasen für Genießer" at bounding box center [625, 506] width 703 height 49
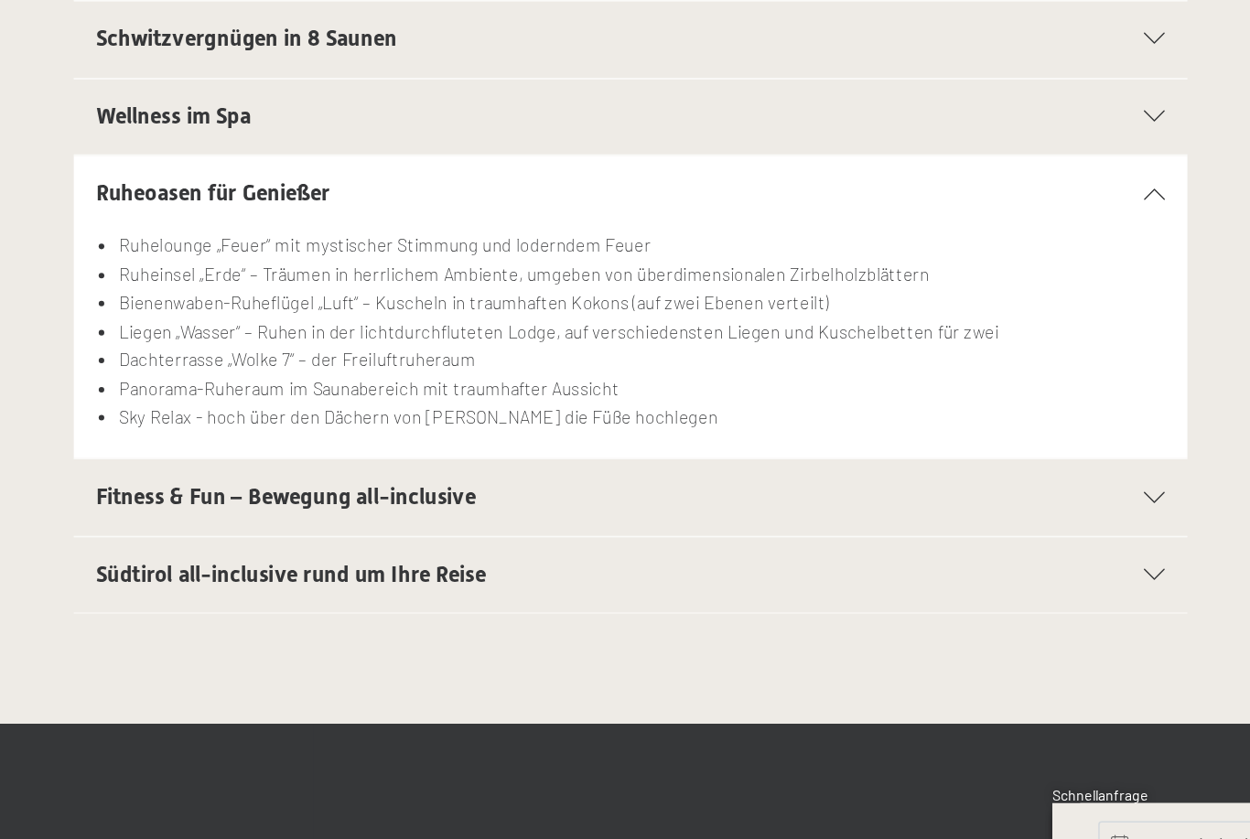
click at [274, 566] on span "Fitness & Fun – Bewegung all-inclusive" at bounding box center [399, 574] width 250 height 17
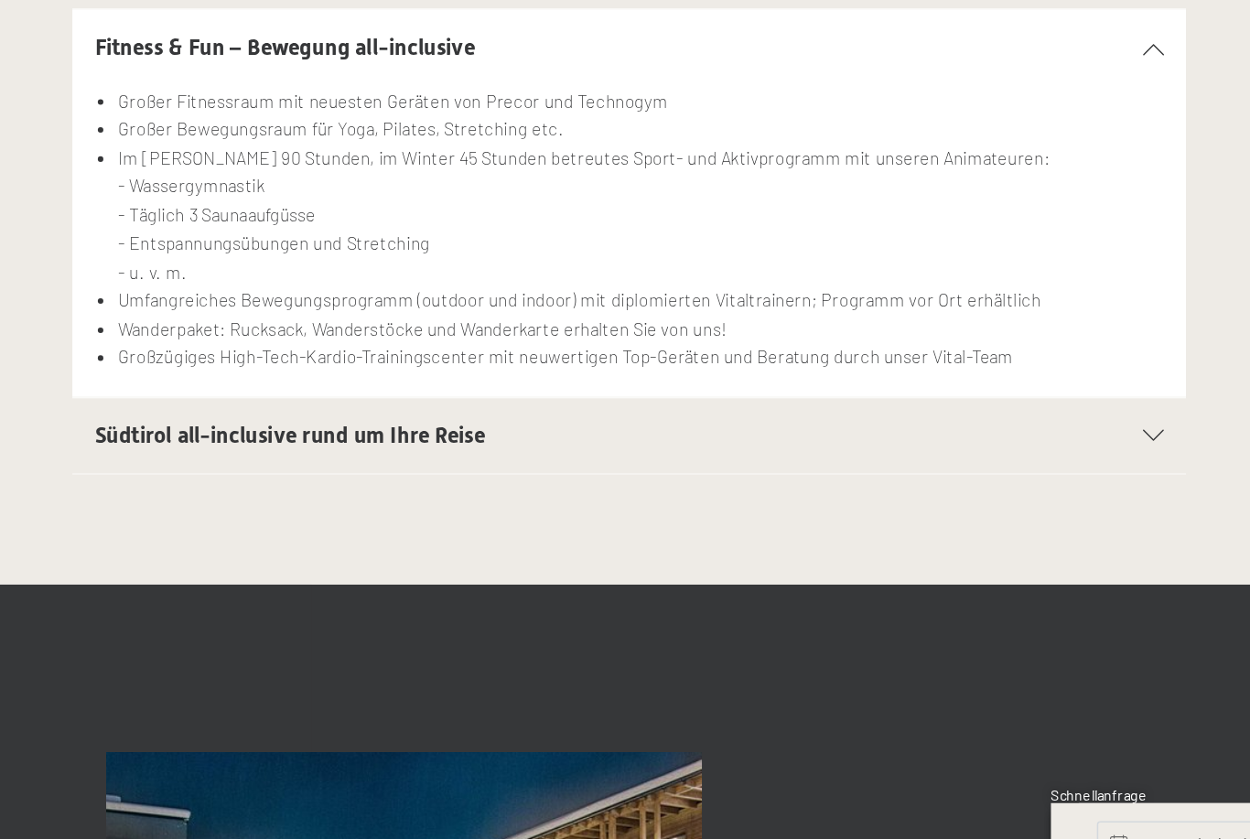
scroll to position [507, 0]
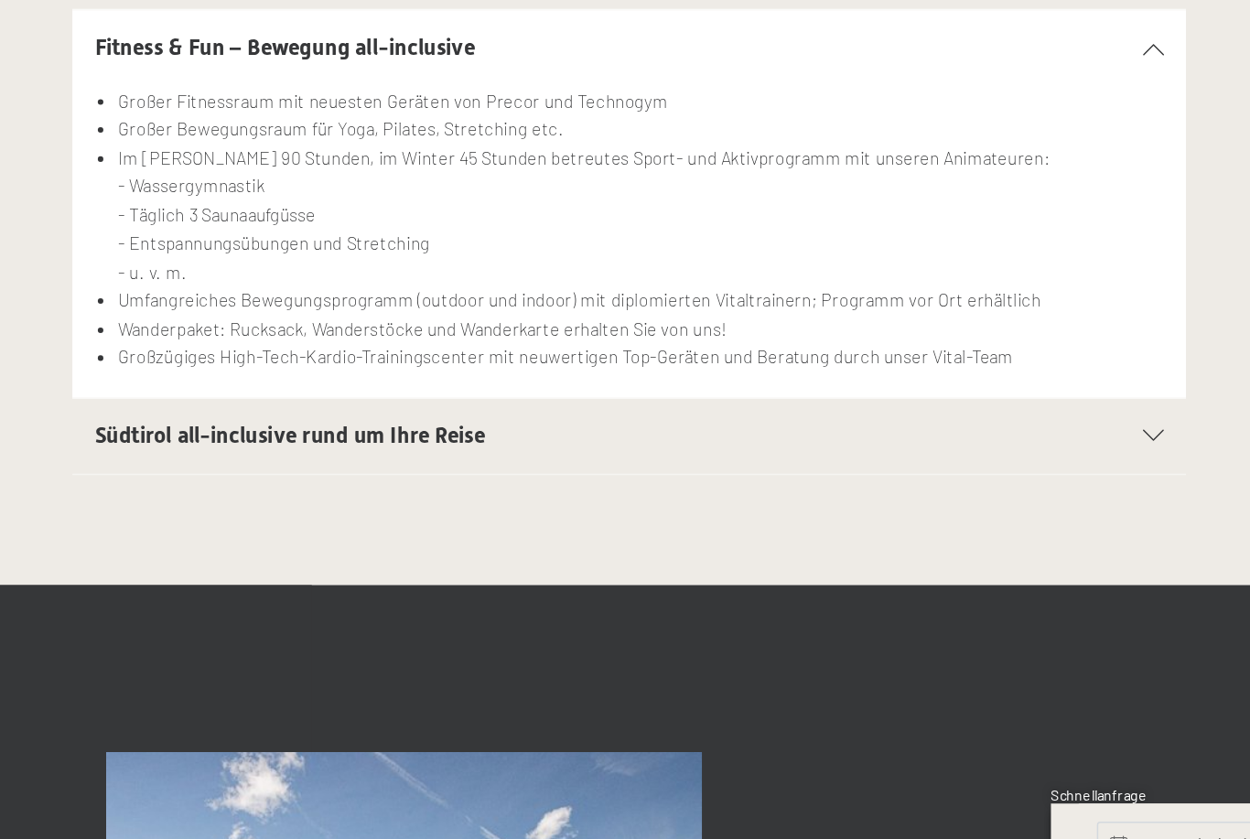
click at [689, 525] on h2 "Südtirol all-inclusive rund um Ihre Reise" at bounding box center [590, 535] width 632 height 20
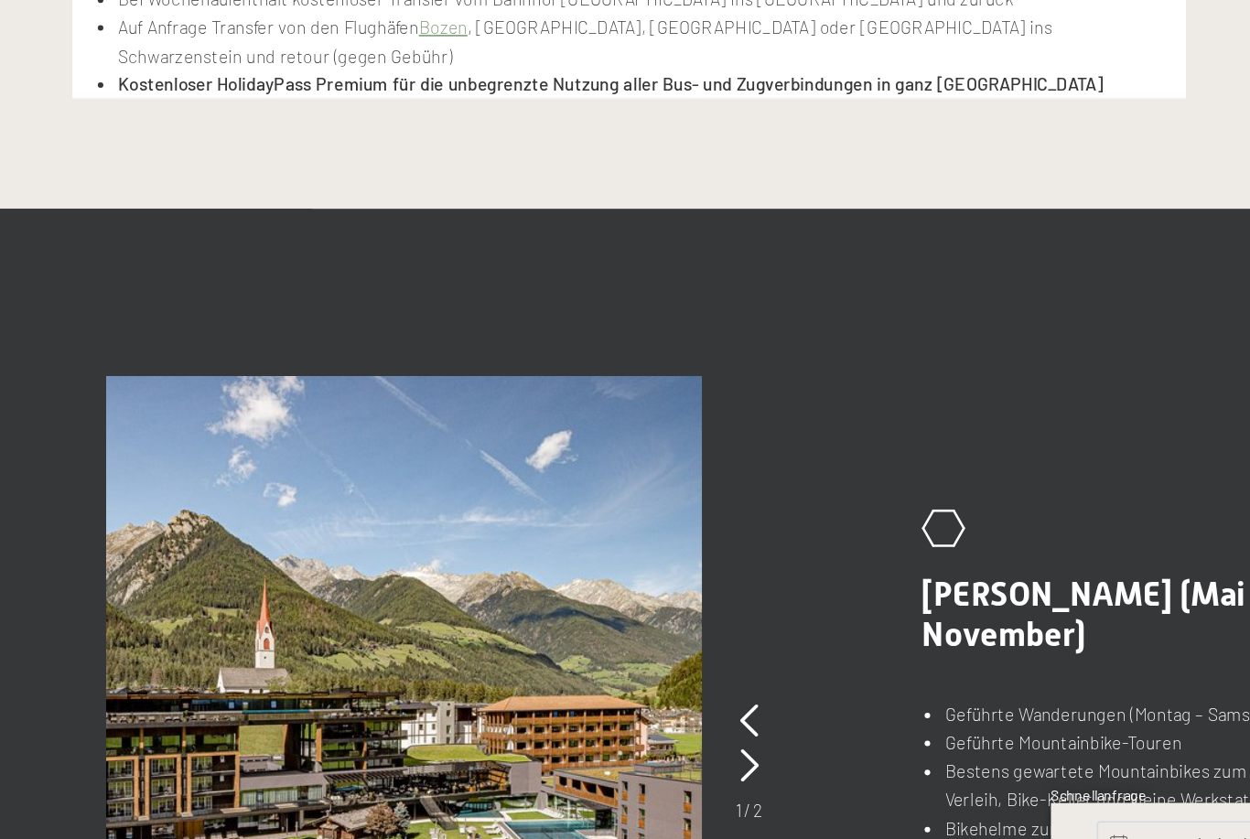
scroll to position [643, 0]
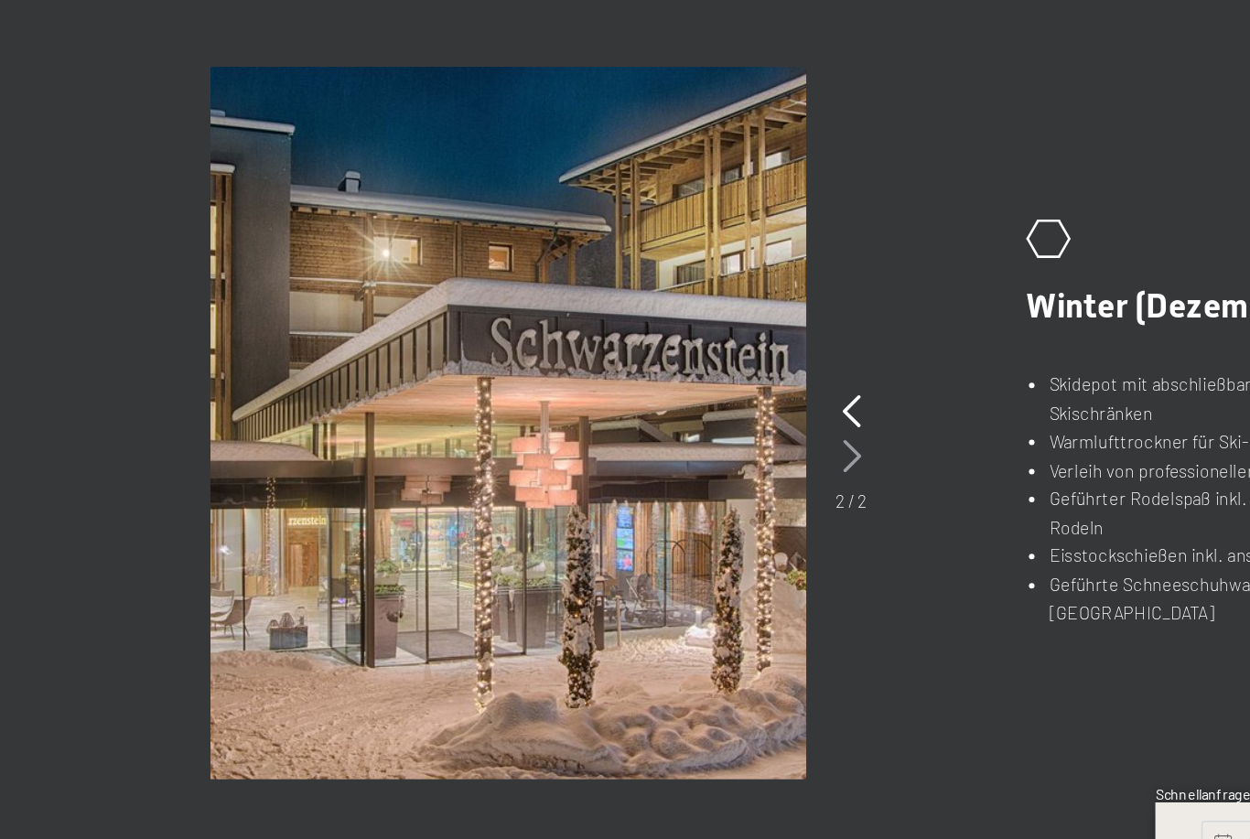
click at [696, 538] on icon at bounding box center [702, 549] width 12 height 22
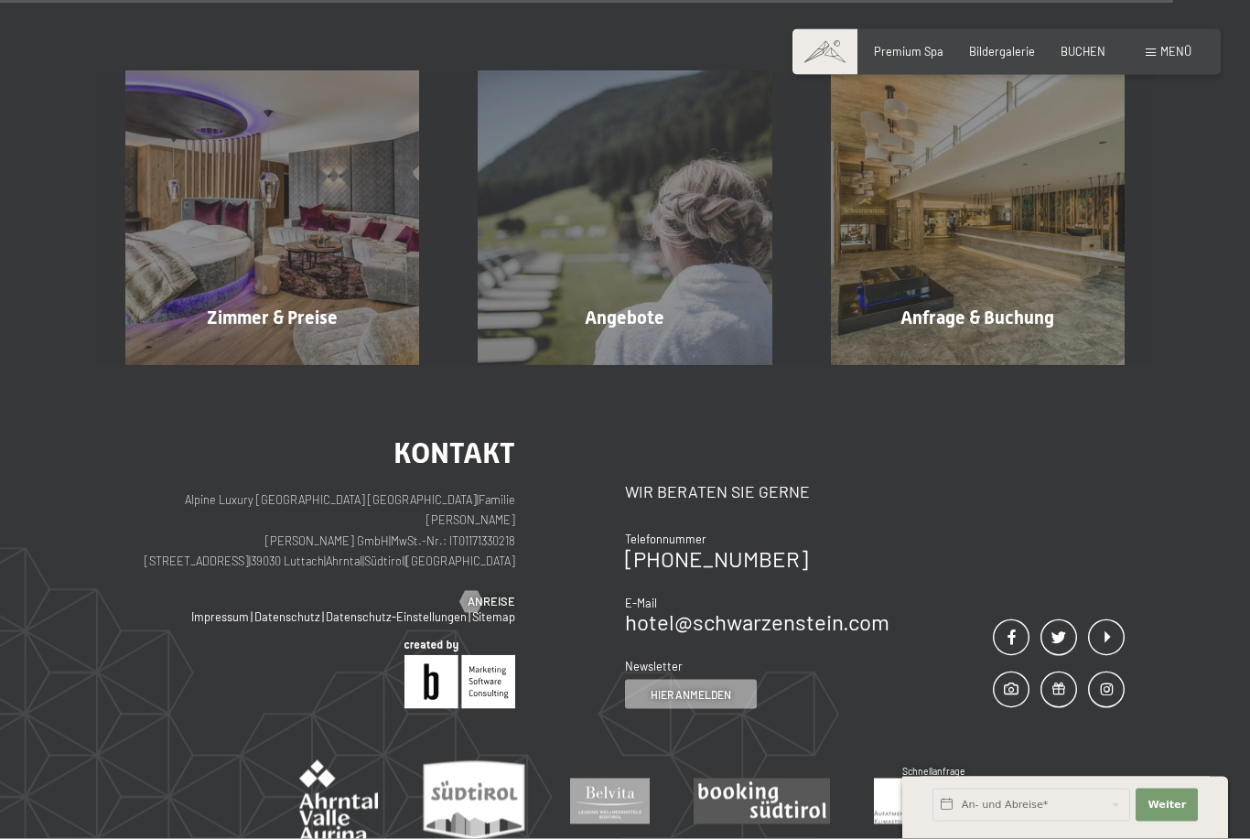
scroll to position [2450, 0]
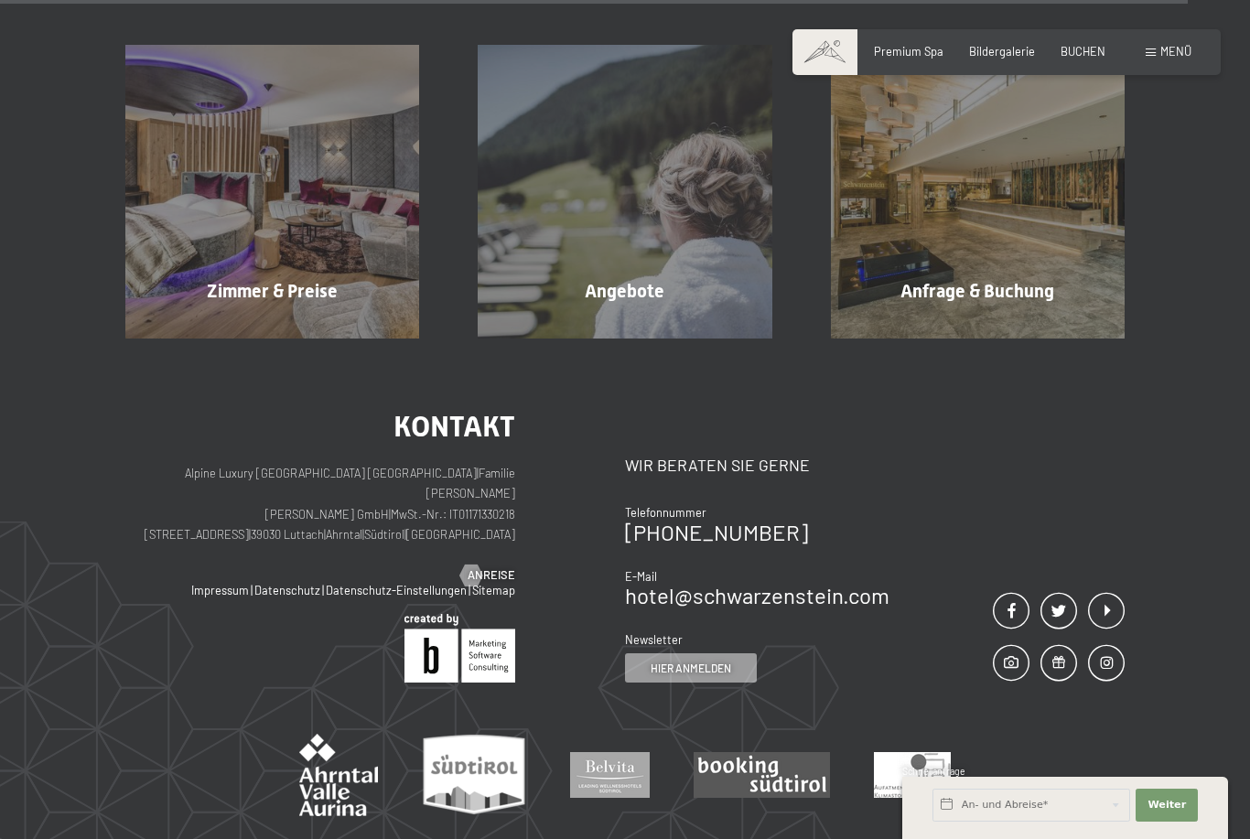
click at [1167, 17] on div "Zimmer & [PERSON_NAME] erfahren Angebote Mehr erfahren Anfrage & Buchung Mehr e…" at bounding box center [625, 155] width 1250 height 367
click at [1164, 44] on span "Menü" at bounding box center [1175, 51] width 31 height 15
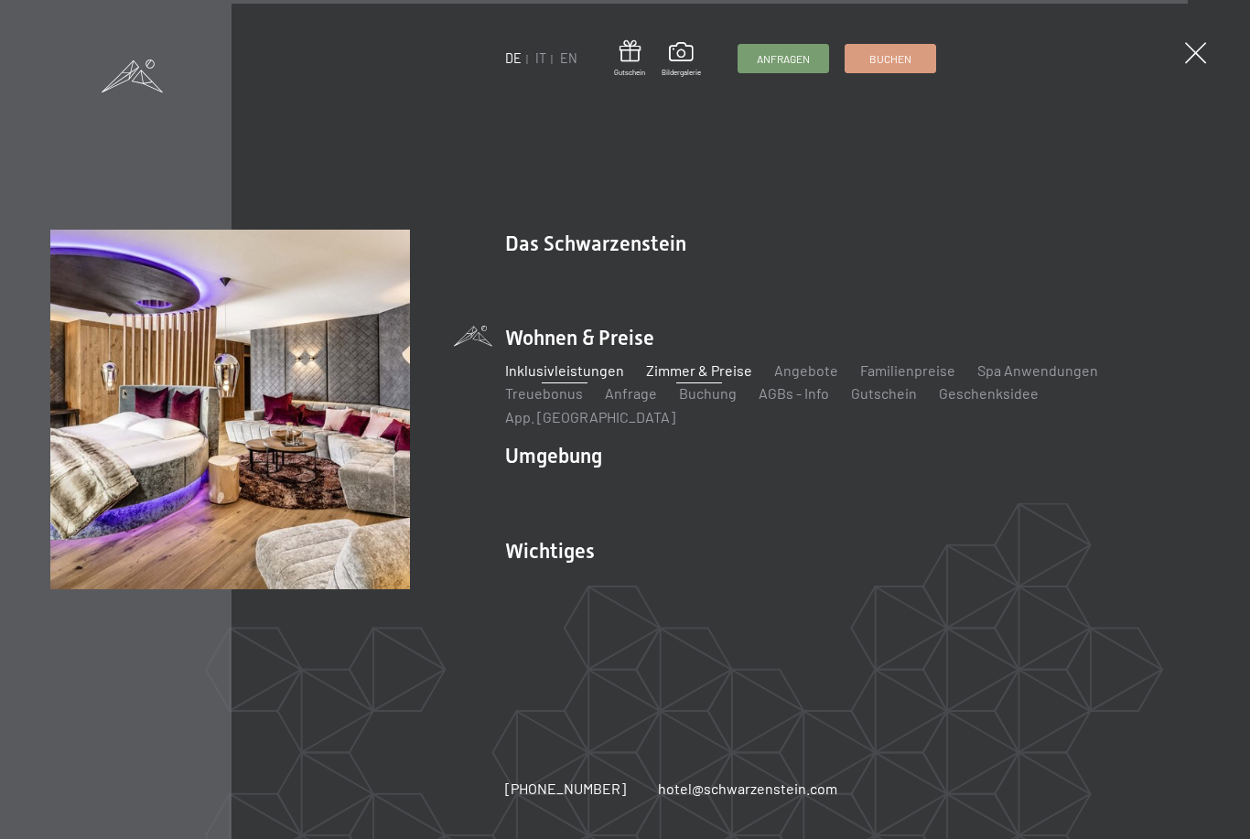
click at [705, 379] on link "Zimmer & Preise" at bounding box center [699, 369] width 106 height 17
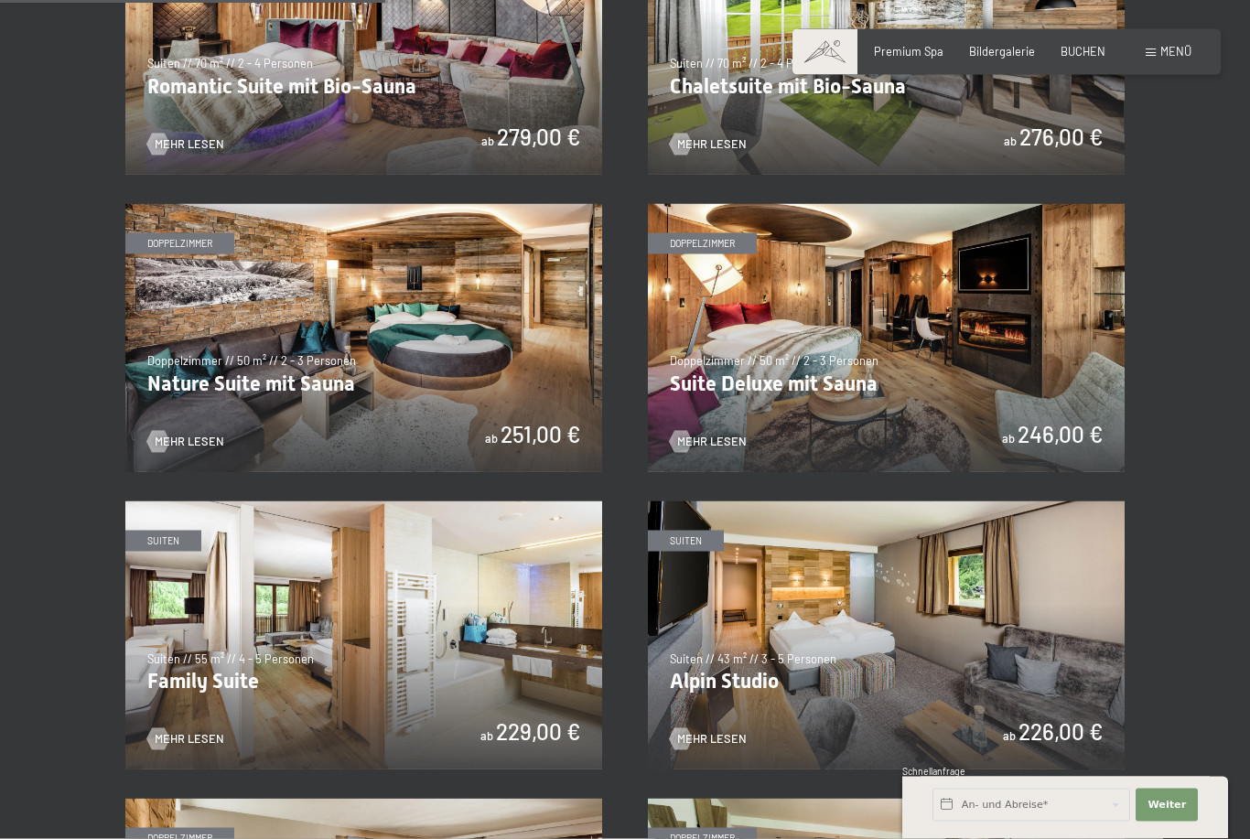
scroll to position [1374, 0]
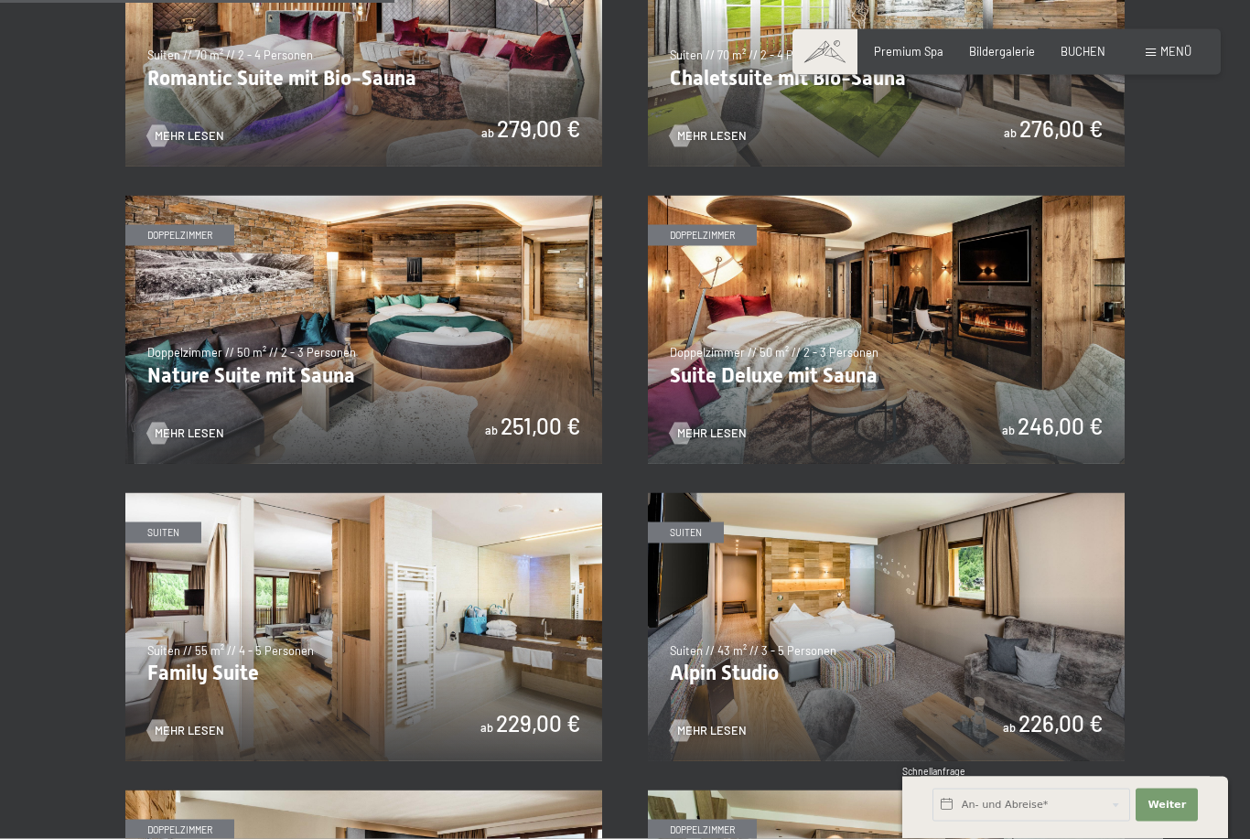
click at [935, 587] on img at bounding box center [886, 627] width 477 height 268
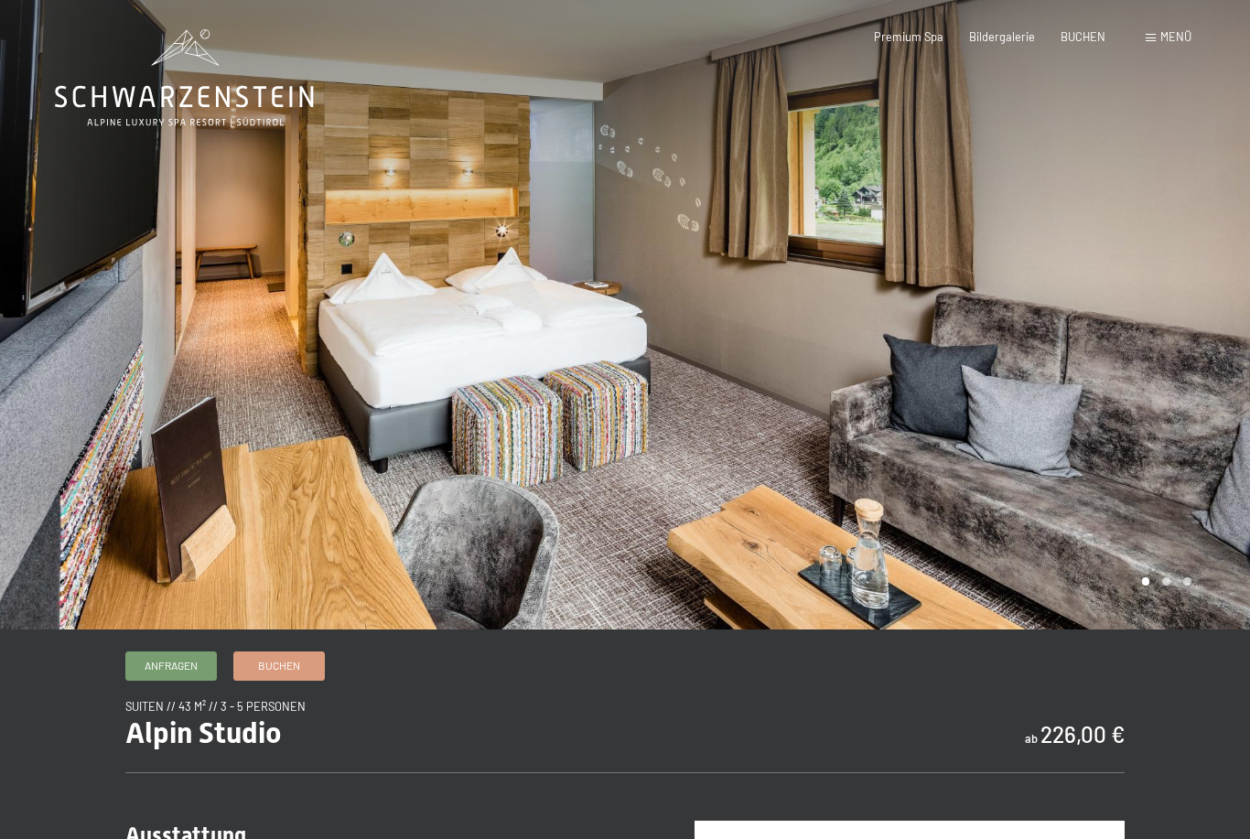
click at [1162, 626] on div at bounding box center [937, 315] width 625 height 630
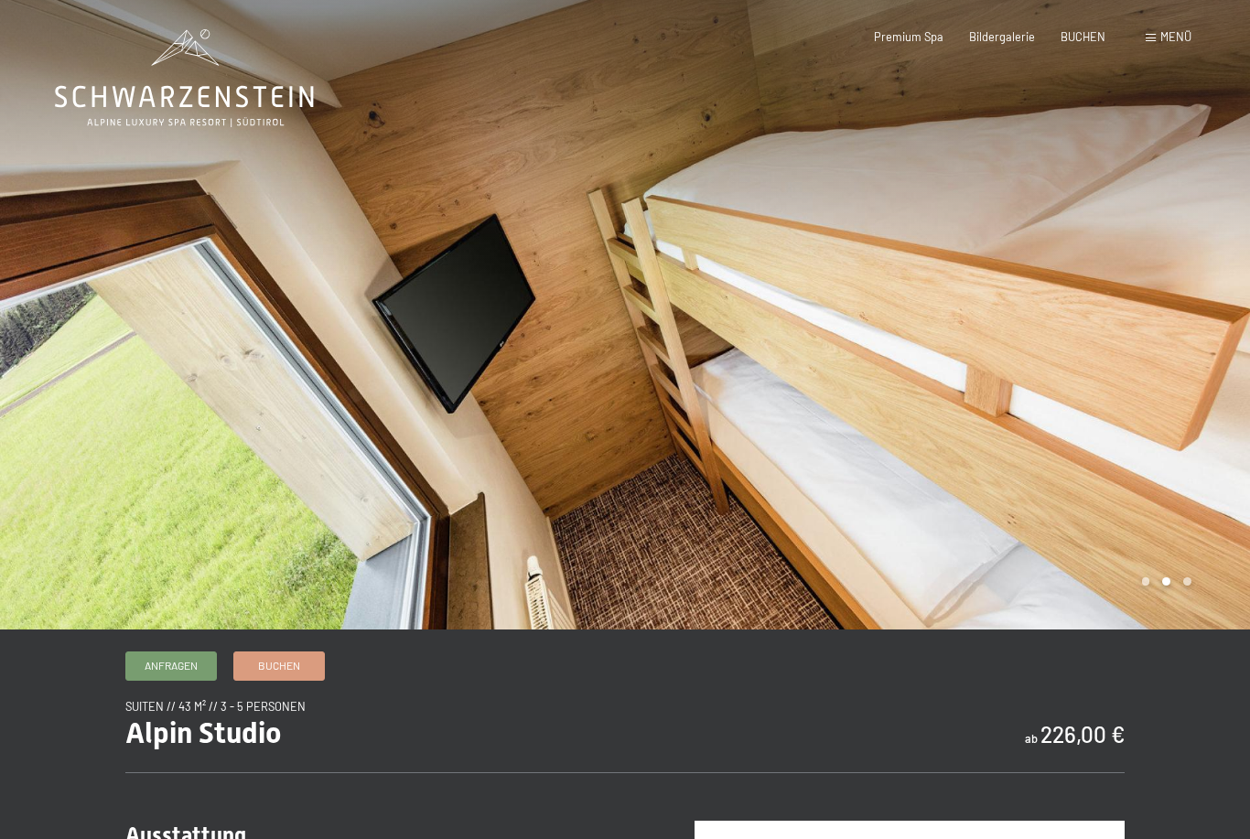
click at [1160, 627] on div at bounding box center [937, 315] width 625 height 630
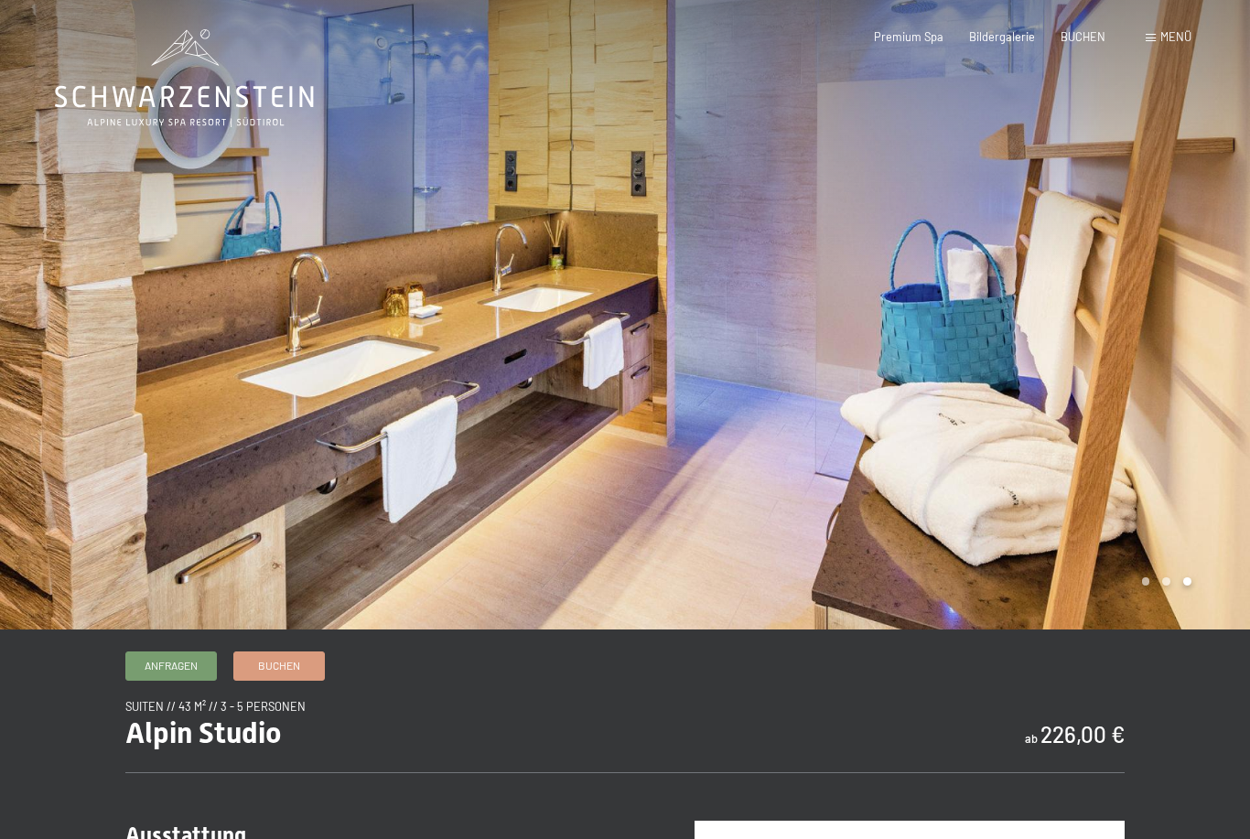
click at [1156, 625] on div at bounding box center [937, 315] width 625 height 630
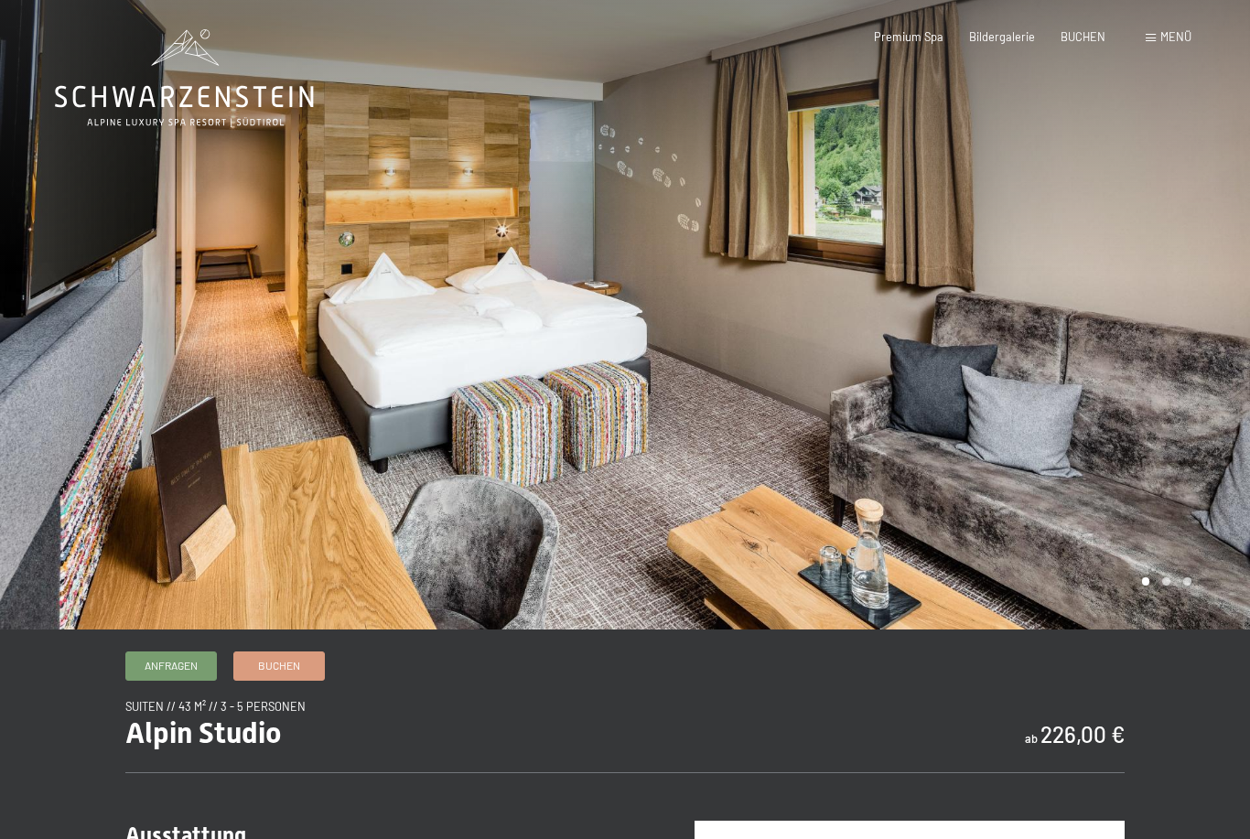
click at [1167, 628] on div at bounding box center [937, 315] width 625 height 630
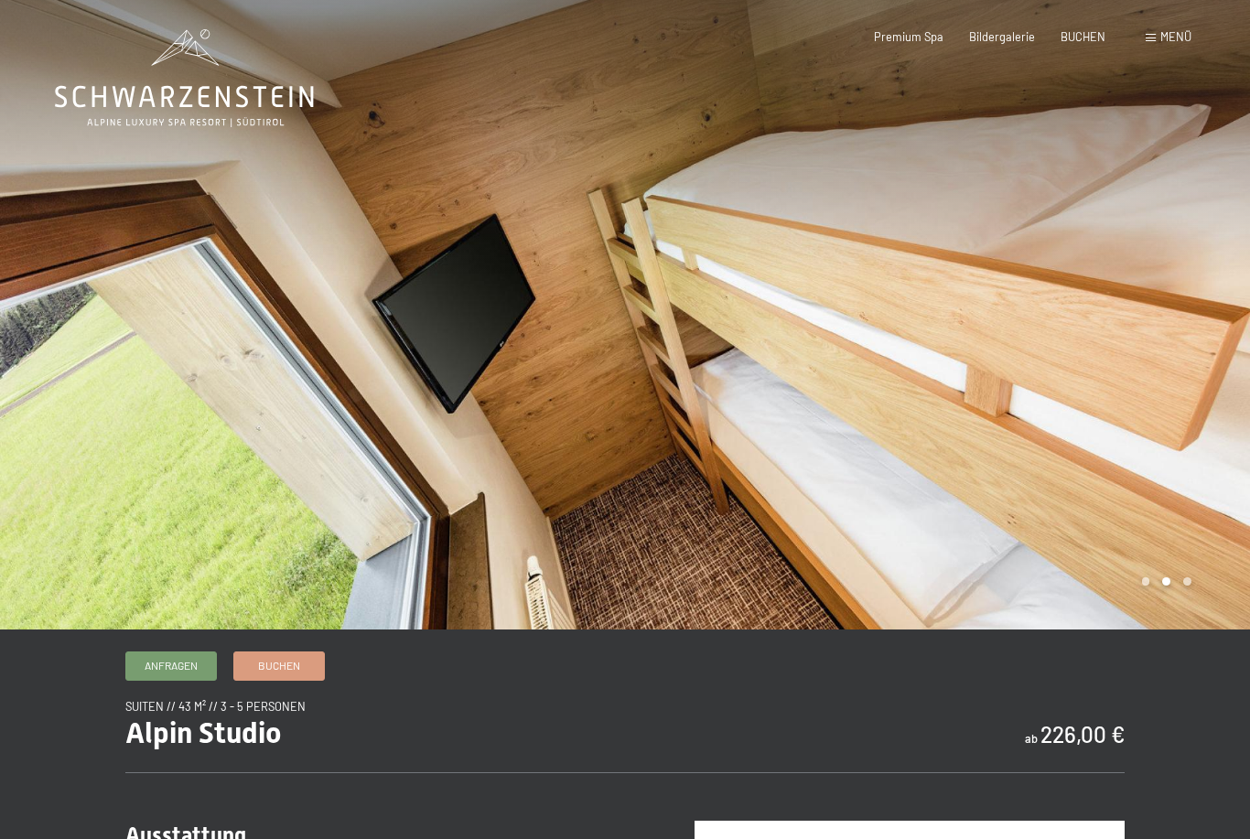
click at [1181, 621] on div at bounding box center [937, 315] width 625 height 630
